Goal: Information Seeking & Learning: Learn about a topic

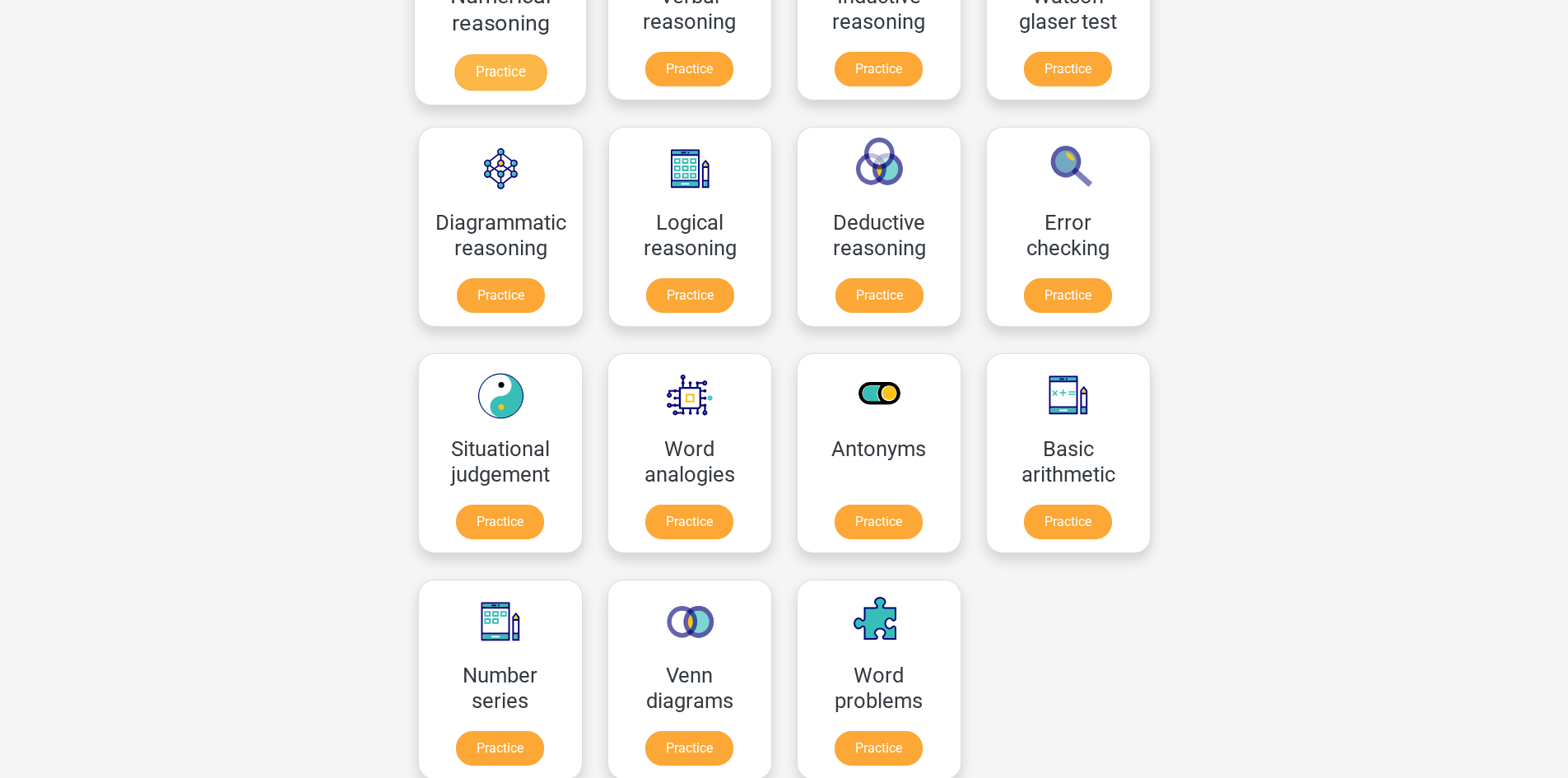
scroll to position [412, 0]
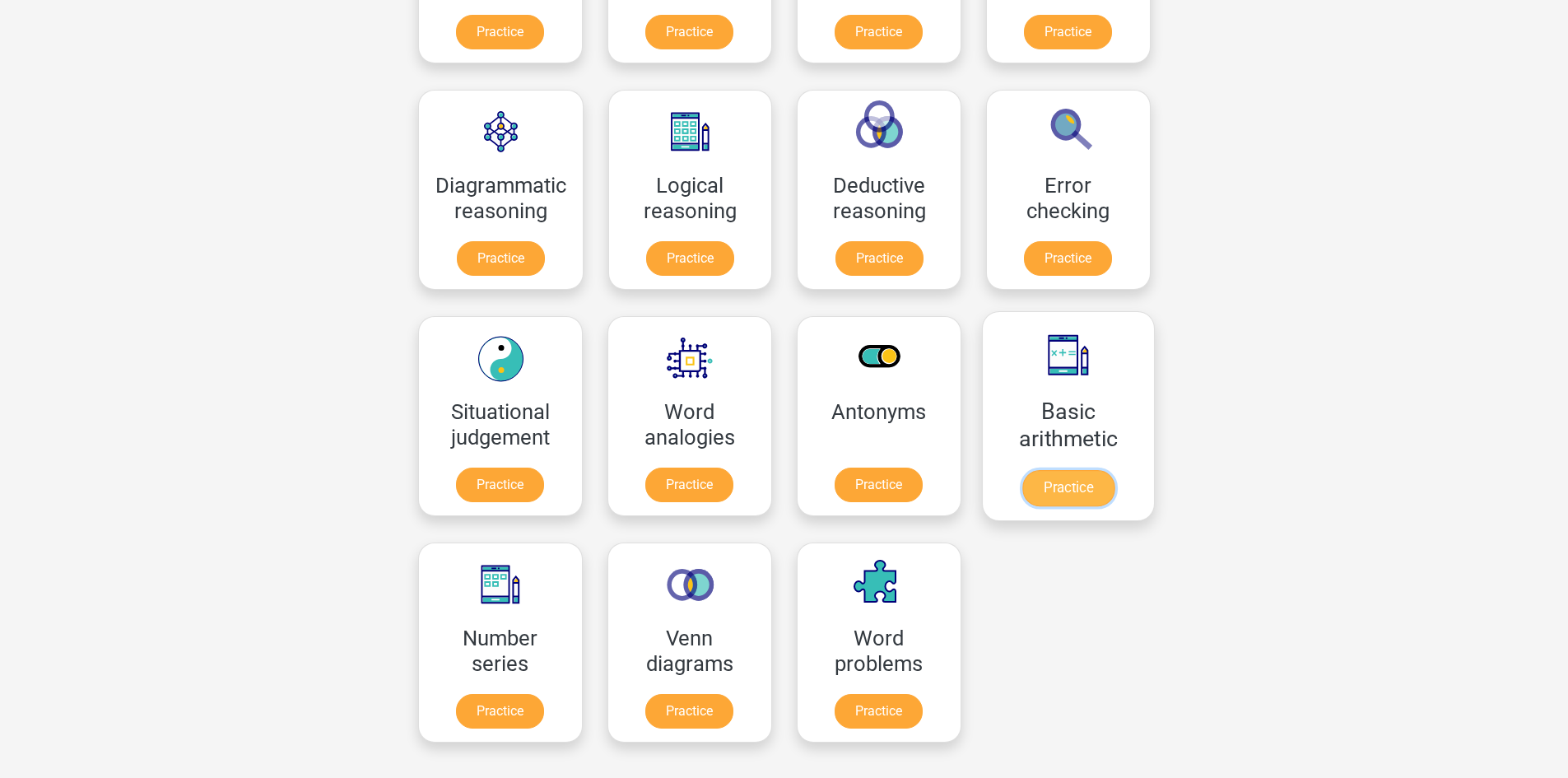
click at [1078, 470] on link "Practice" at bounding box center [1067, 488] width 92 height 36
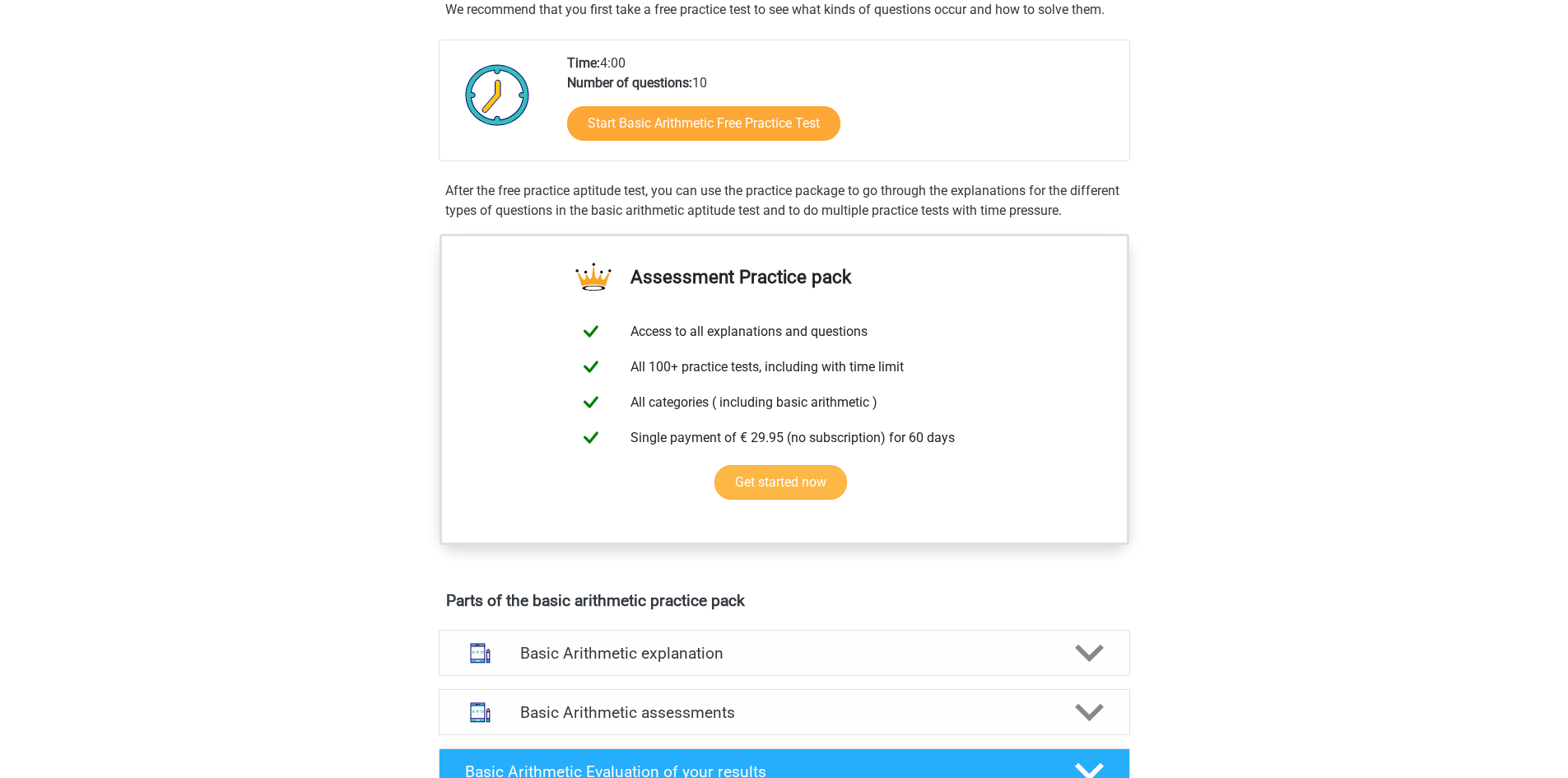
scroll to position [330, 0]
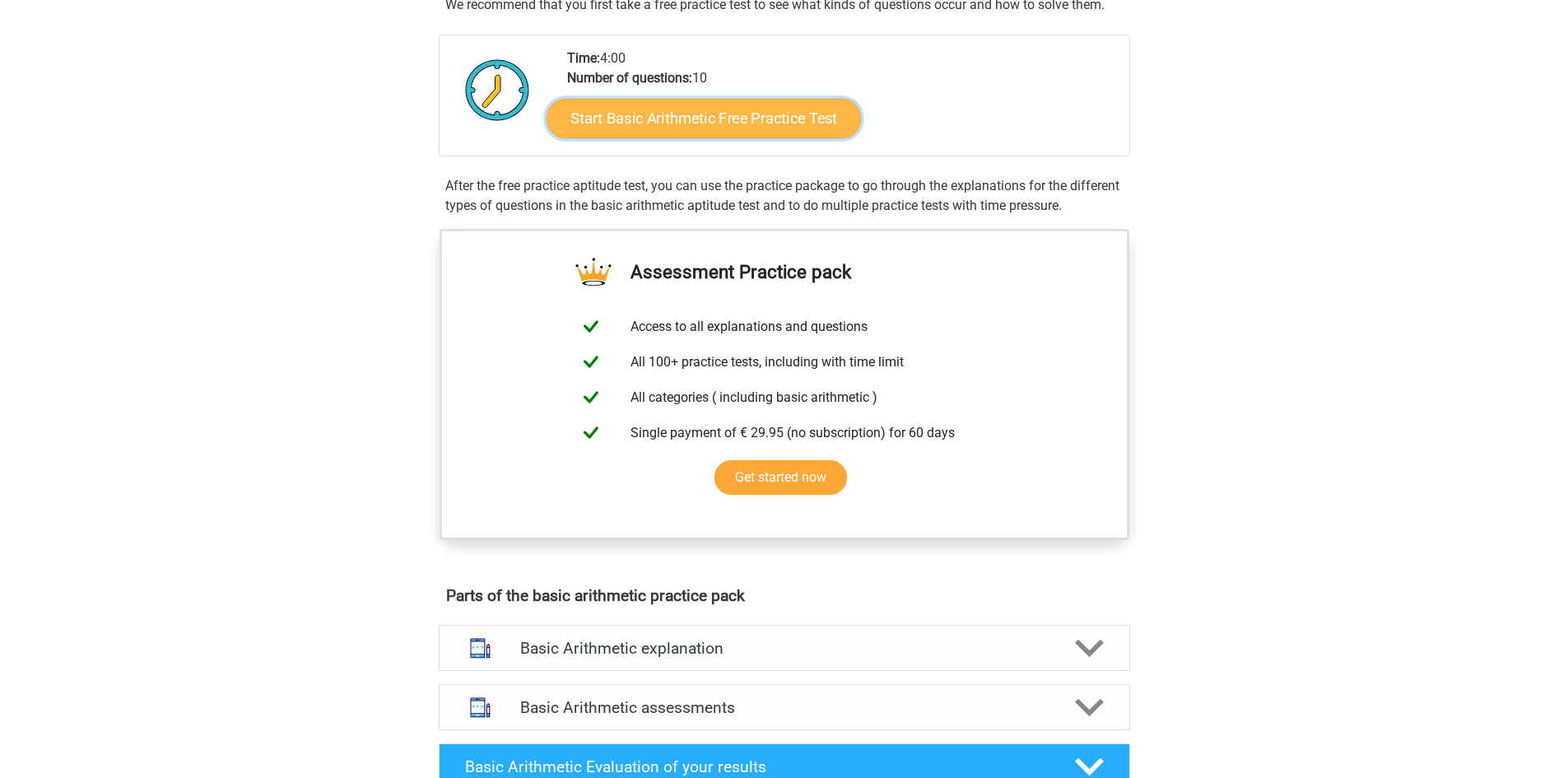
click at [798, 128] on link "Start Basic Arithmetic Free Practice Test" at bounding box center [704, 117] width 315 height 40
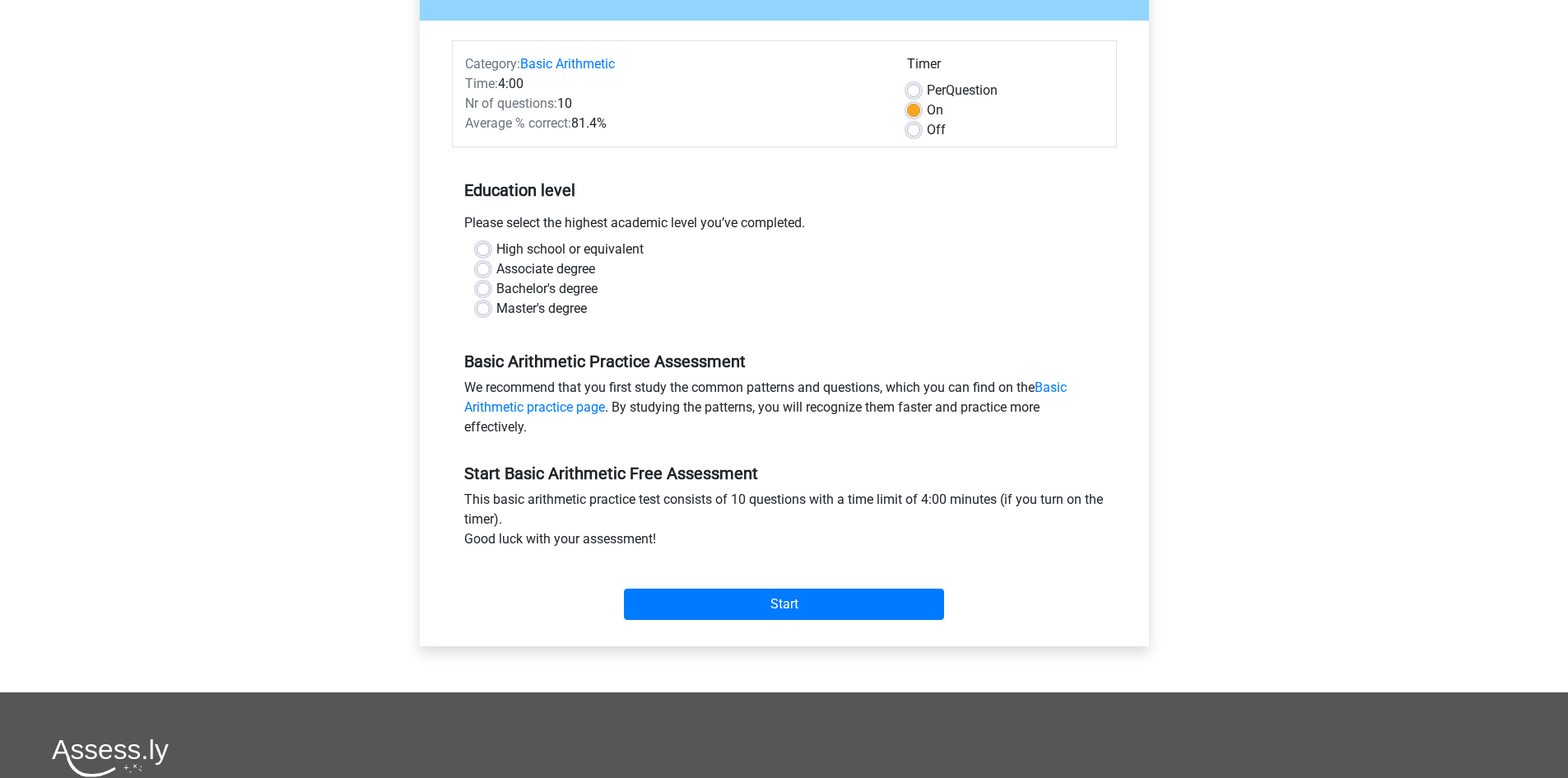
scroll to position [165, 0]
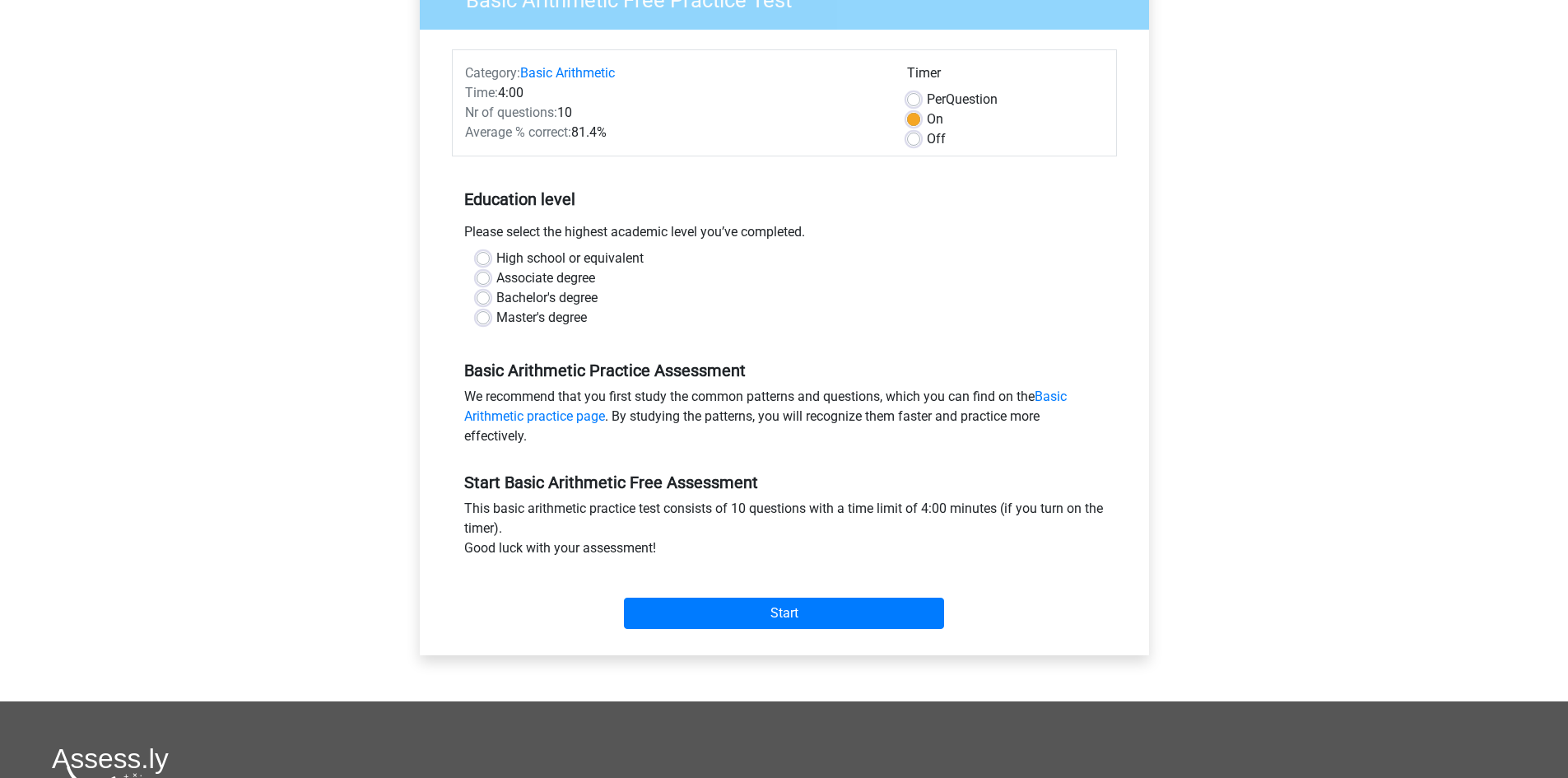
click at [492, 270] on div "Associate degree" at bounding box center [784, 278] width 616 height 19
click at [496, 294] on label "Bachelor's degree" at bounding box center [547, 297] width 101 height 19
click at [482, 294] on input "Bachelor's degree" at bounding box center [483, 296] width 13 height 17
radio input "true"
click at [761, 611] on input "Start" at bounding box center [784, 613] width 320 height 31
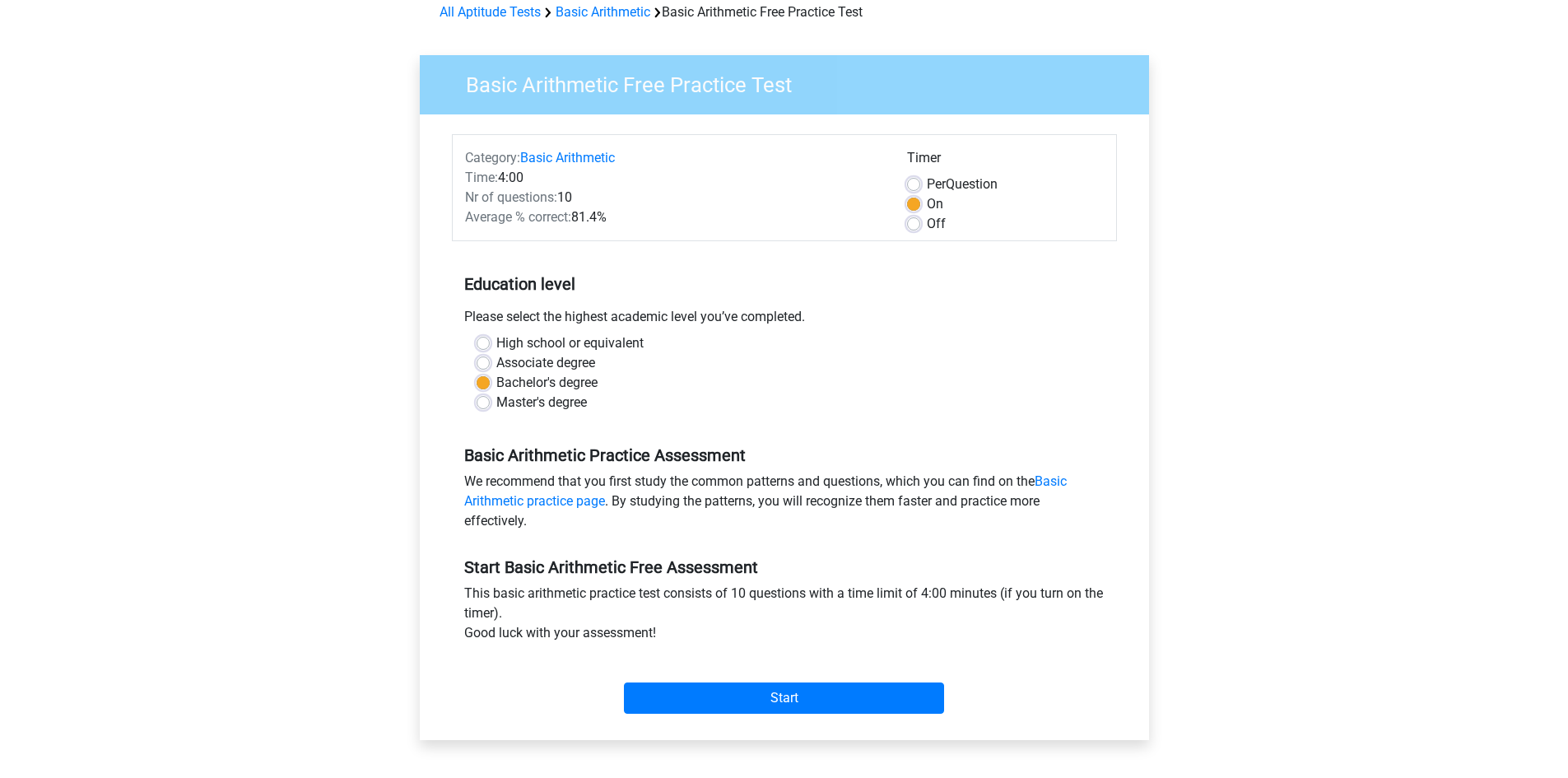
scroll to position [0, 0]
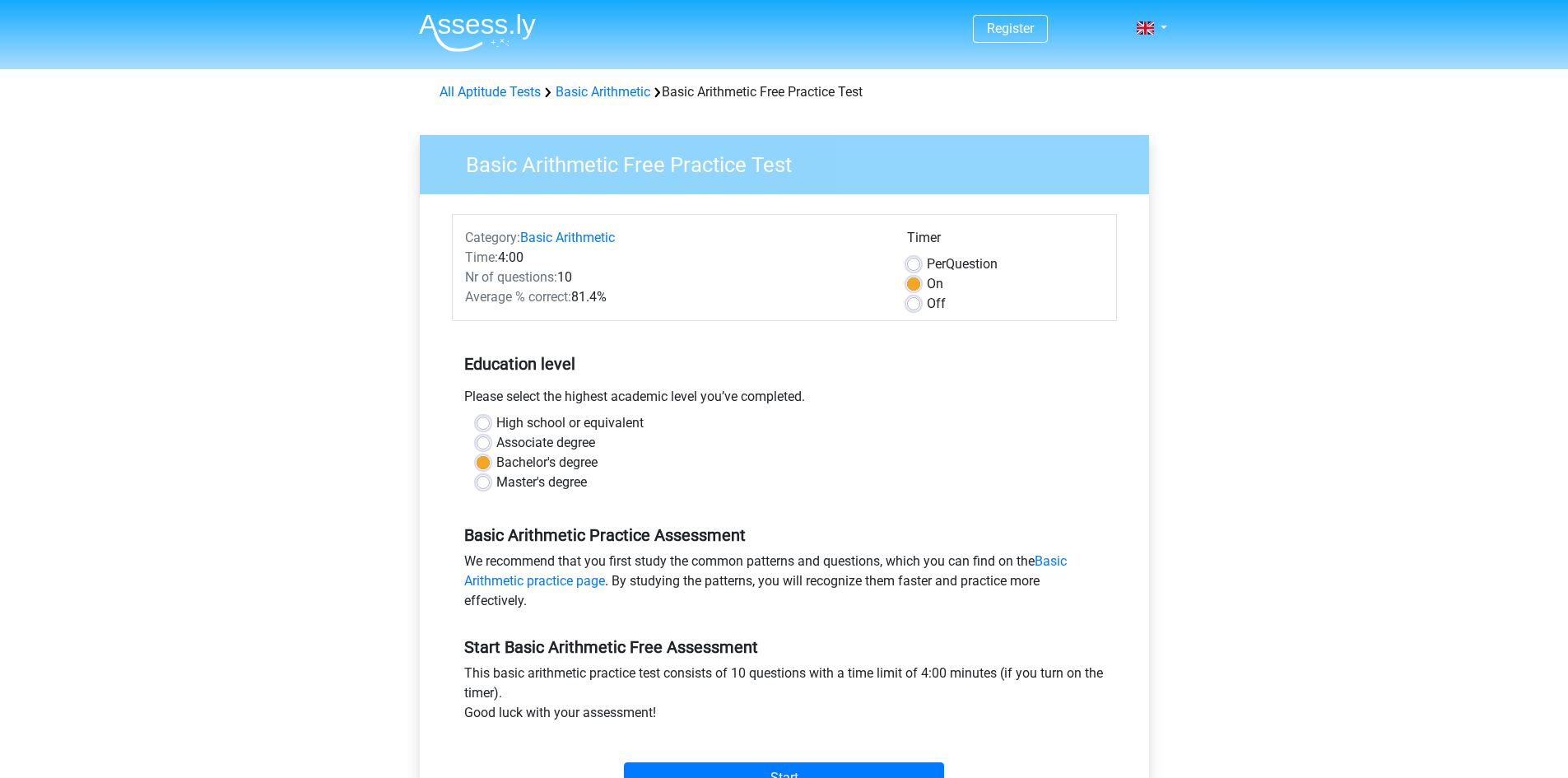
drag, startPoint x: 1430, startPoint y: 375, endPoint x: 1431, endPoint y: 352, distance: 23.0
click at [1436, 374] on div "Register Nederlands English" at bounding box center [784, 650] width 1568 height 1301
click at [1254, 641] on div "Register Nederlands English" at bounding box center [784, 650] width 1568 height 1301
click at [1505, 258] on div "Register Nederlands English" at bounding box center [784, 650] width 1568 height 1301
drag, startPoint x: 478, startPoint y: 176, endPoint x: 993, endPoint y: 163, distance: 515.2
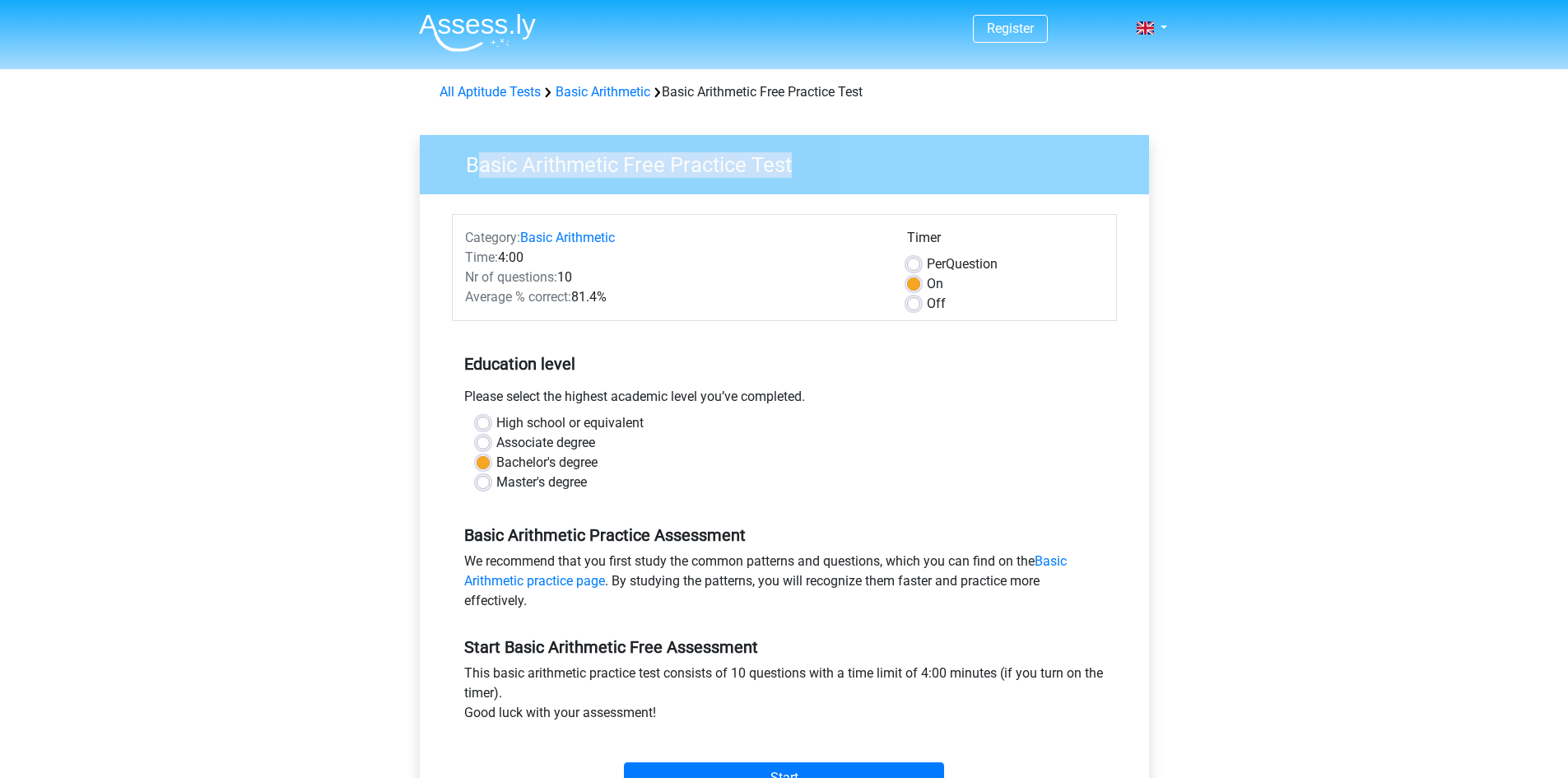
click at [993, 163] on h3 "Basic Arithmetic Free Practice Test" at bounding box center [791, 161] width 690 height 32
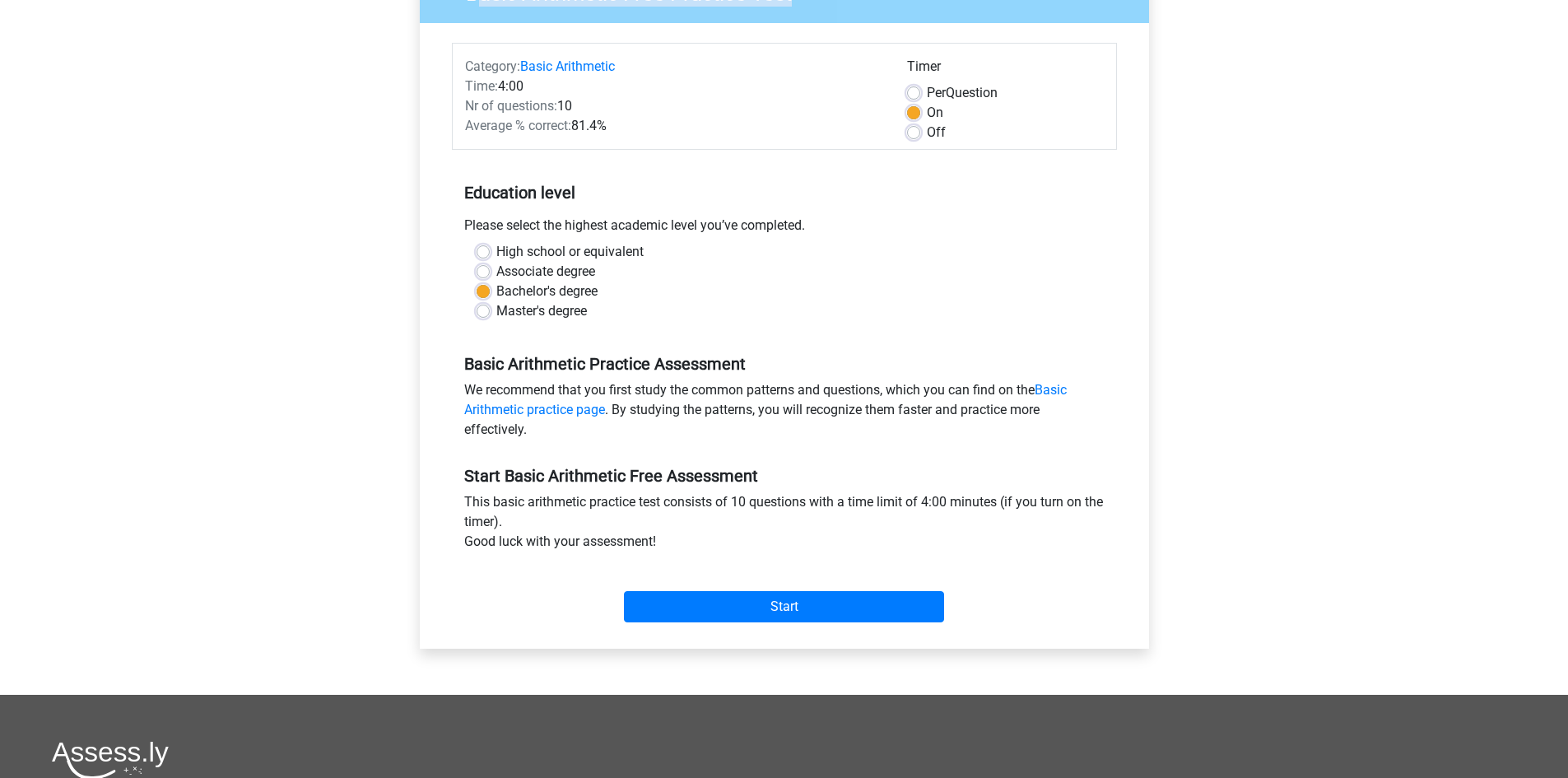
scroll to position [412, 0]
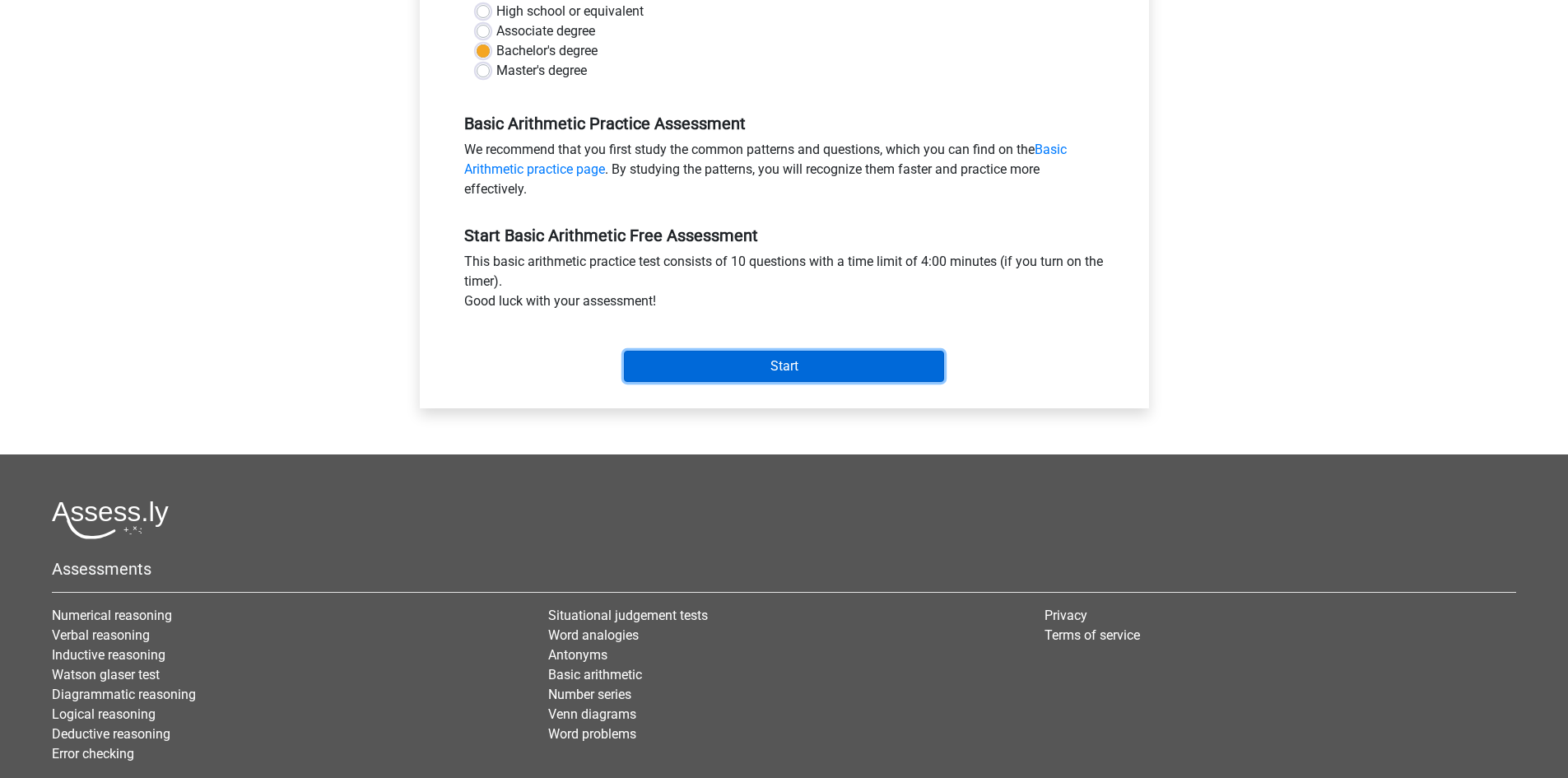
click at [813, 367] on input "Start" at bounding box center [784, 366] width 320 height 31
click at [924, 366] on input "Start" at bounding box center [784, 366] width 320 height 31
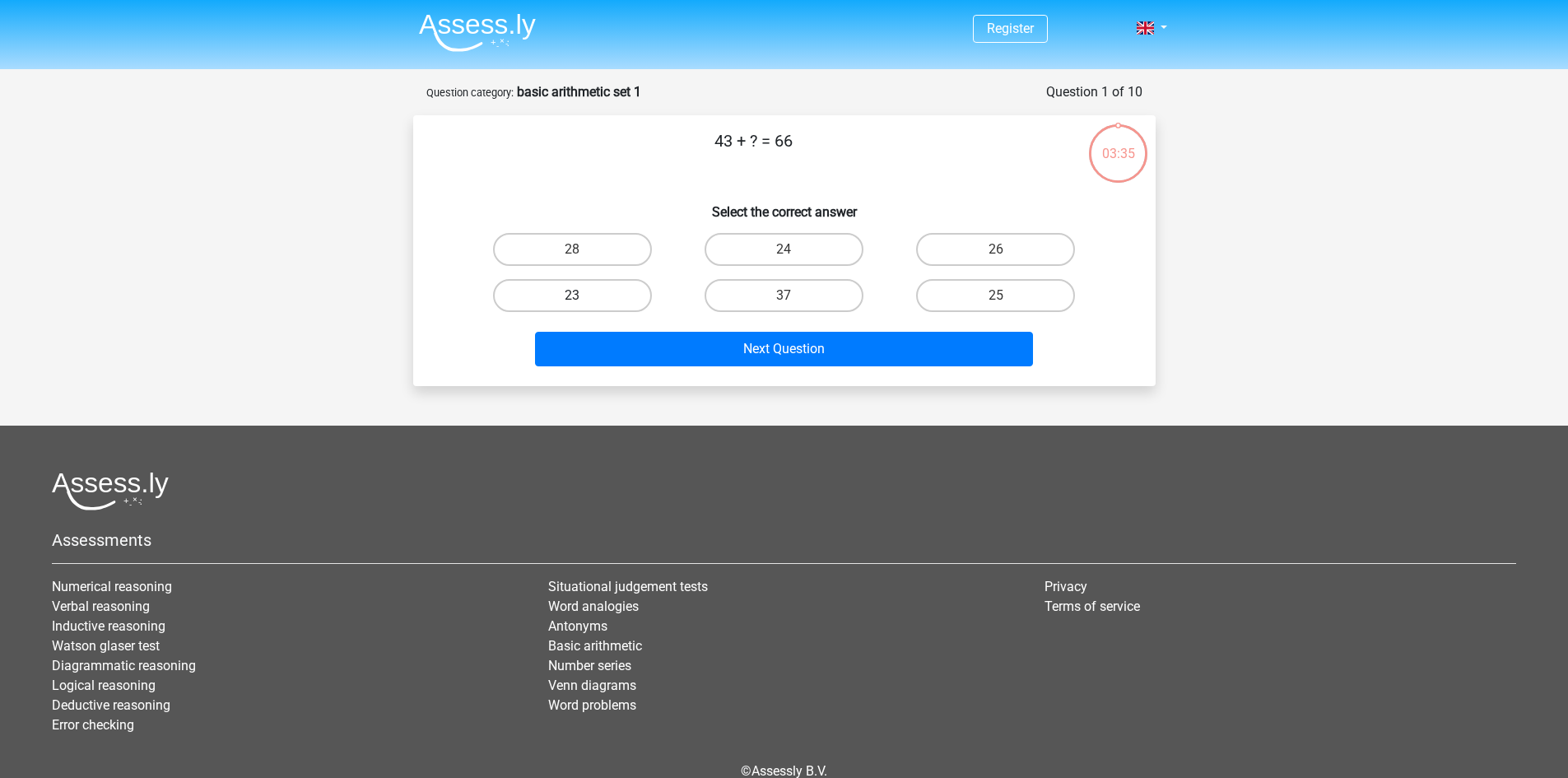
click at [583, 285] on label "23" at bounding box center [572, 296] width 159 height 33
click at [582, 296] on input "23" at bounding box center [578, 301] width 11 height 11
radio input "true"
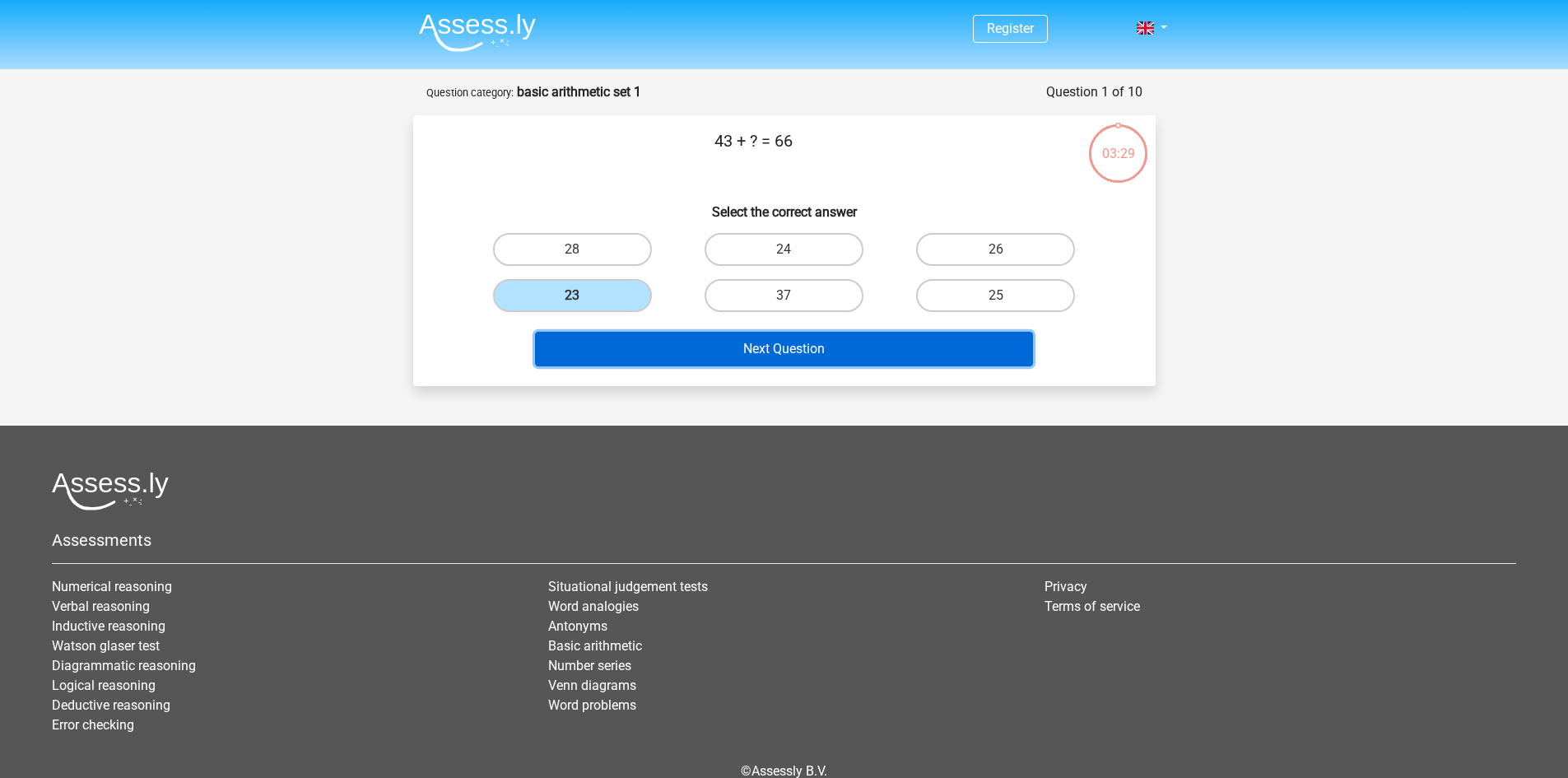
click at [749, 346] on button "Next Question" at bounding box center [783, 349] width 498 height 35
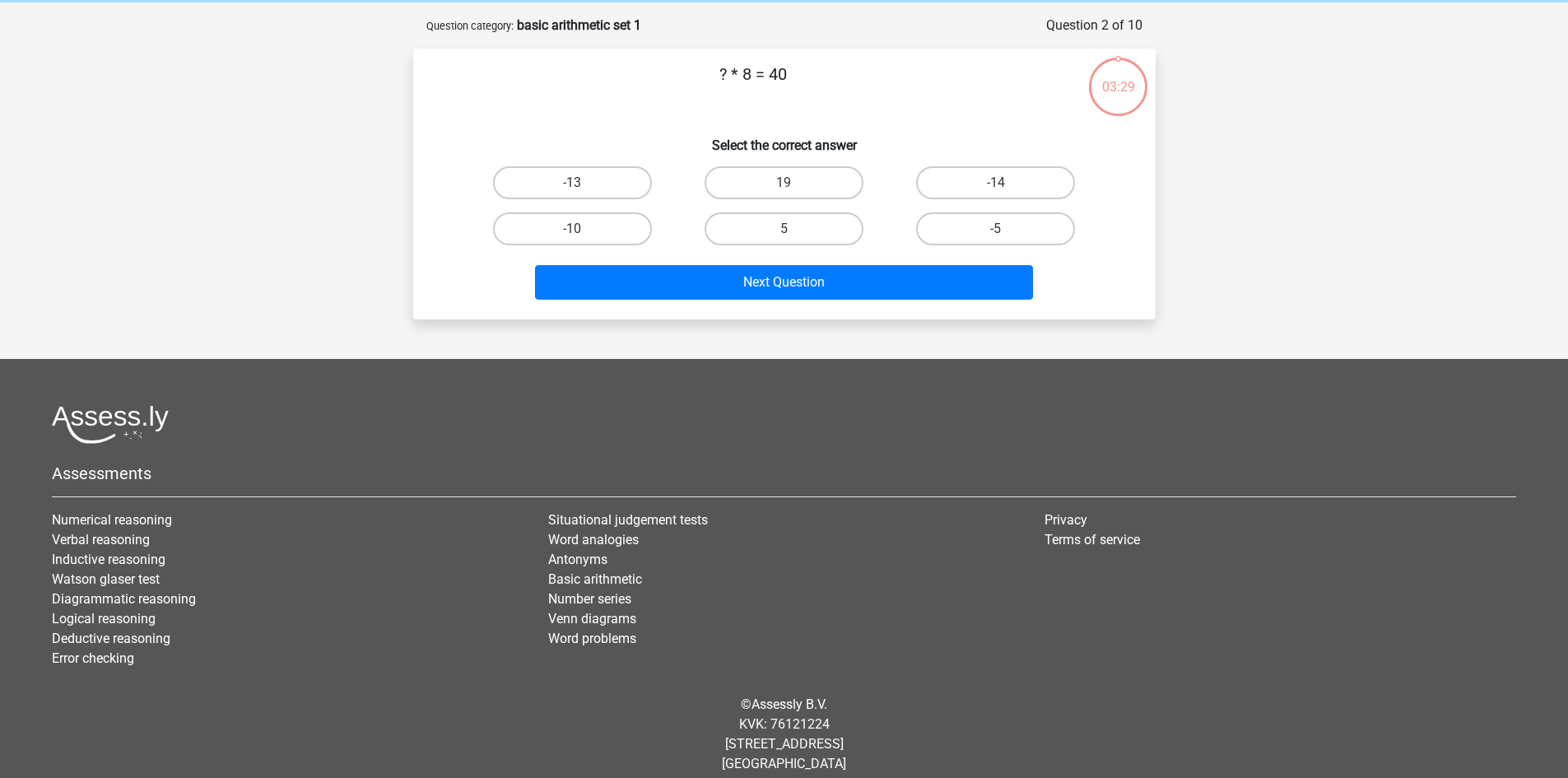
scroll to position [82, 0]
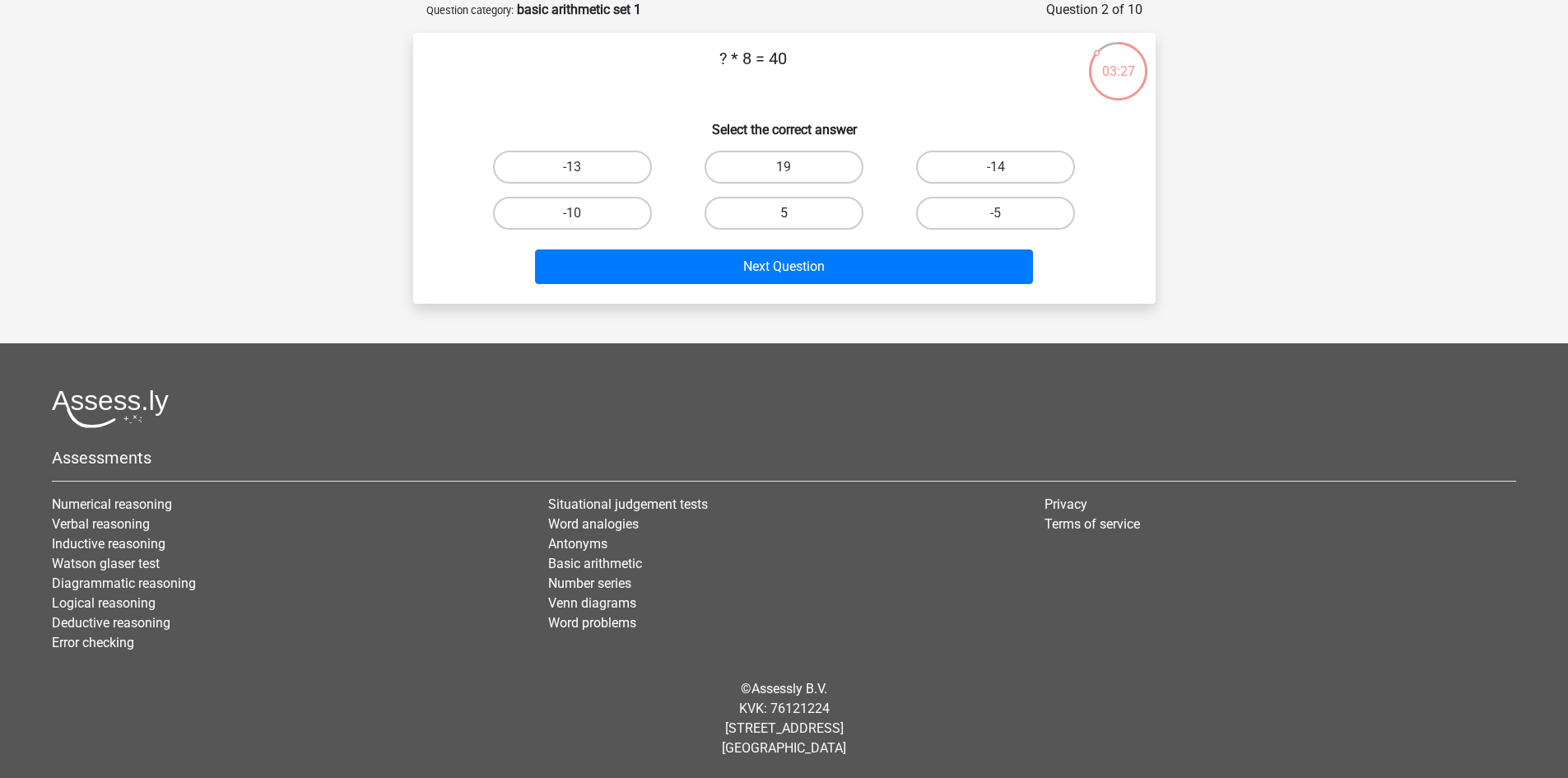
click at [814, 203] on label "5" at bounding box center [784, 214] width 159 height 33
click at [794, 214] on input "5" at bounding box center [789, 219] width 11 height 11
radio input "true"
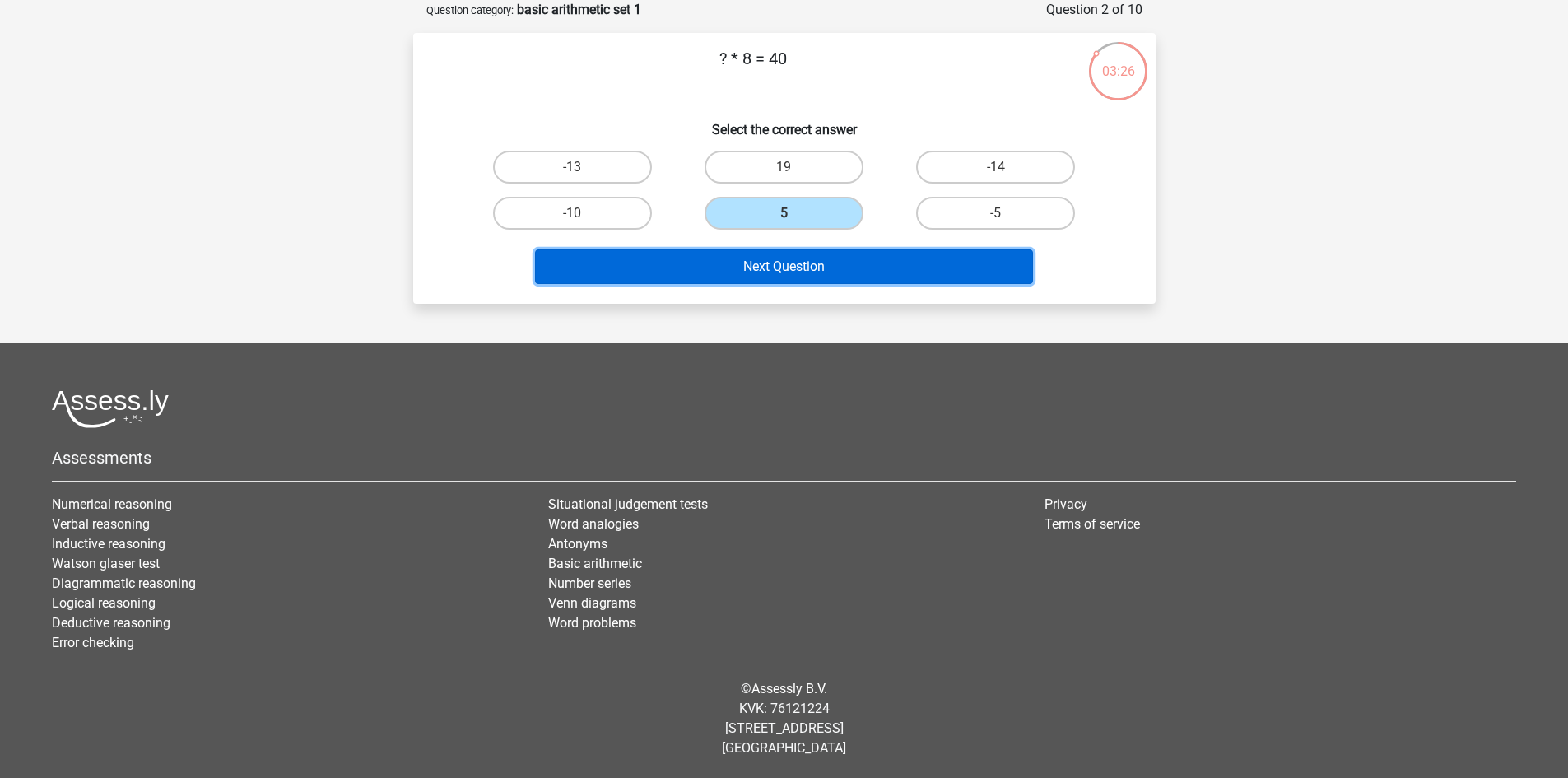
click at [819, 270] on button "Next Question" at bounding box center [783, 267] width 498 height 35
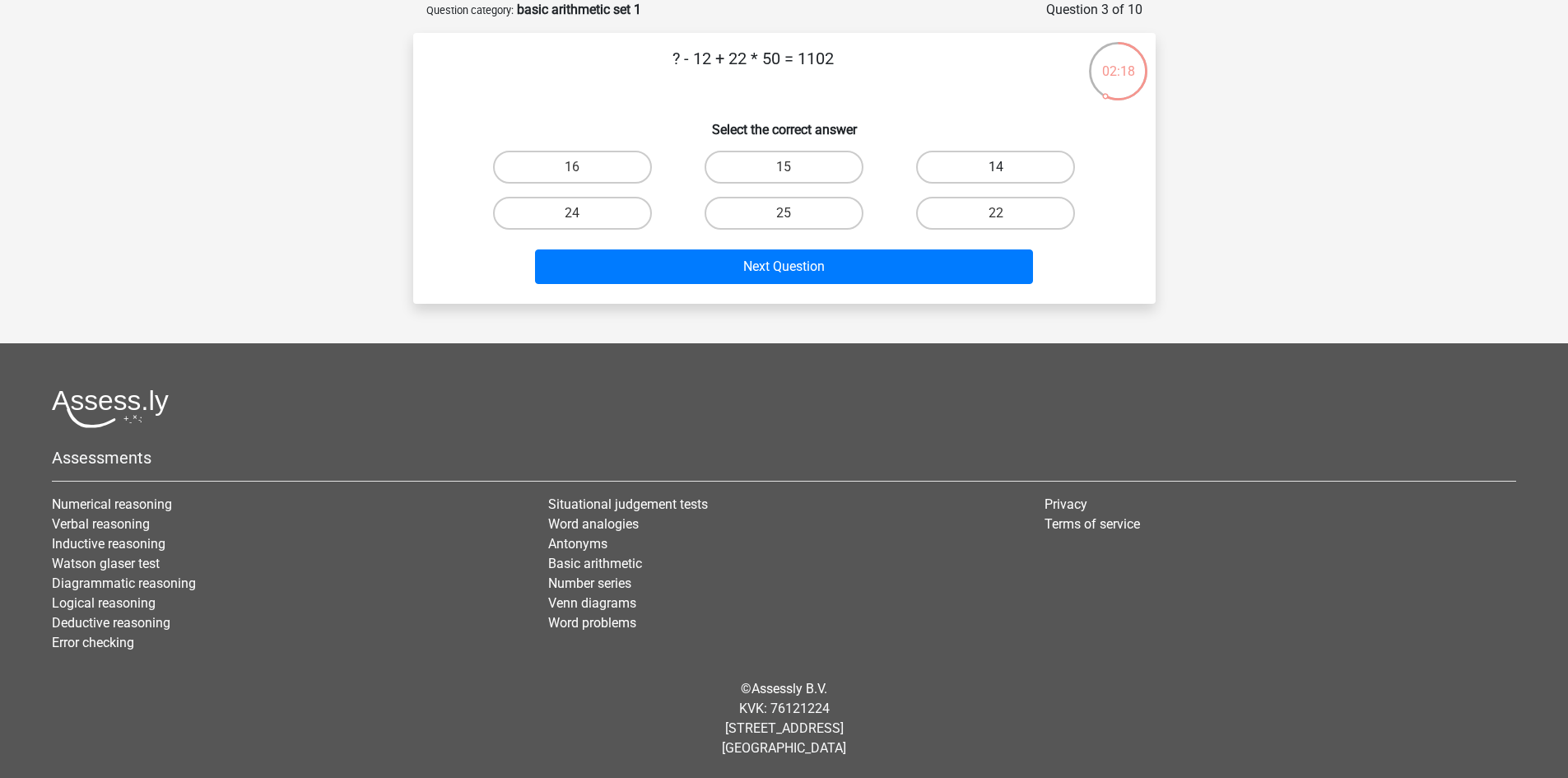
click at [1052, 166] on label "14" at bounding box center [995, 168] width 159 height 33
click at [1007, 168] on input "14" at bounding box center [1001, 173] width 11 height 11
radio input "true"
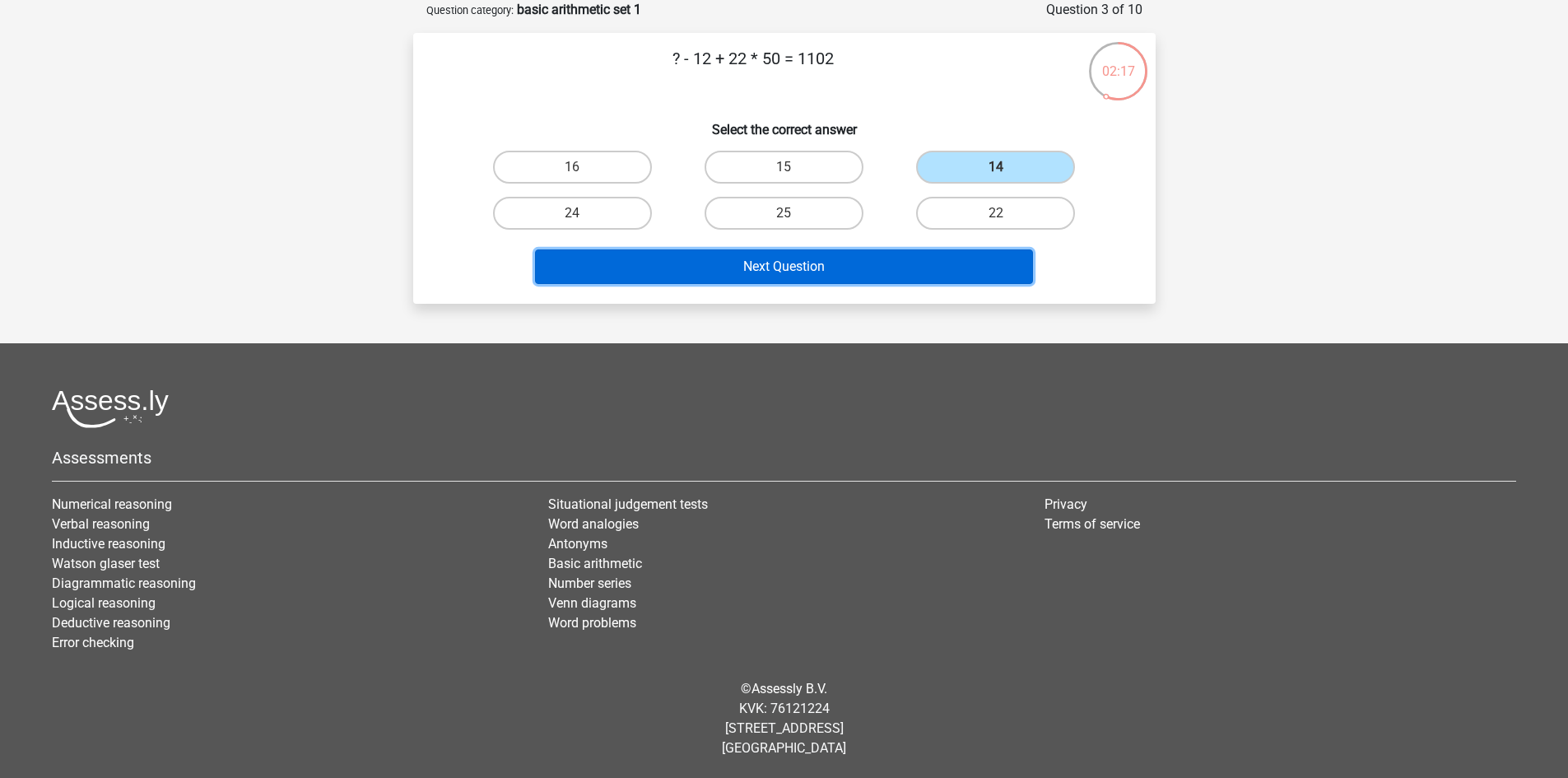
click at [920, 273] on button "Next Question" at bounding box center [783, 267] width 498 height 35
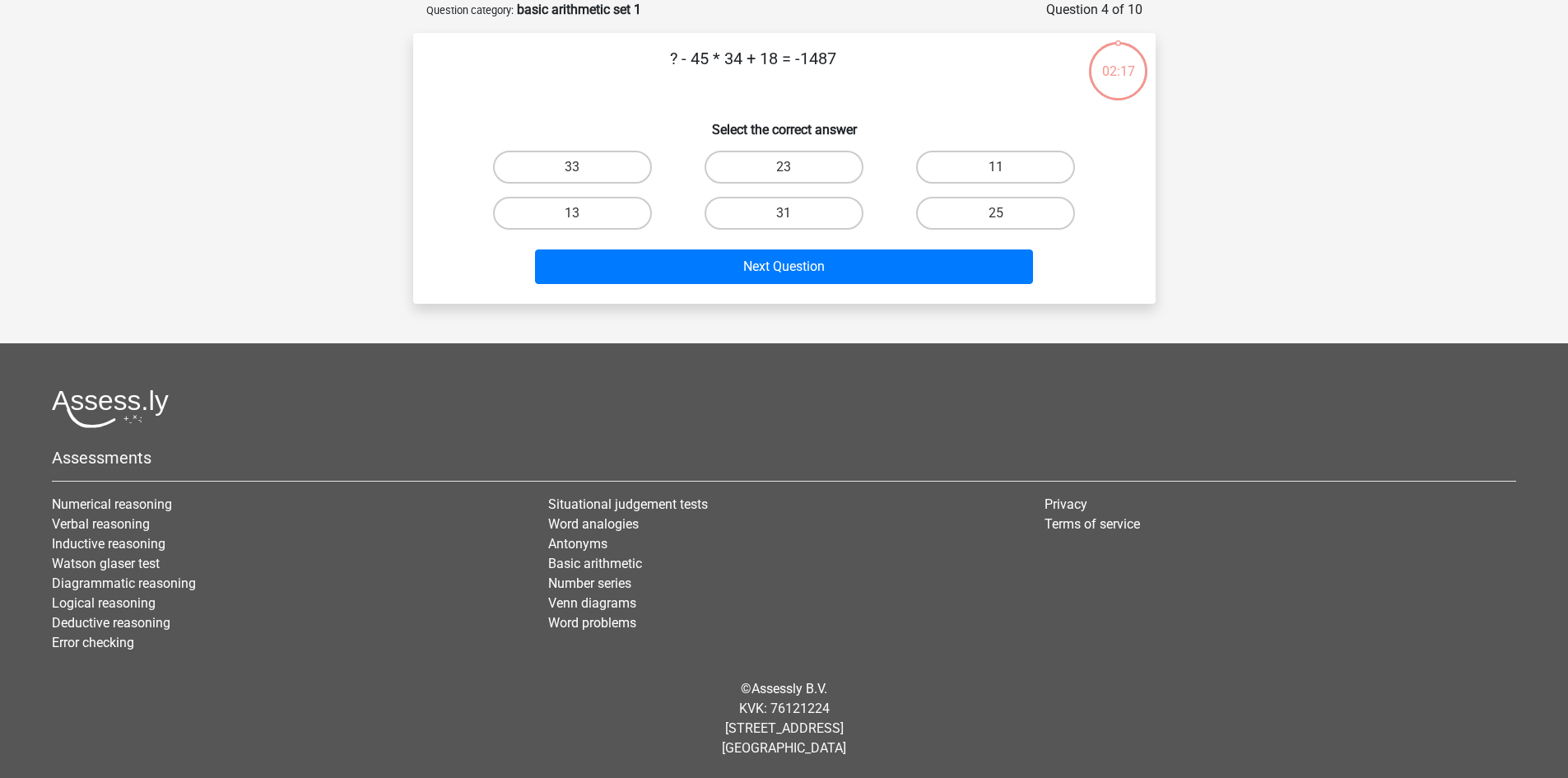
scroll to position [0, 0]
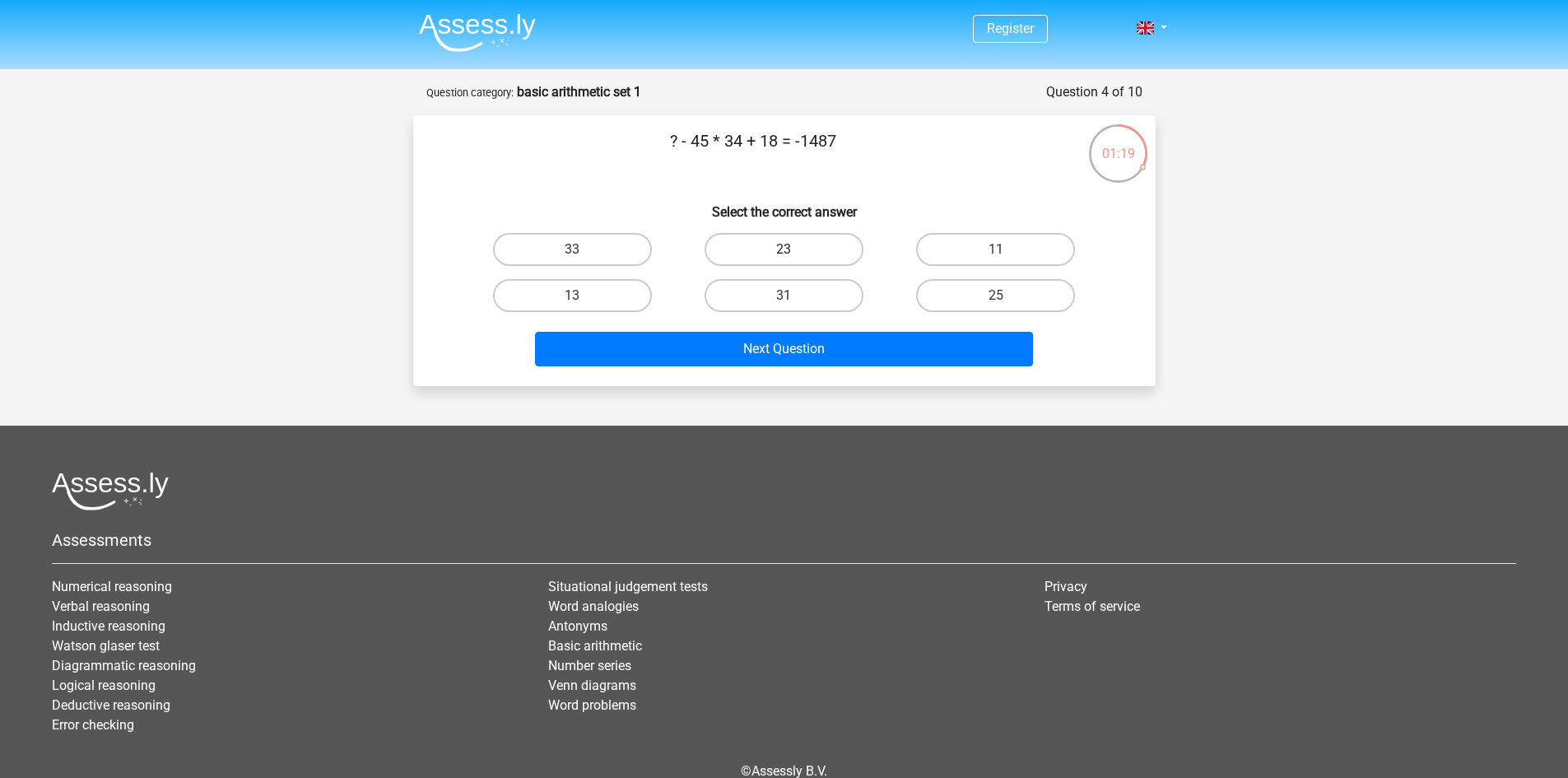
click at [775, 247] on label "23" at bounding box center [784, 250] width 159 height 33
click at [783, 250] on input "23" at bounding box center [789, 255] width 11 height 11
radio input "true"
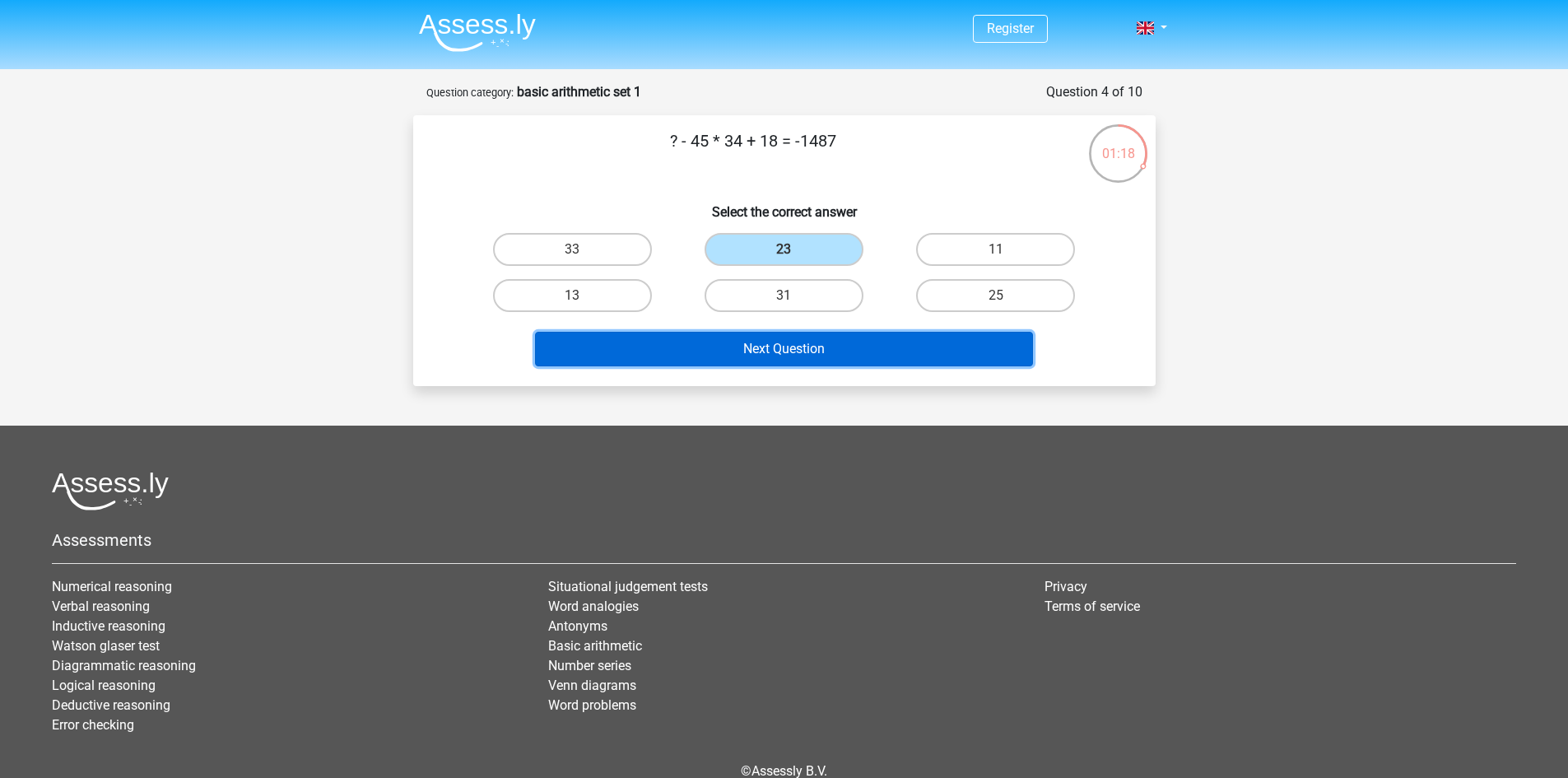
click at [774, 364] on button "Next Question" at bounding box center [783, 349] width 498 height 35
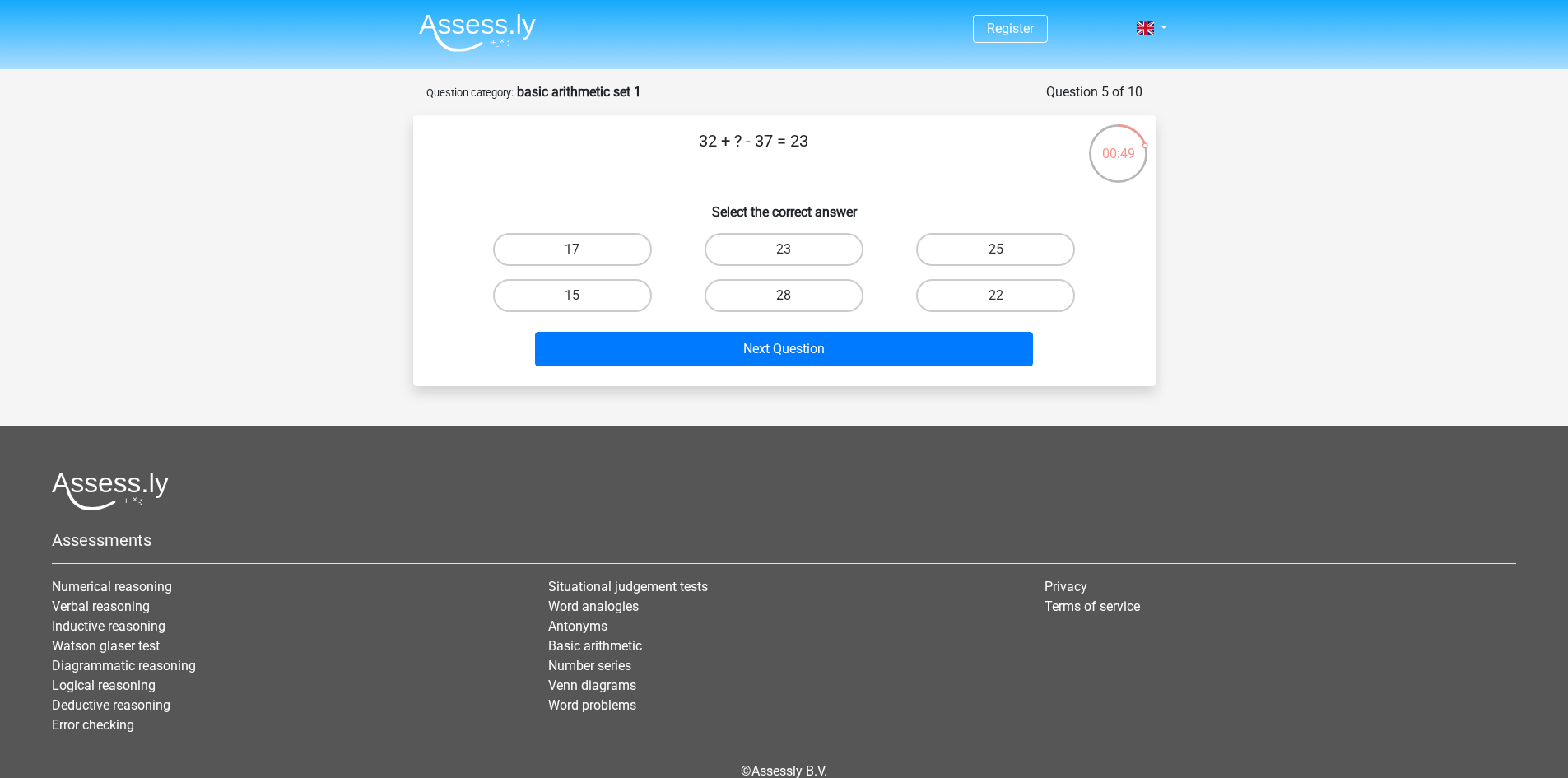
click at [830, 291] on label "28" at bounding box center [784, 296] width 159 height 33
click at [794, 296] on input "28" at bounding box center [789, 301] width 11 height 11
radio input "true"
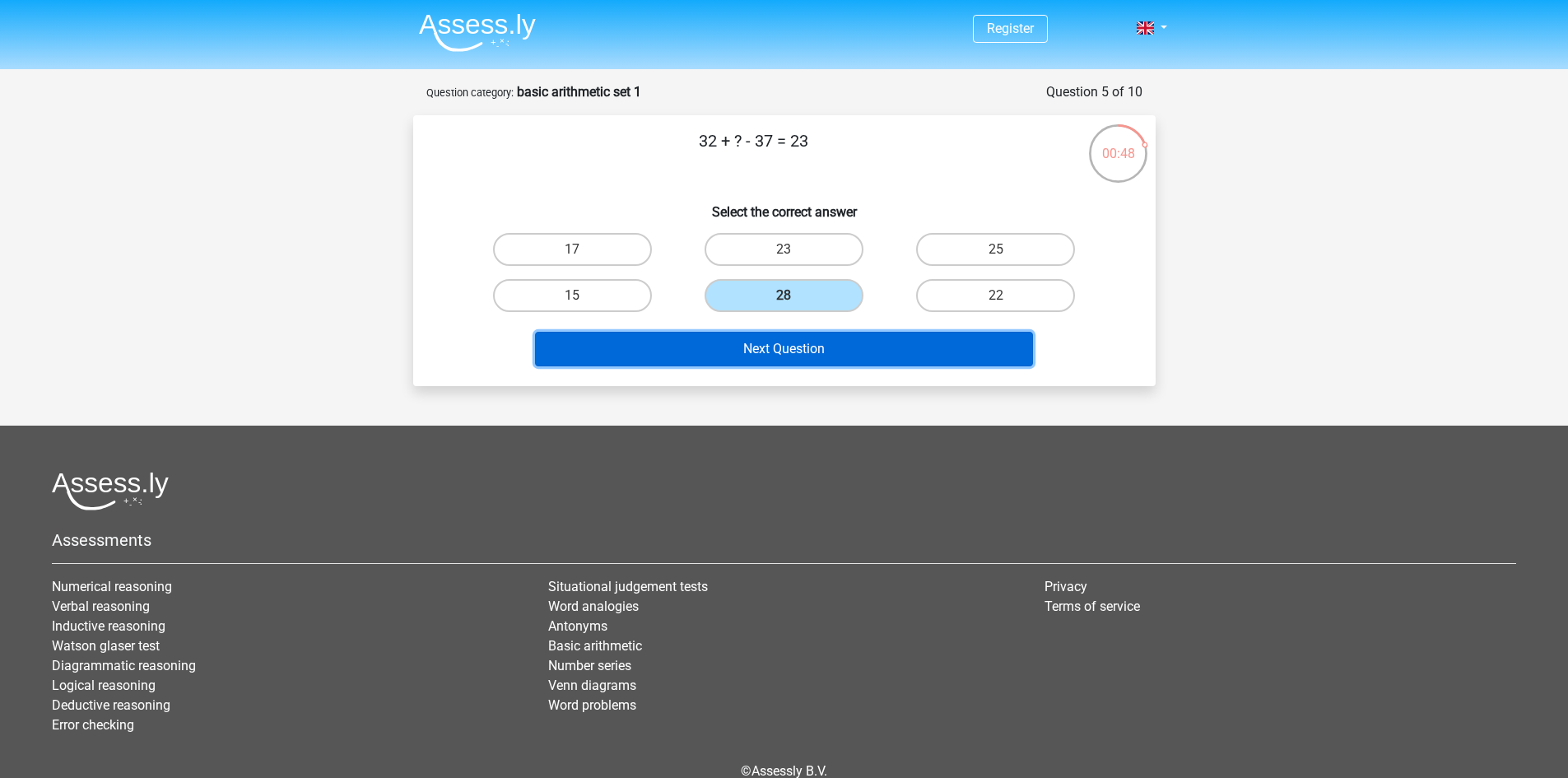
click at [865, 343] on button "Next Question" at bounding box center [783, 349] width 498 height 35
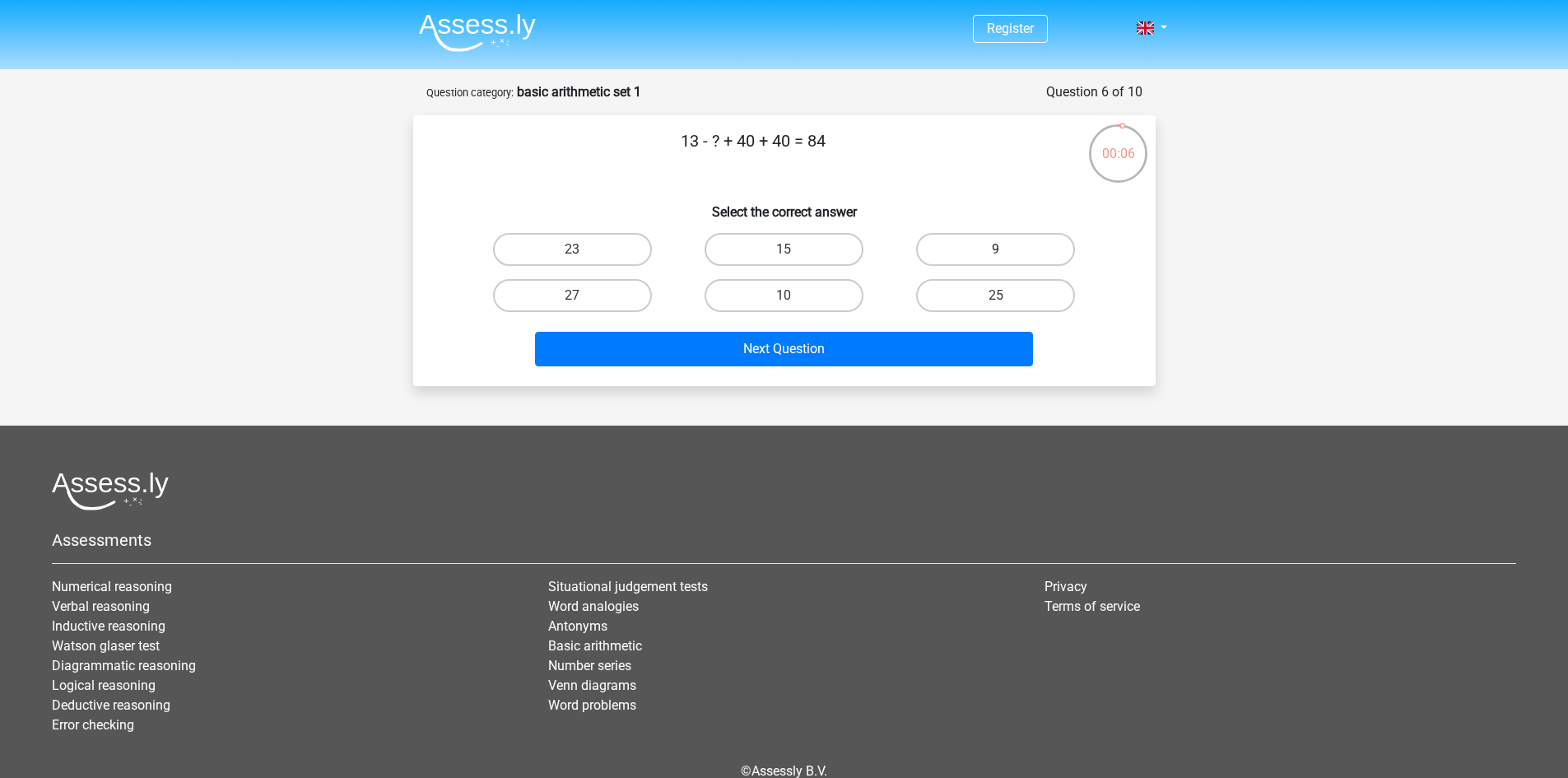
click at [980, 250] on label "9" at bounding box center [995, 250] width 159 height 33
click at [996, 250] on input "9" at bounding box center [1001, 255] width 11 height 11
radio input "true"
click at [834, 331] on div "Next Question" at bounding box center [784, 345] width 689 height 54
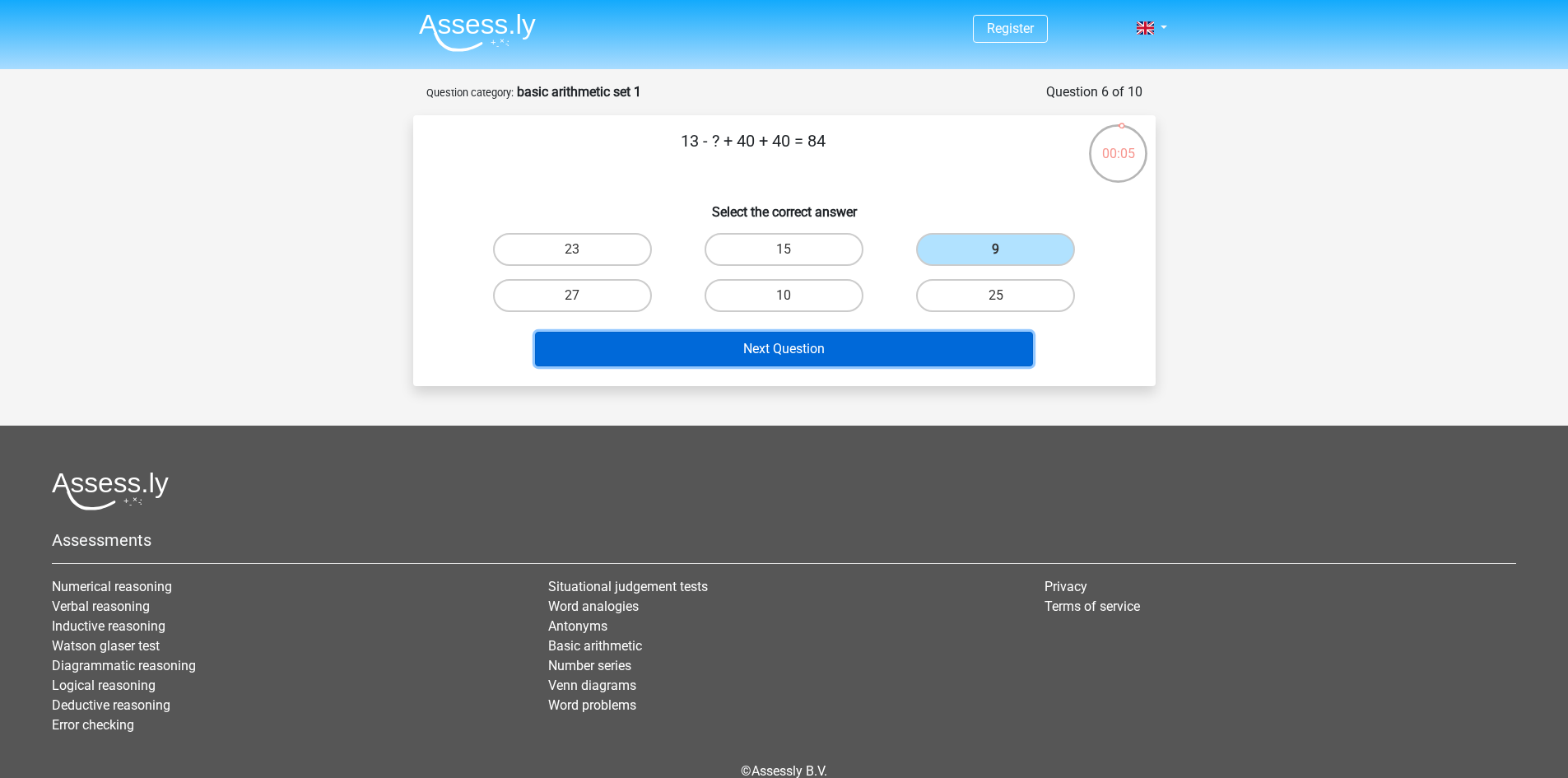
click at [835, 344] on button "Next Question" at bounding box center [783, 349] width 498 height 35
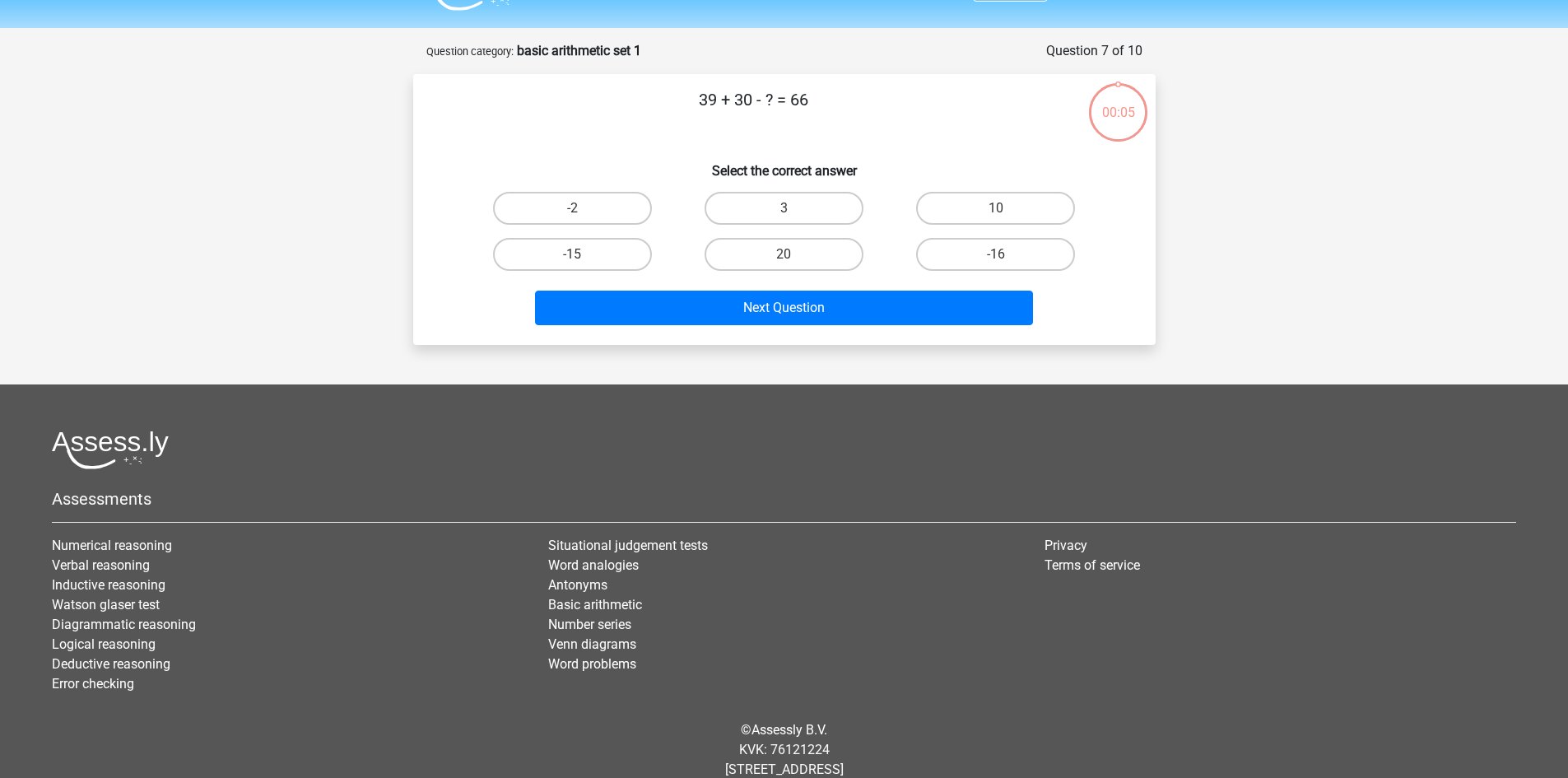
scroll to position [82, 0]
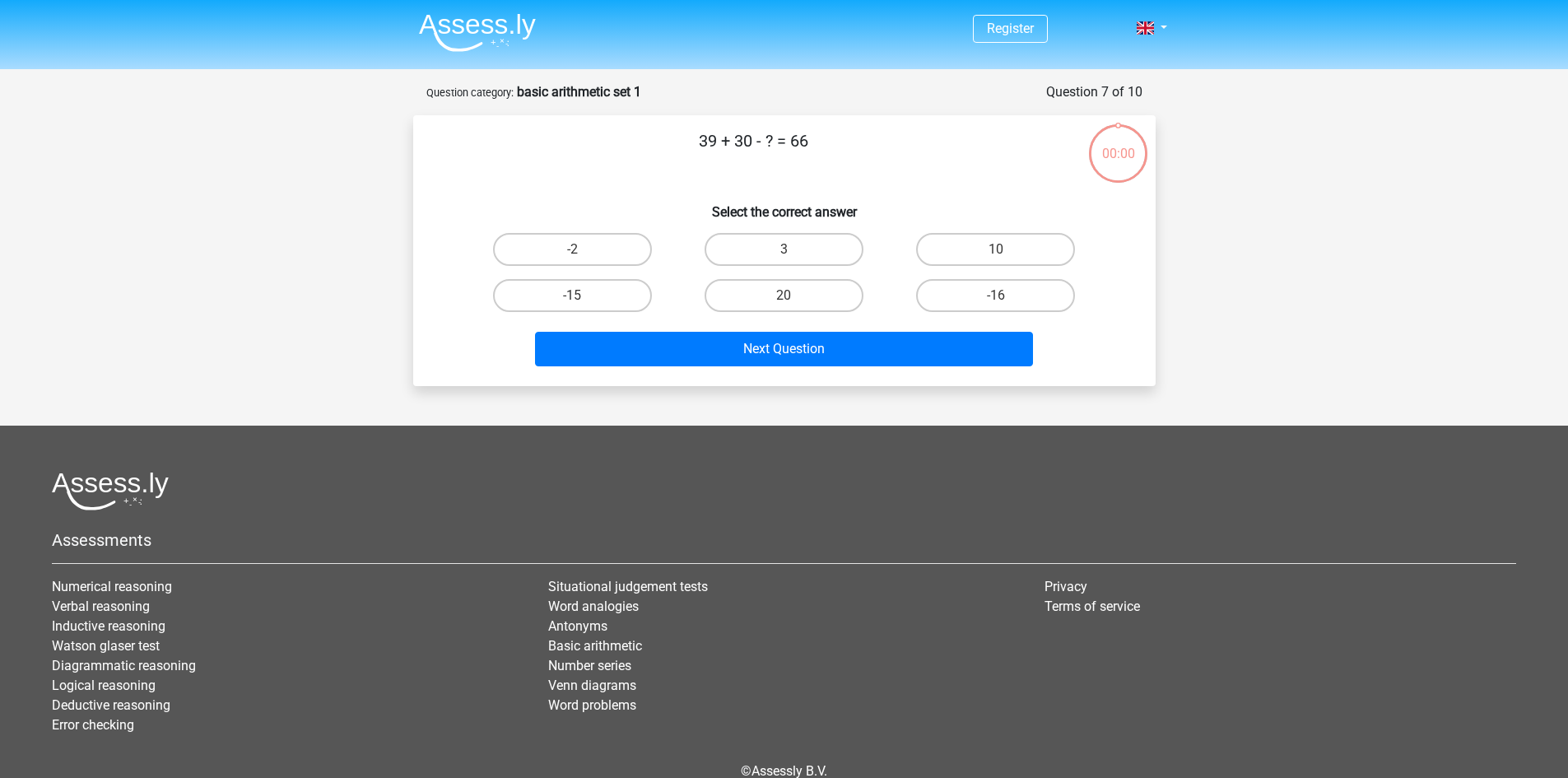
scroll to position [82, 0]
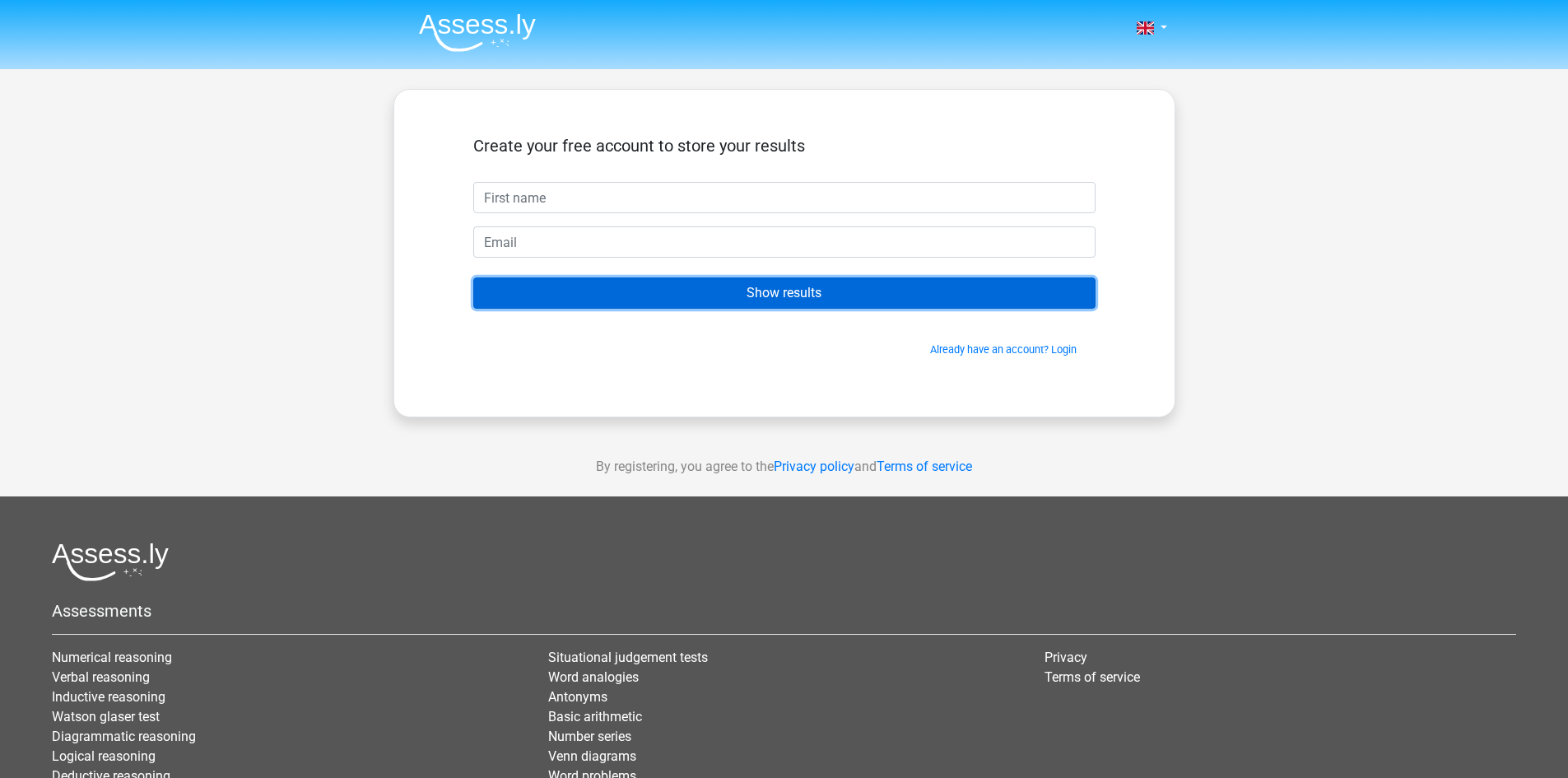
click at [839, 298] on input "Show results" at bounding box center [784, 293] width 622 height 31
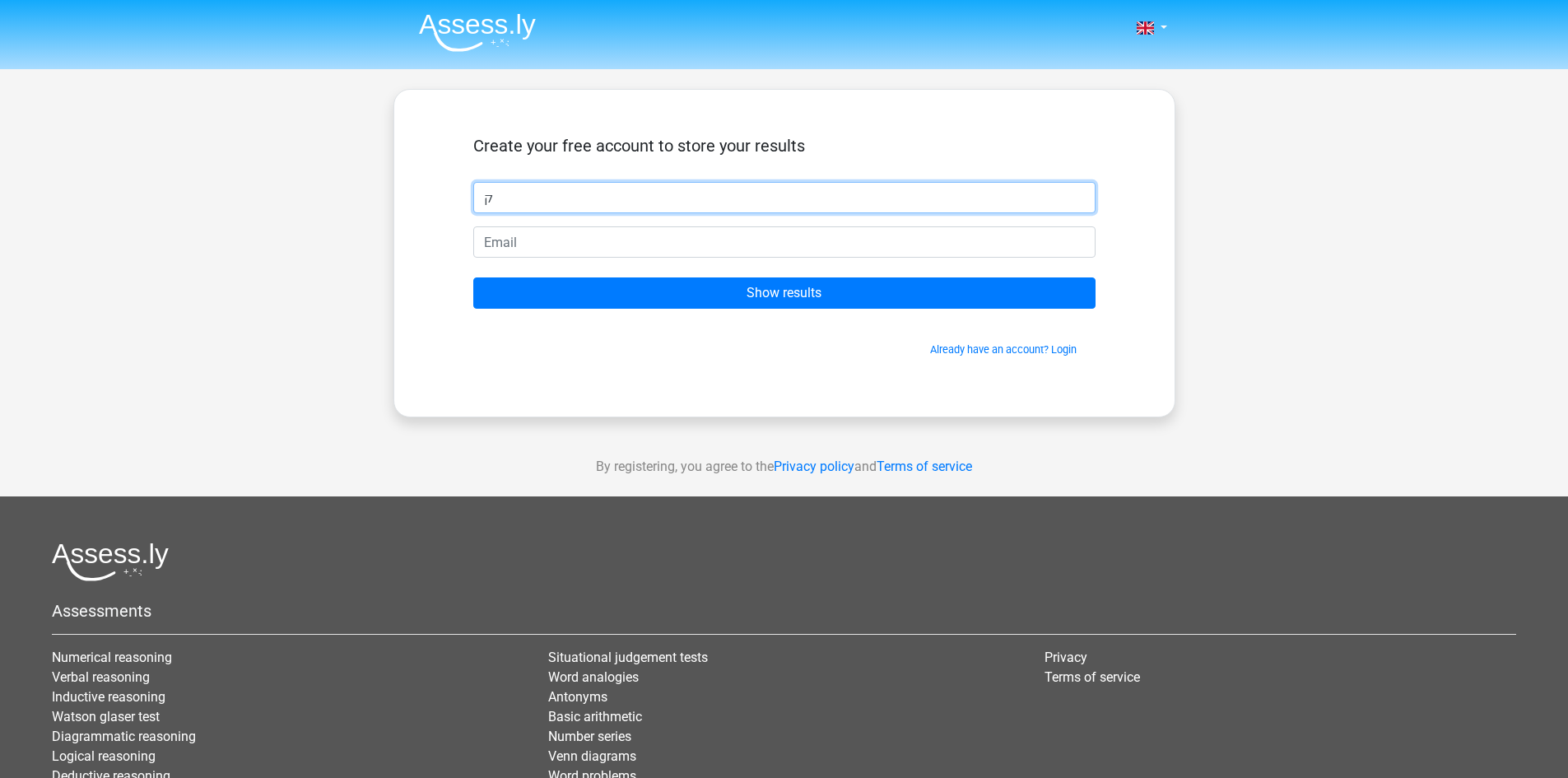
type input "ק"
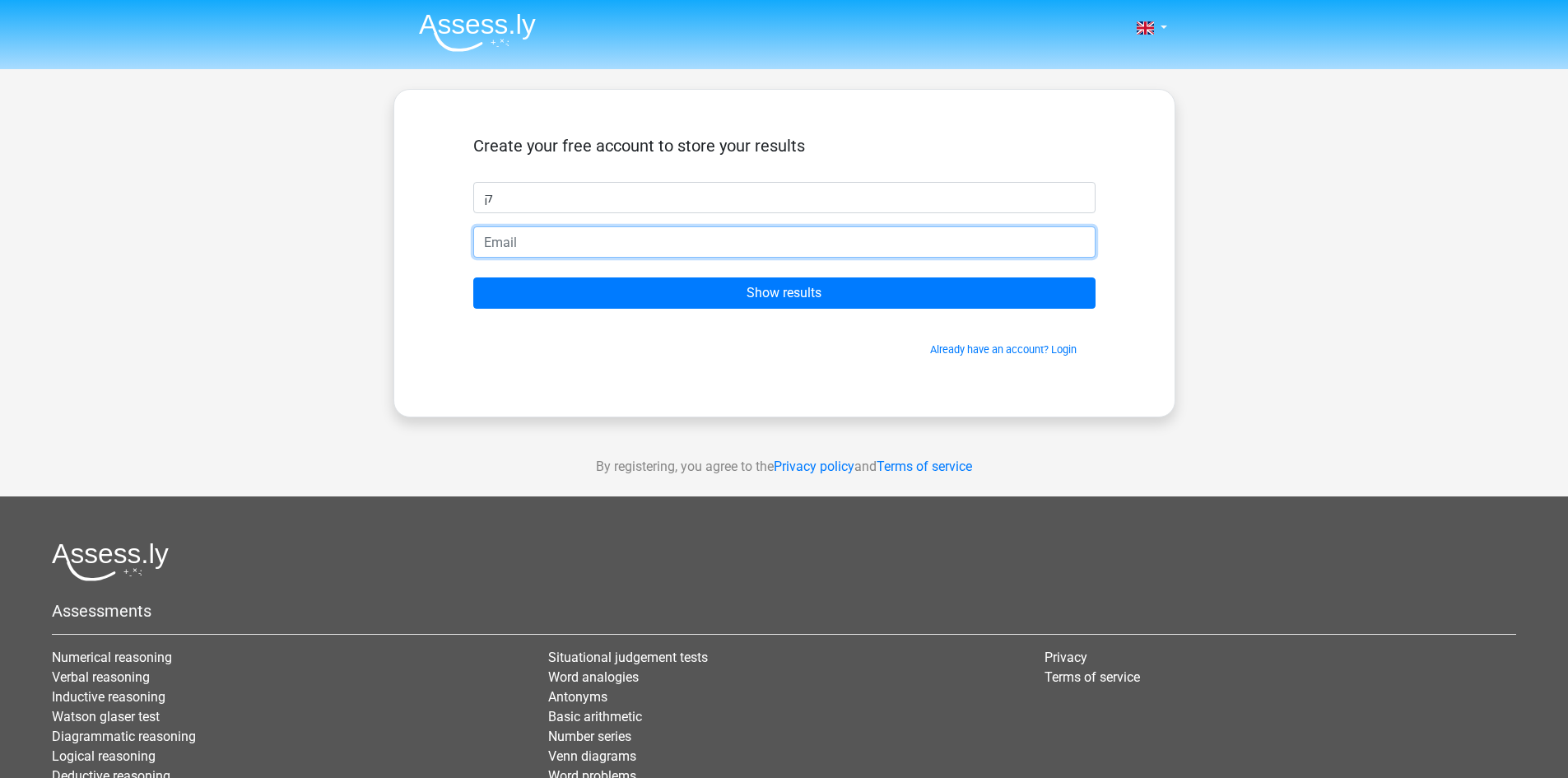
click at [697, 240] on input "email" at bounding box center [784, 242] width 622 height 31
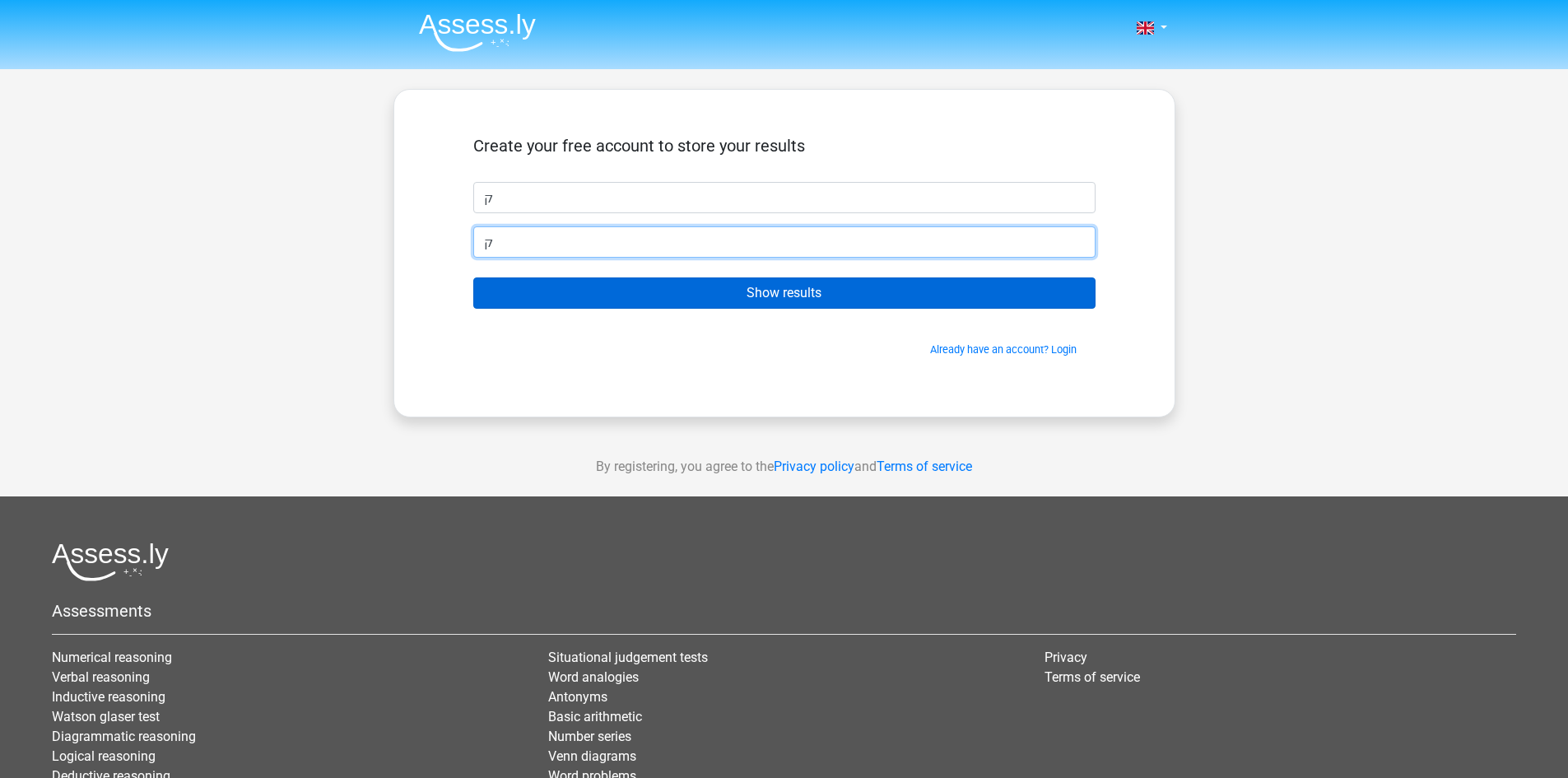
type input "ק"
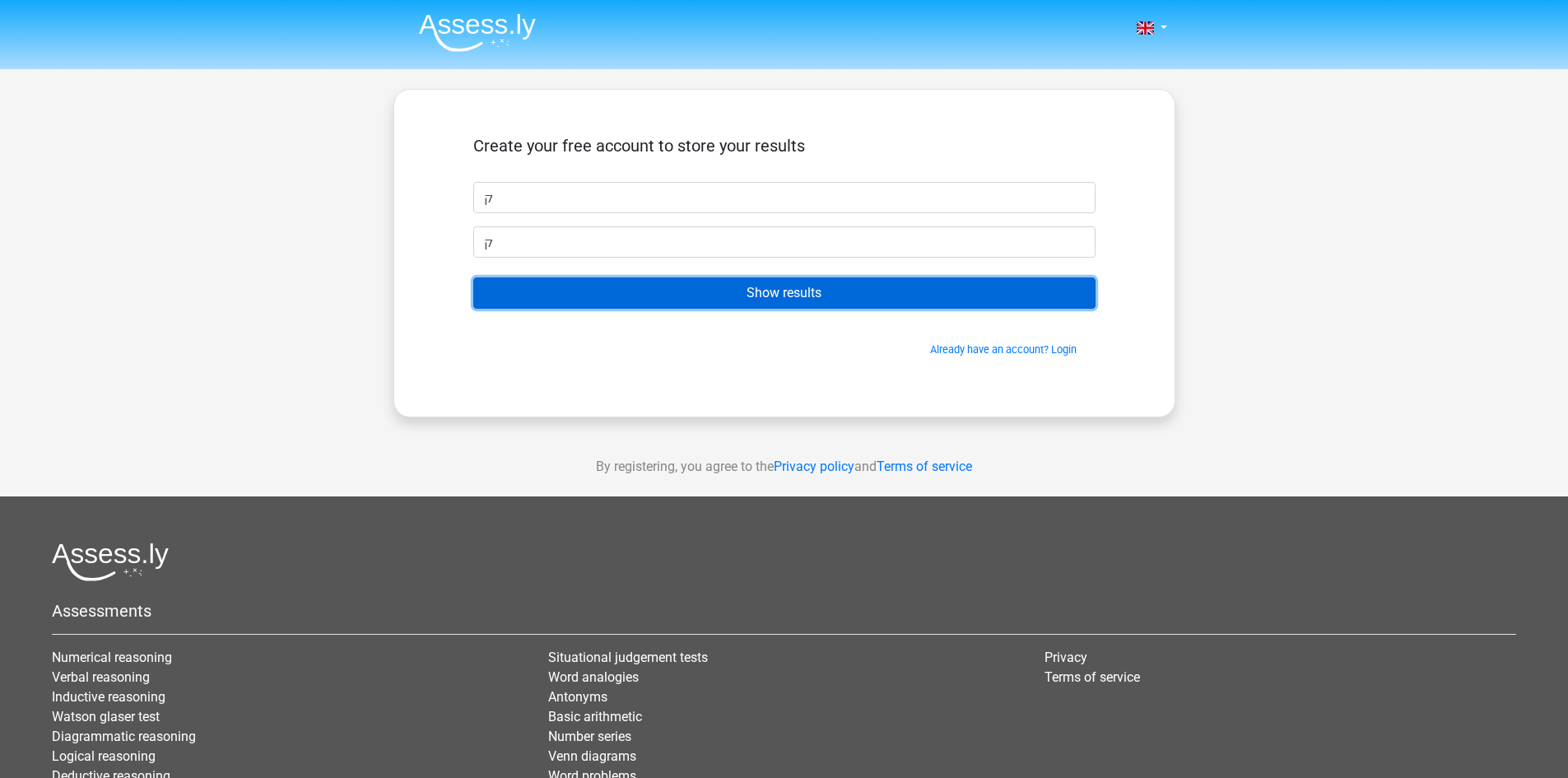
click at [709, 284] on input "Show results" at bounding box center [784, 293] width 622 height 31
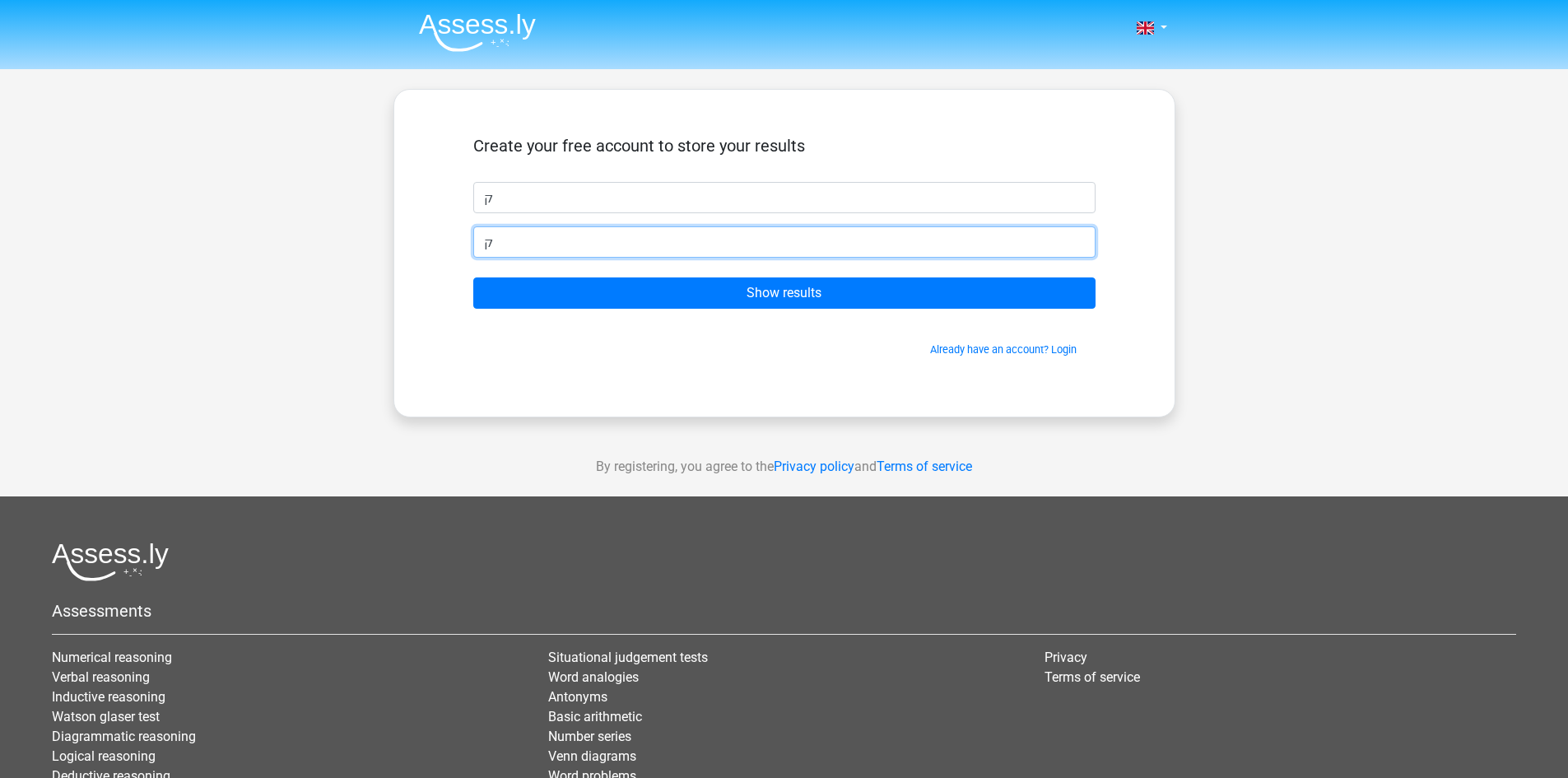
drag, startPoint x: 641, startPoint y: 254, endPoint x: 351, endPoint y: 216, distance: 292.5
click at [351, 216] on div "Nederlands English ק" at bounding box center [784, 465] width 1568 height 931
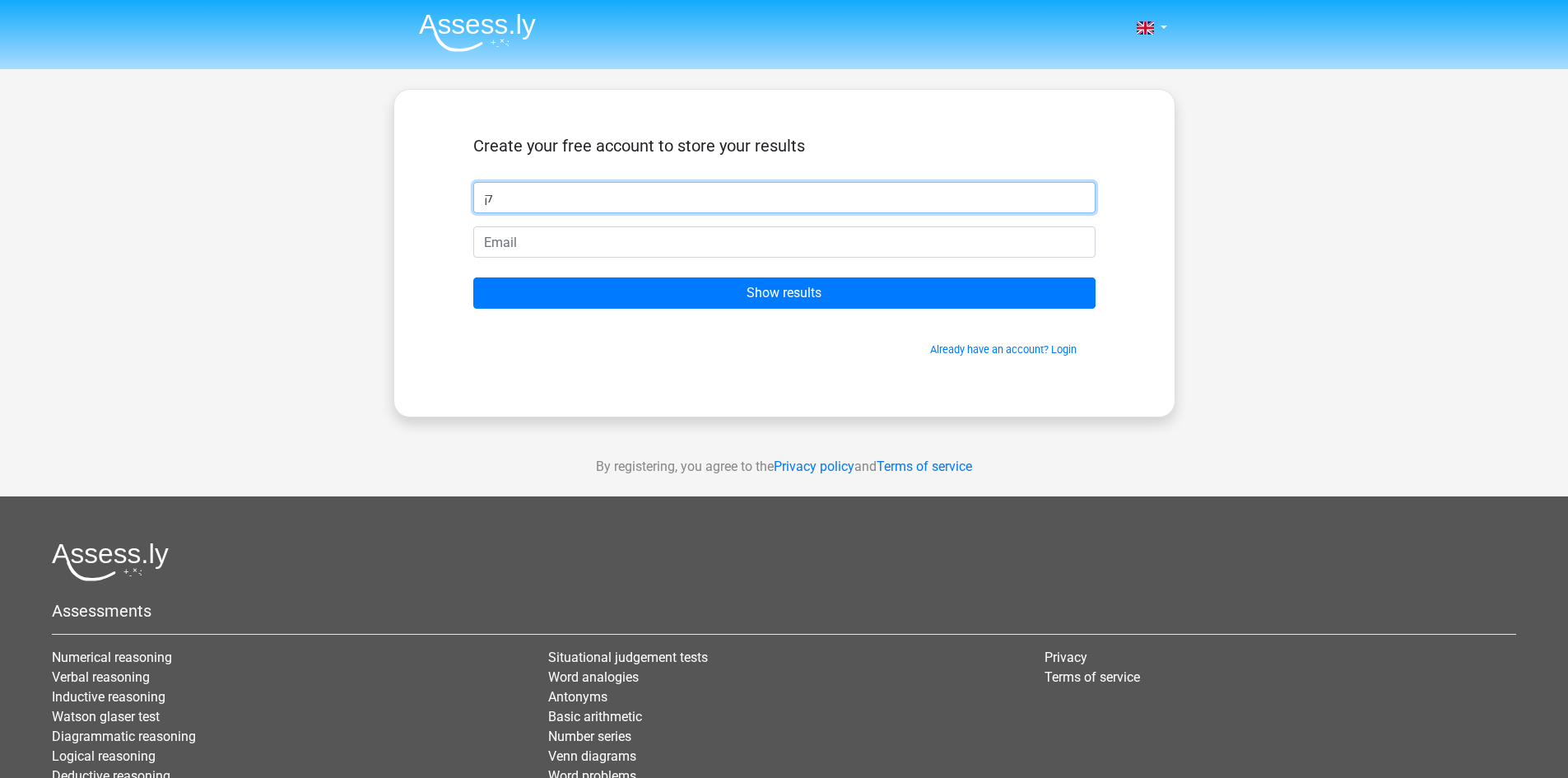
drag, startPoint x: 506, startPoint y: 191, endPoint x: 432, endPoint y: 185, distance: 74.2
click at [433, 186] on div "Create your free account to store your results ק Show results Already have an a…" at bounding box center [784, 252] width 701 height 248
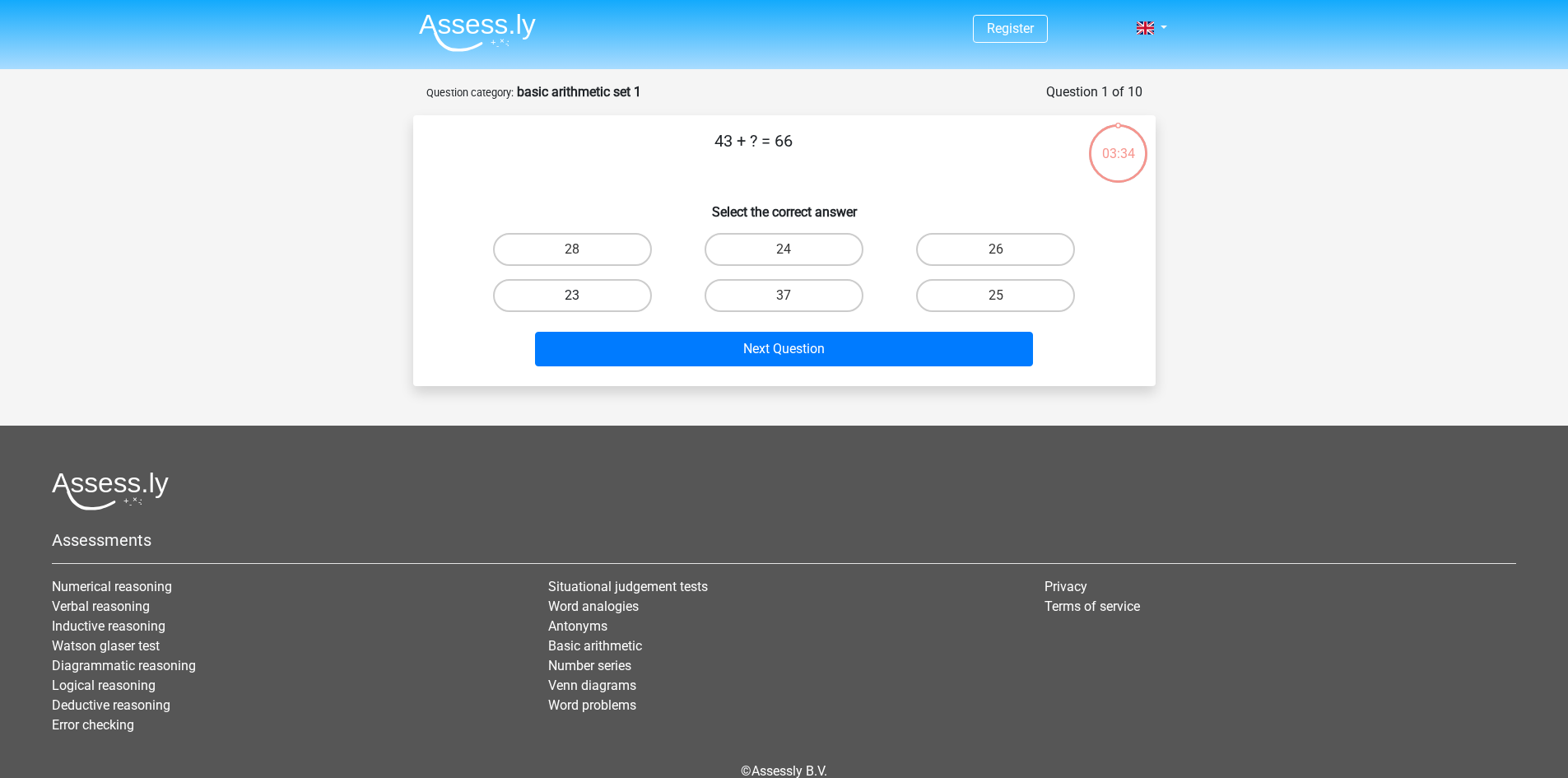
click at [600, 294] on label "23" at bounding box center [572, 296] width 159 height 33
click at [582, 296] on input "23" at bounding box center [578, 301] width 11 height 11
radio input "true"
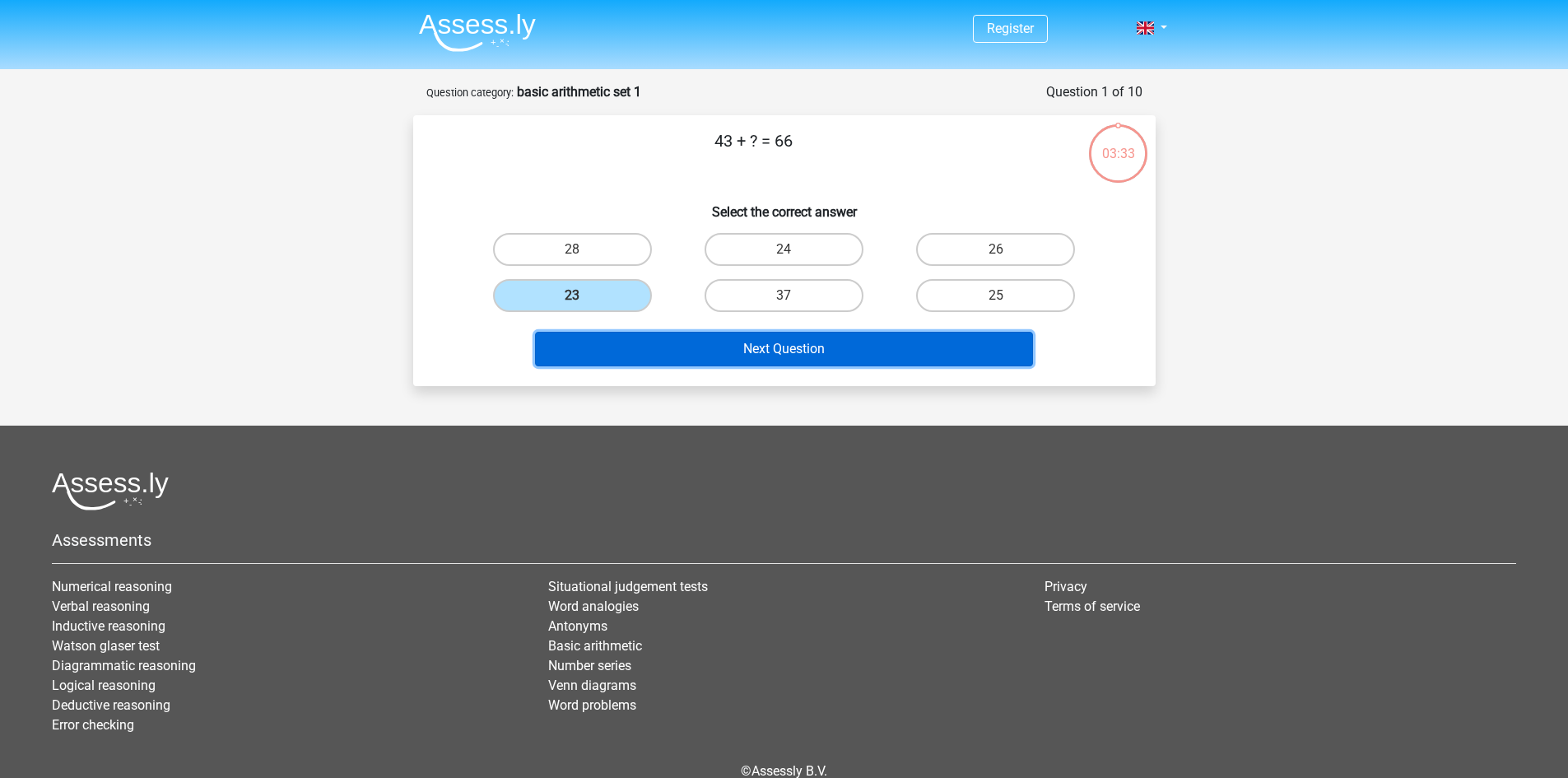
click at [797, 346] on button "Next Question" at bounding box center [783, 349] width 498 height 35
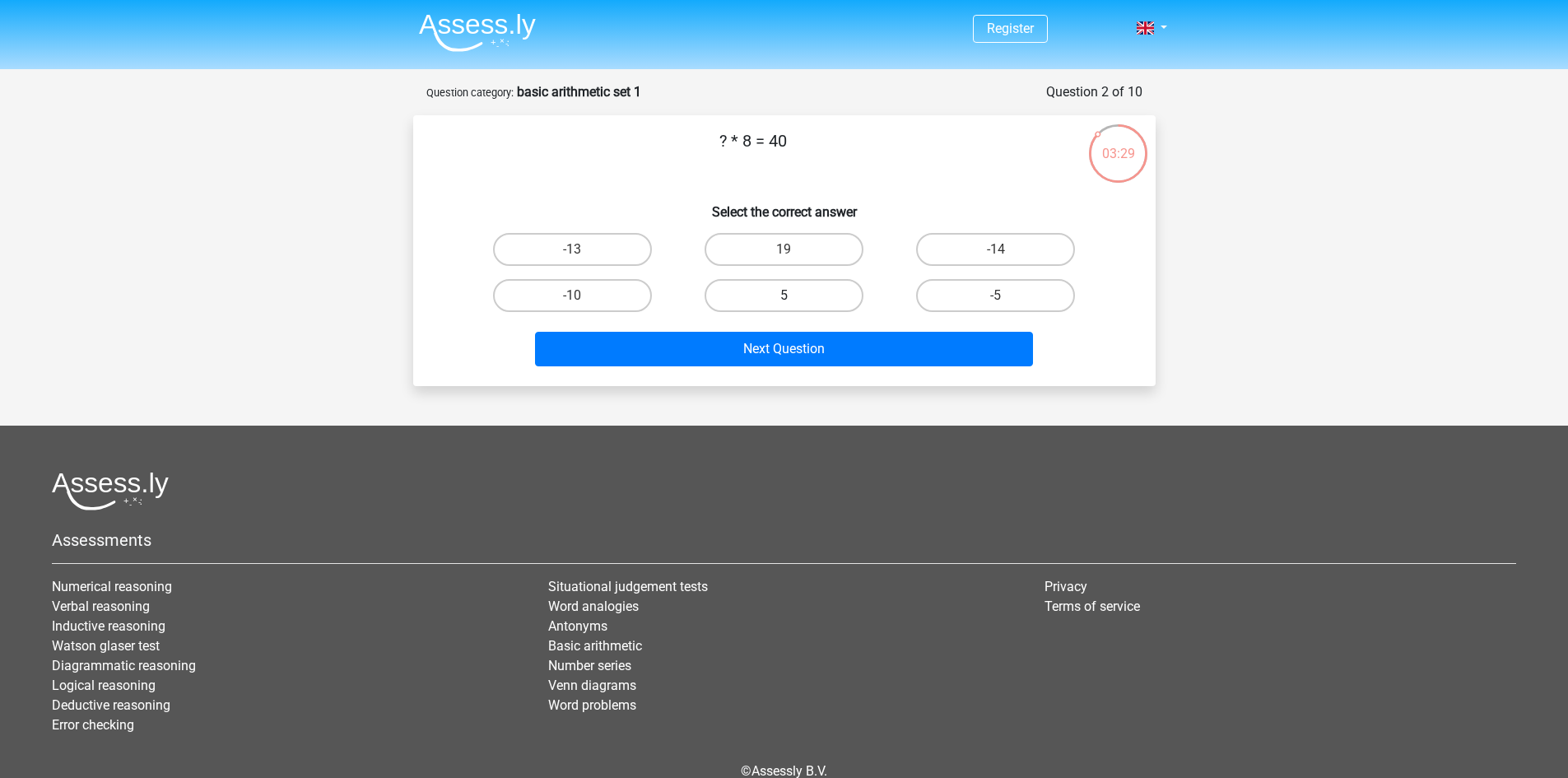
click at [852, 306] on label "5" at bounding box center [784, 296] width 159 height 33
click at [794, 306] on input "5" at bounding box center [789, 301] width 11 height 11
radio input "true"
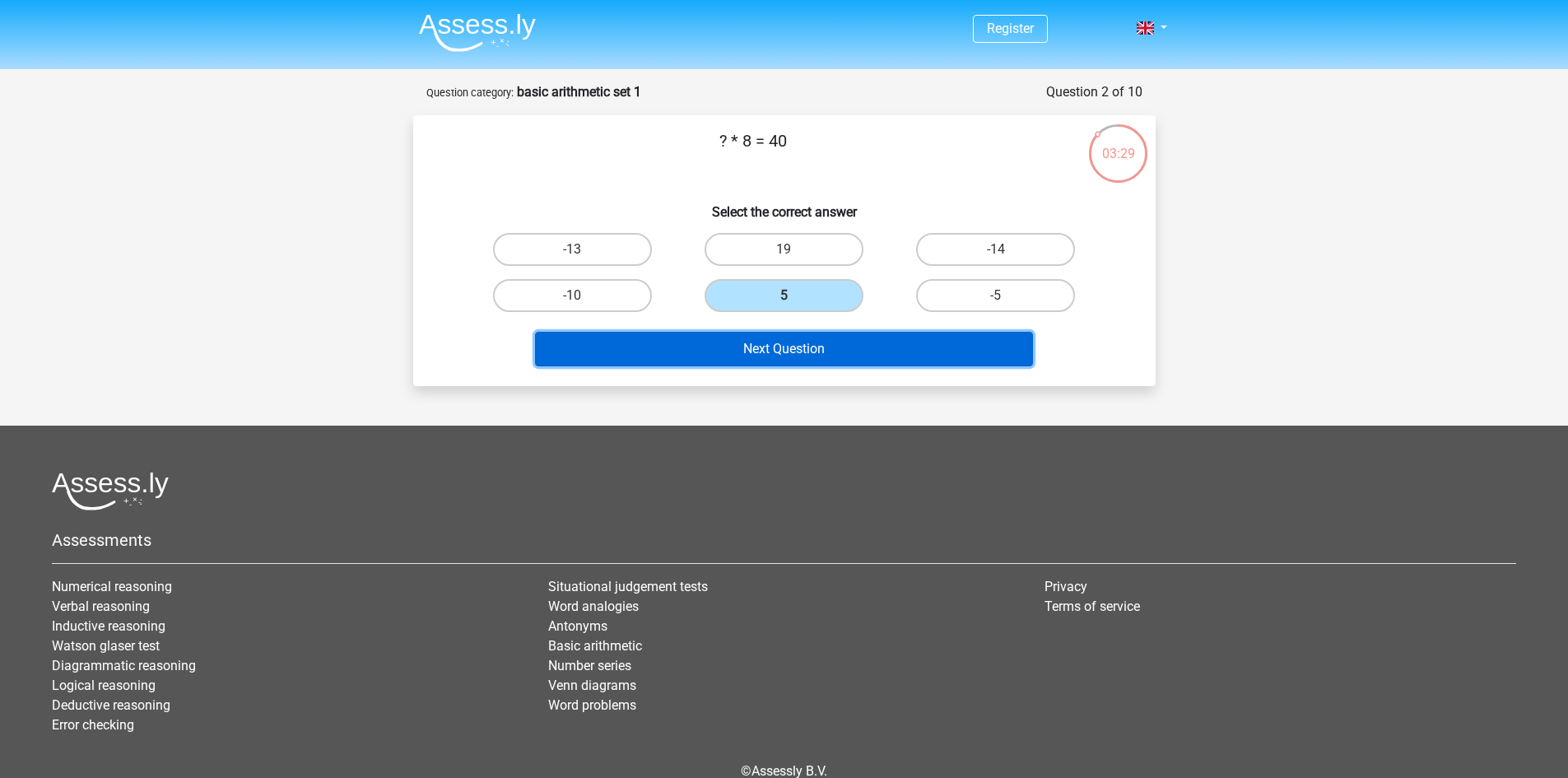
click at [856, 346] on button "Next Question" at bounding box center [783, 349] width 498 height 35
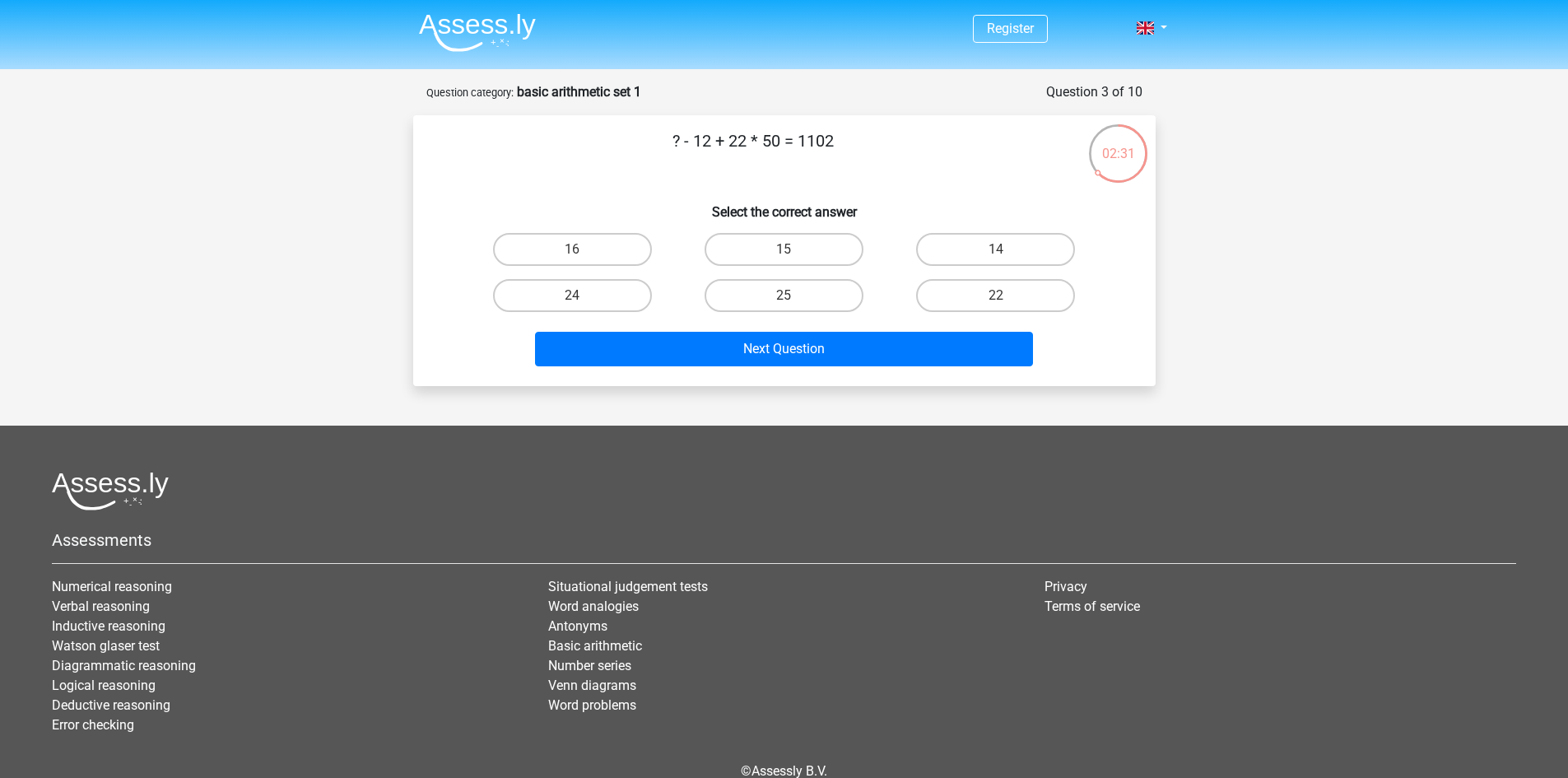
drag, startPoint x: 771, startPoint y: 161, endPoint x: 1327, endPoint y: 319, distance: 578.0
click at [1325, 321] on div "Register Nederlands English" at bounding box center [784, 430] width 1568 height 861
click at [1040, 238] on label "14" at bounding box center [995, 250] width 159 height 33
click at [1007, 250] on input "14" at bounding box center [1001, 255] width 11 height 11
radio input "true"
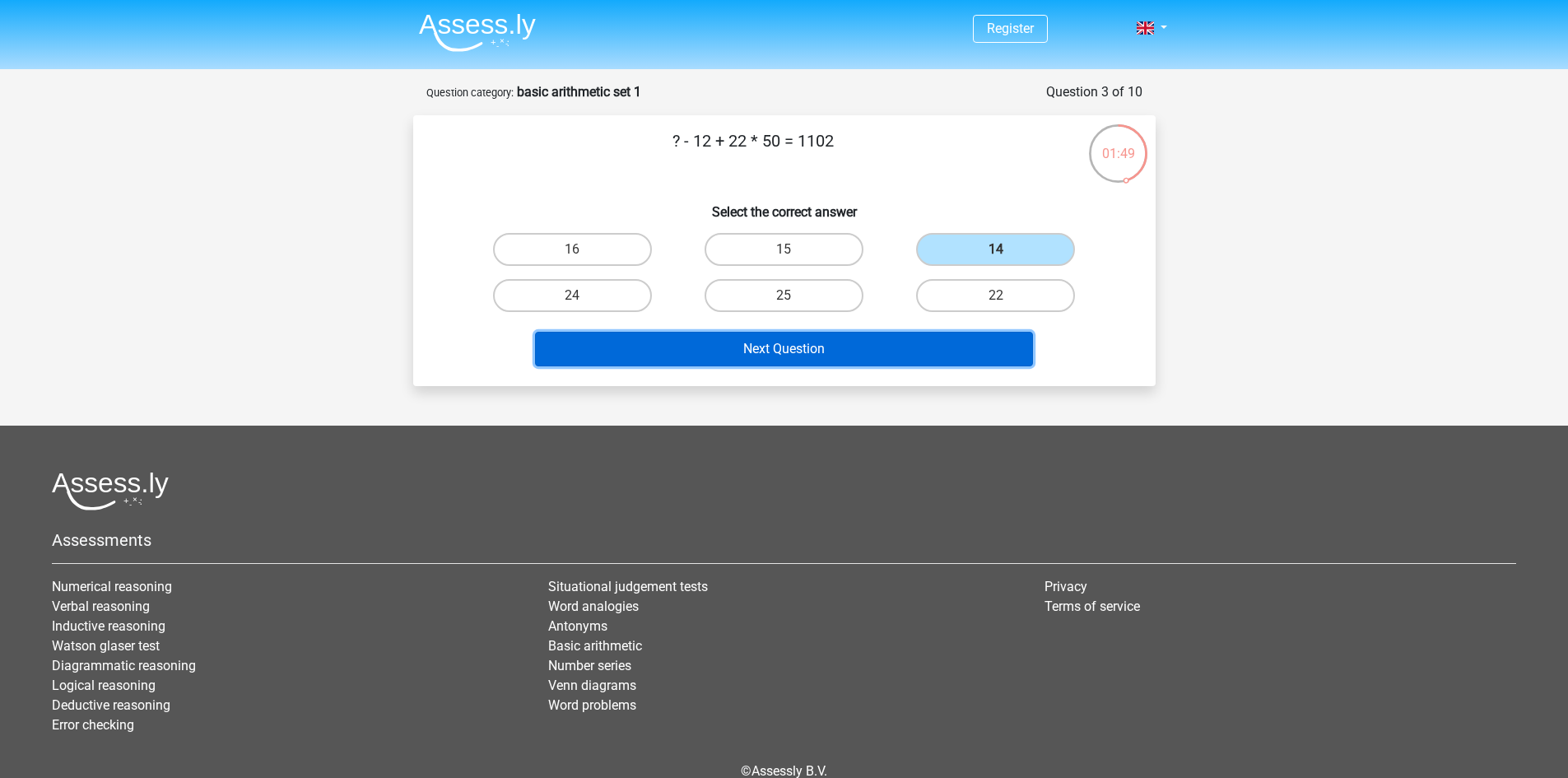
drag, startPoint x: 859, startPoint y: 358, endPoint x: 868, endPoint y: 355, distance: 9.5
click at [859, 359] on button "Next Question" at bounding box center [783, 349] width 498 height 35
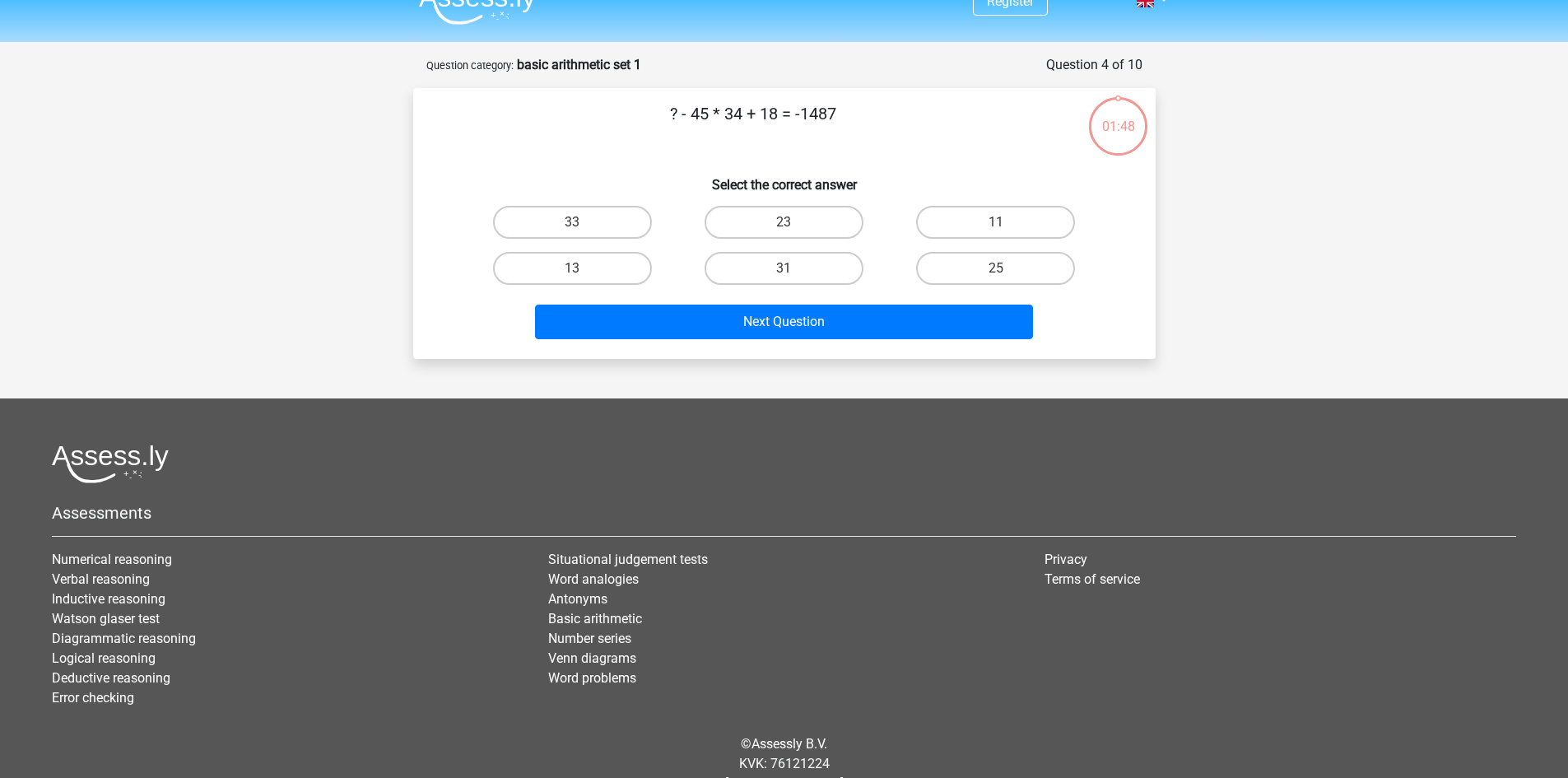
scroll to position [82, 0]
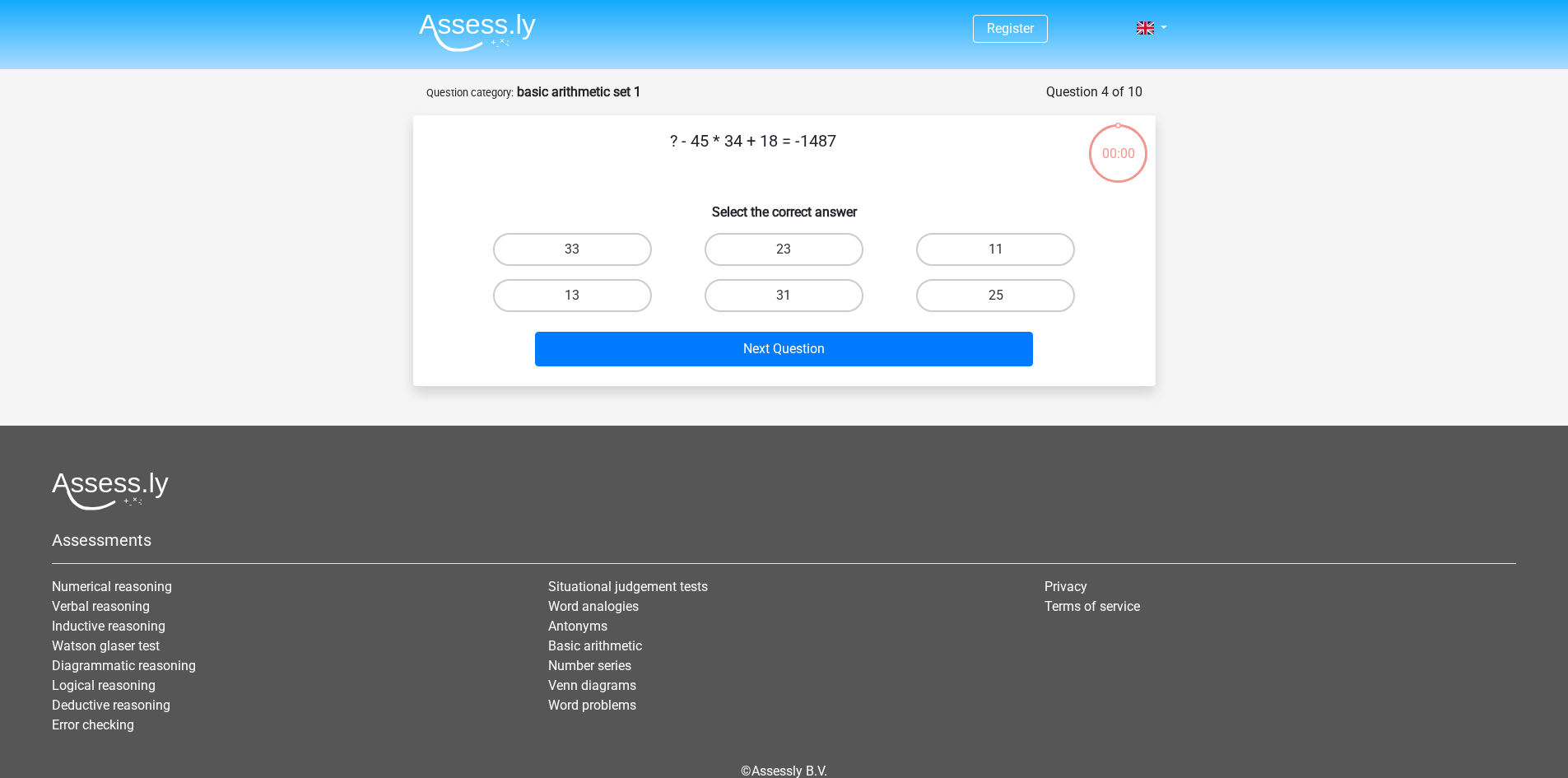
scroll to position [82, 0]
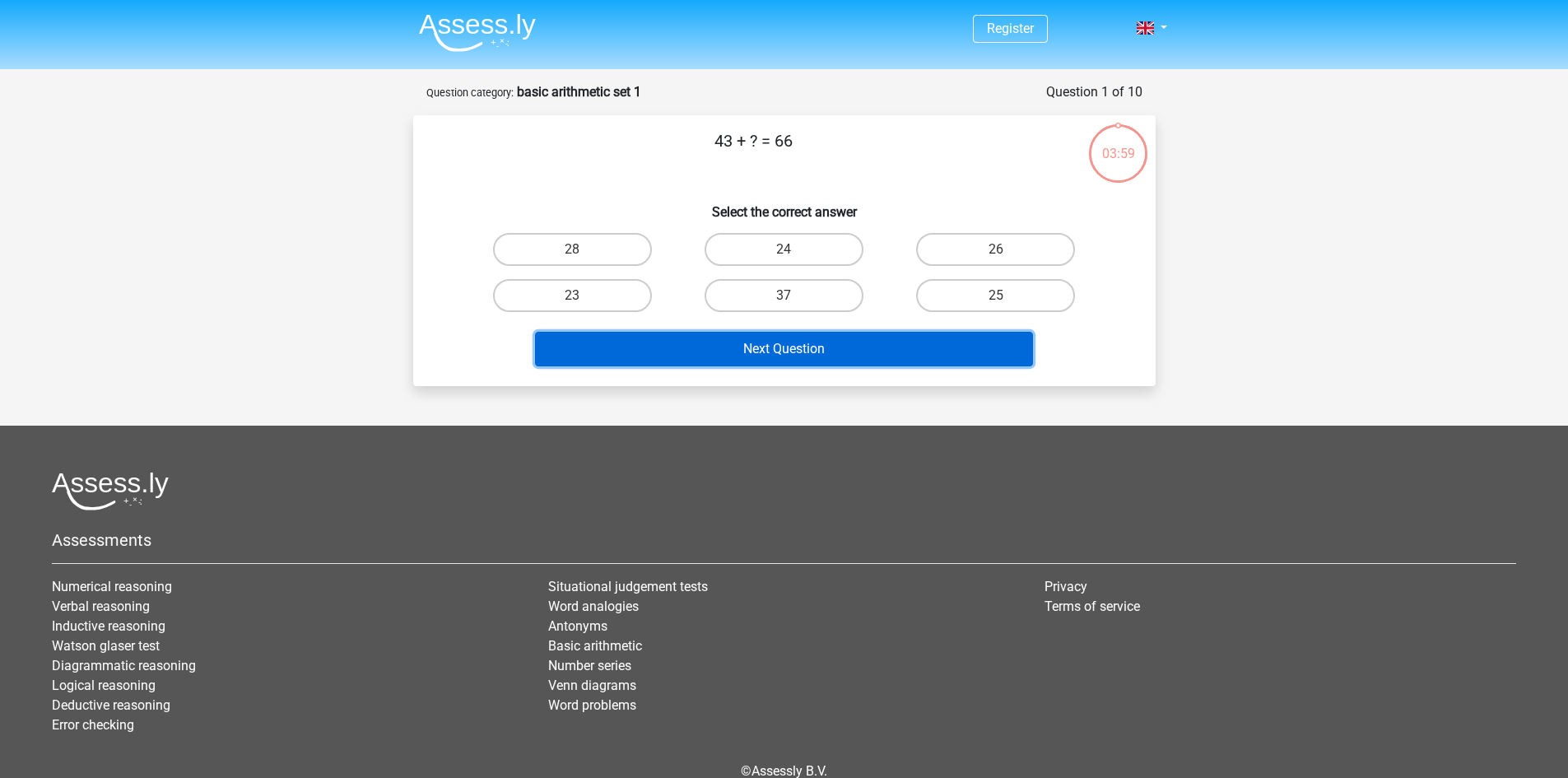
click at [852, 354] on button "Next Question" at bounding box center [783, 349] width 498 height 35
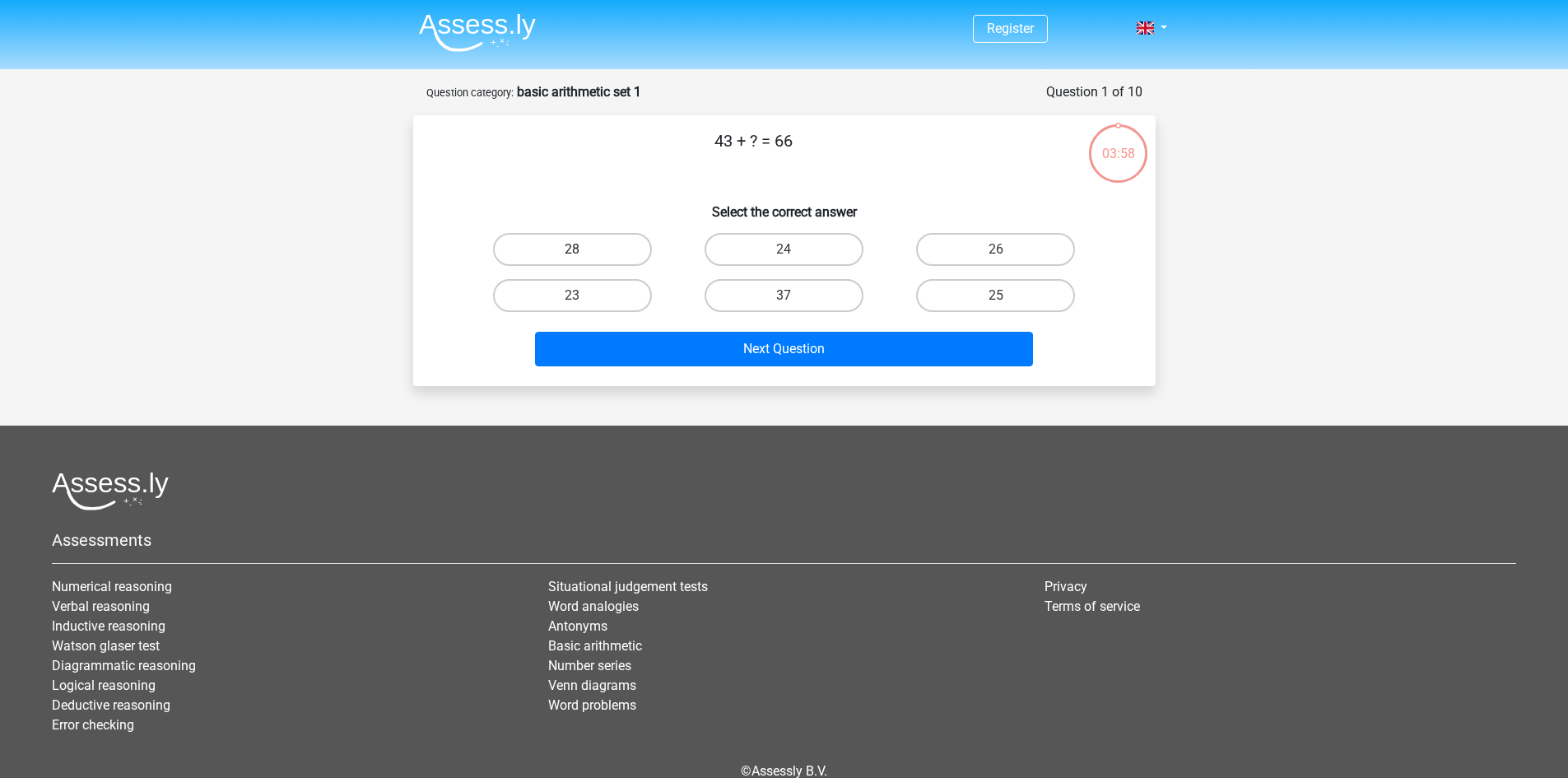
click at [555, 248] on label "28" at bounding box center [572, 250] width 159 height 33
click at [572, 250] on input "28" at bounding box center [578, 255] width 11 height 11
radio input "true"
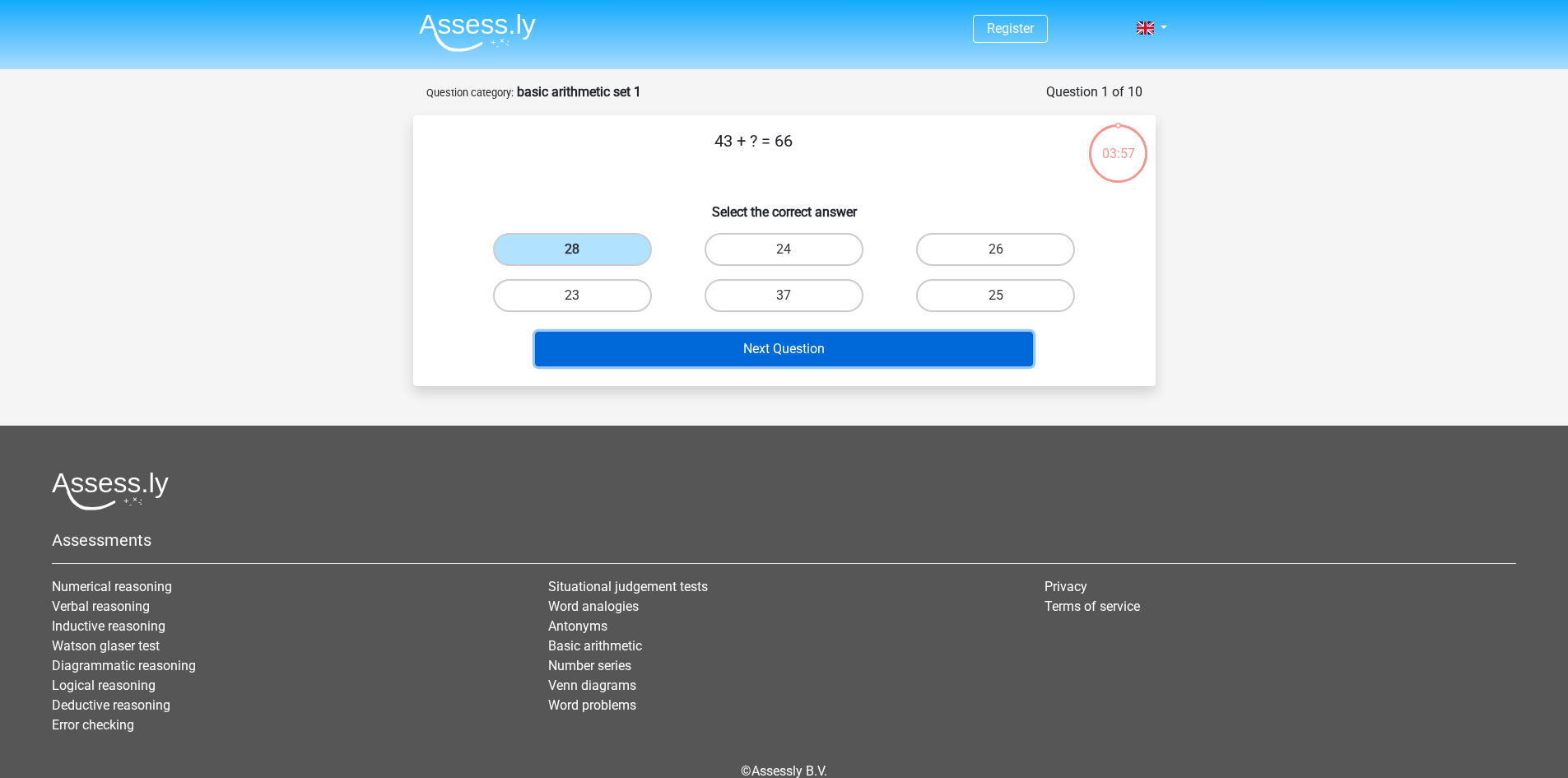
click at [734, 359] on button "Next Question" at bounding box center [783, 349] width 498 height 35
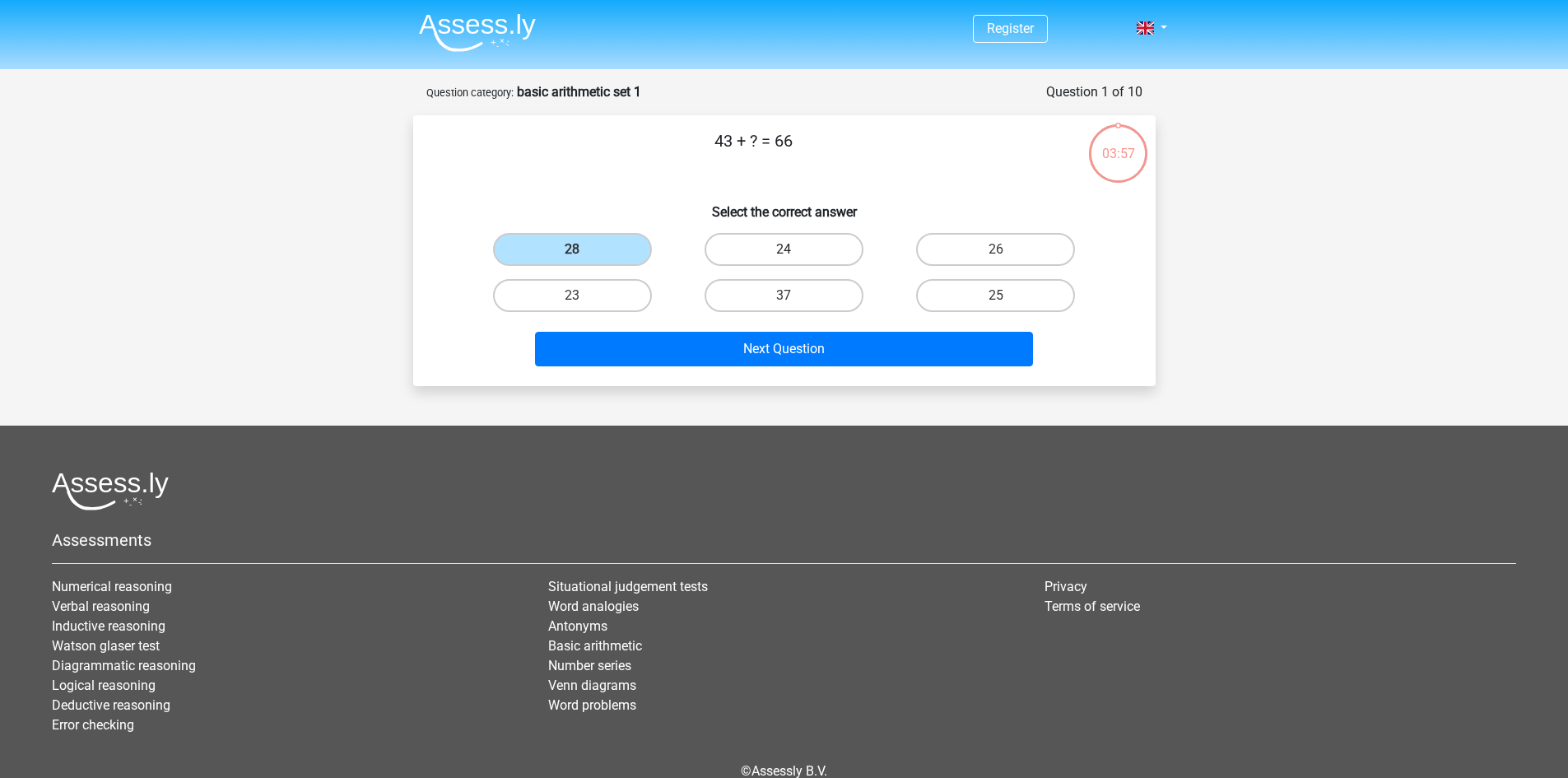
click at [808, 238] on label "24" at bounding box center [784, 250] width 159 height 33
click at [794, 250] on input "24" at bounding box center [789, 255] width 11 height 11
radio input "true"
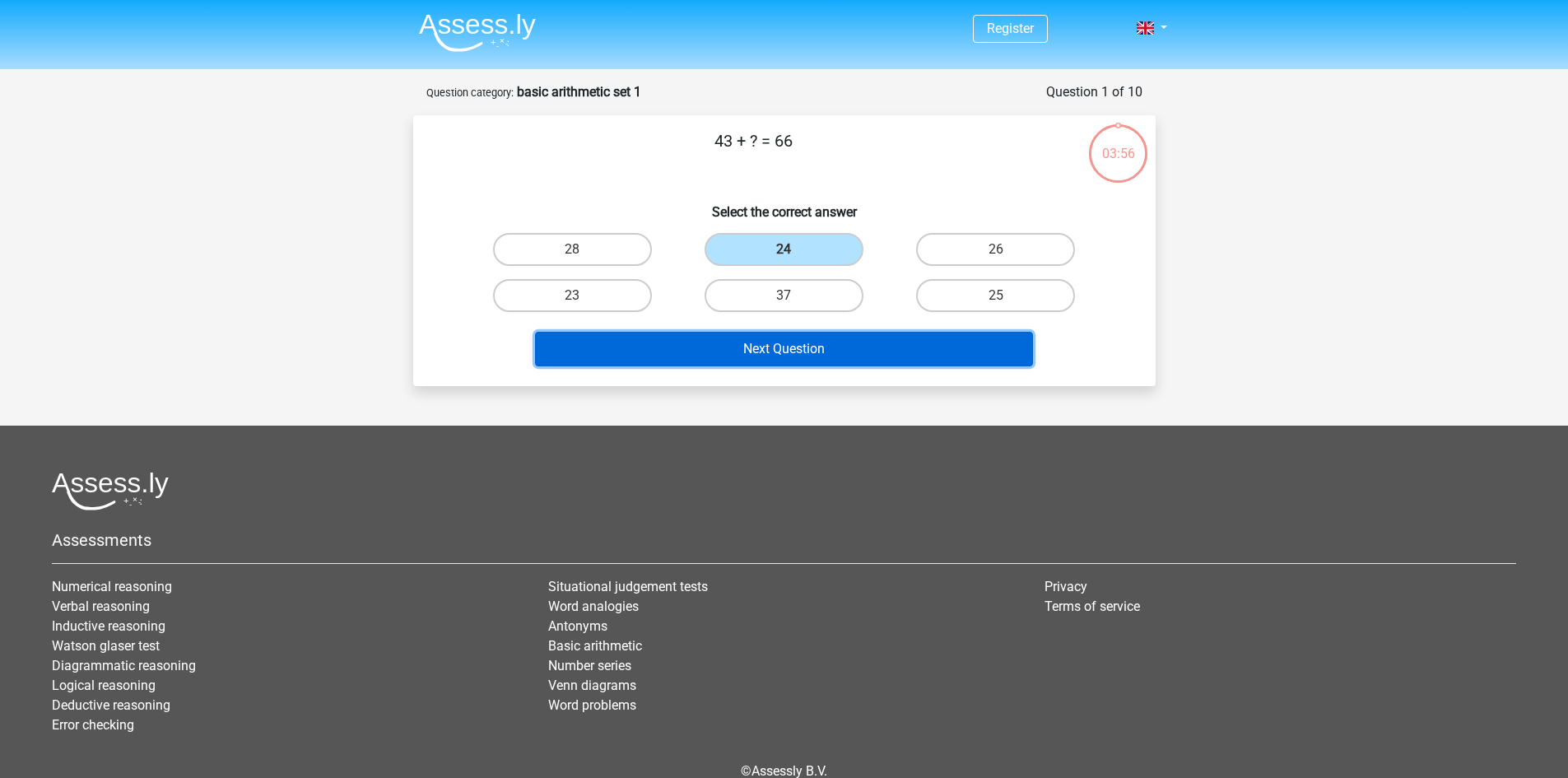
click at [788, 332] on button "Next Question" at bounding box center [783, 349] width 498 height 35
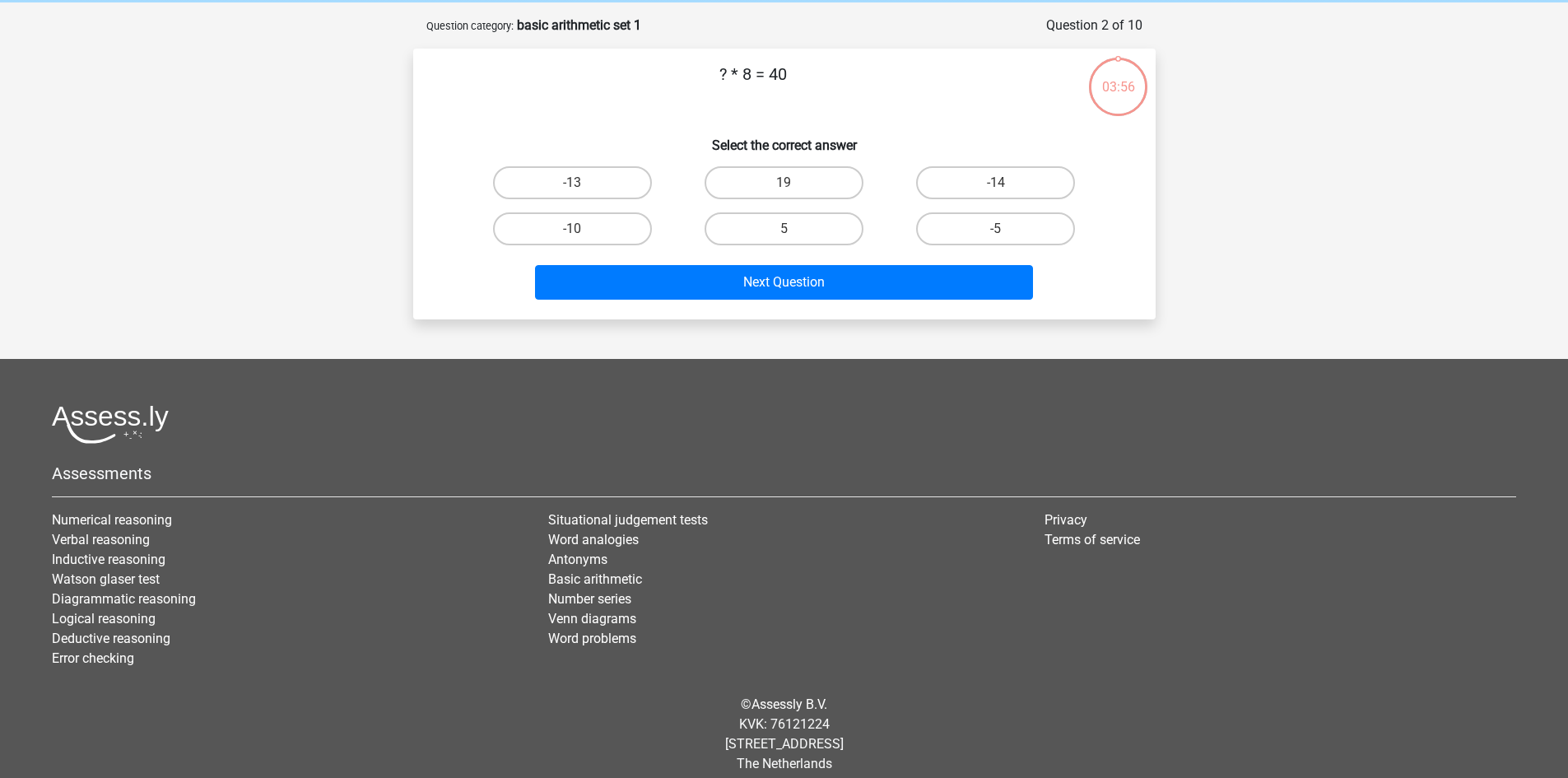
scroll to position [82, 0]
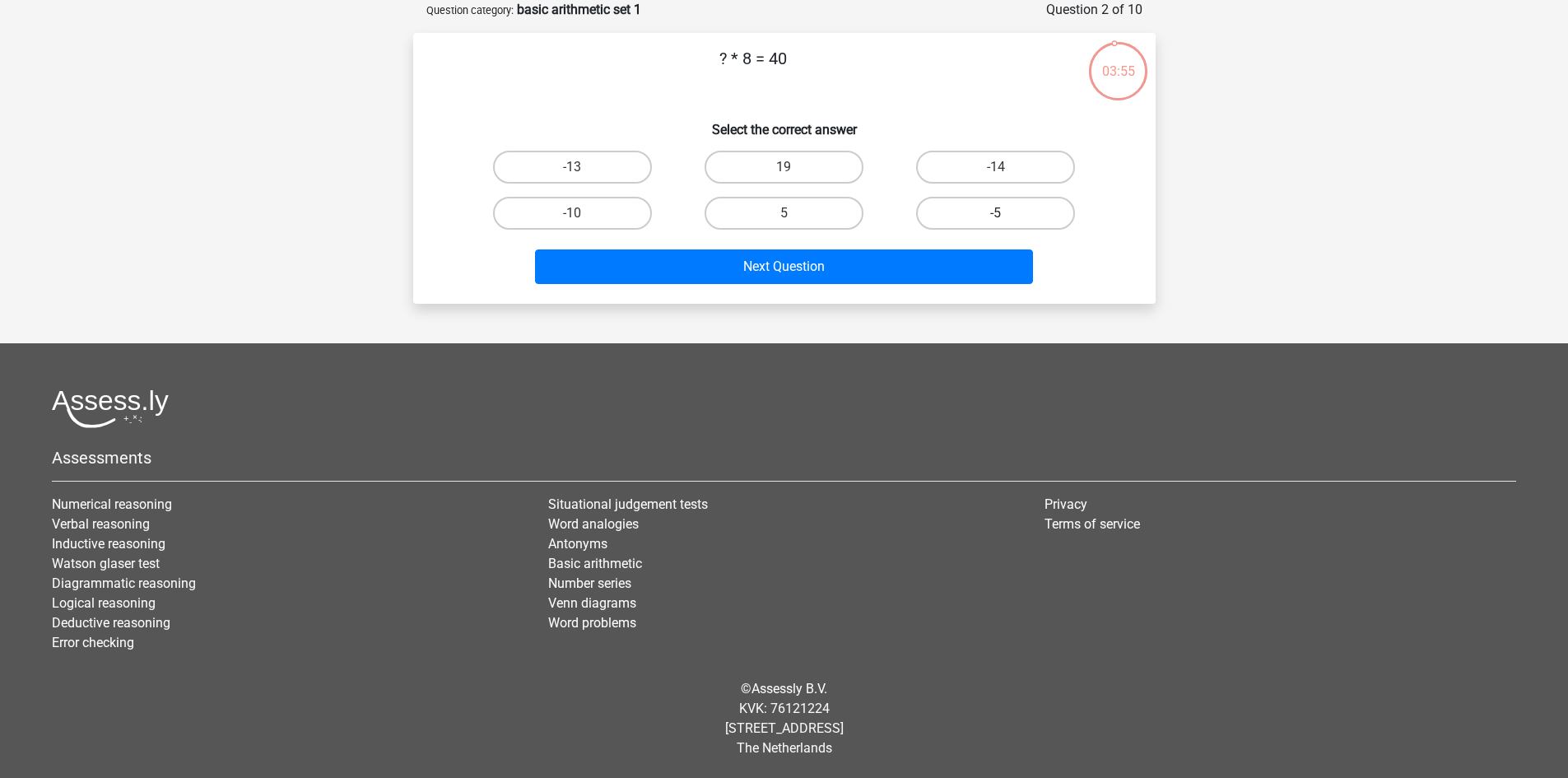
drag, startPoint x: 973, startPoint y: 212, endPoint x: 923, endPoint y: 233, distance: 54.2
click at [971, 212] on label "-5" at bounding box center [995, 214] width 159 height 33
click at [996, 214] on input "-5" at bounding box center [1001, 219] width 11 height 11
radio input "true"
drag, startPoint x: 751, startPoint y: 200, endPoint x: 757, endPoint y: 216, distance: 17.1
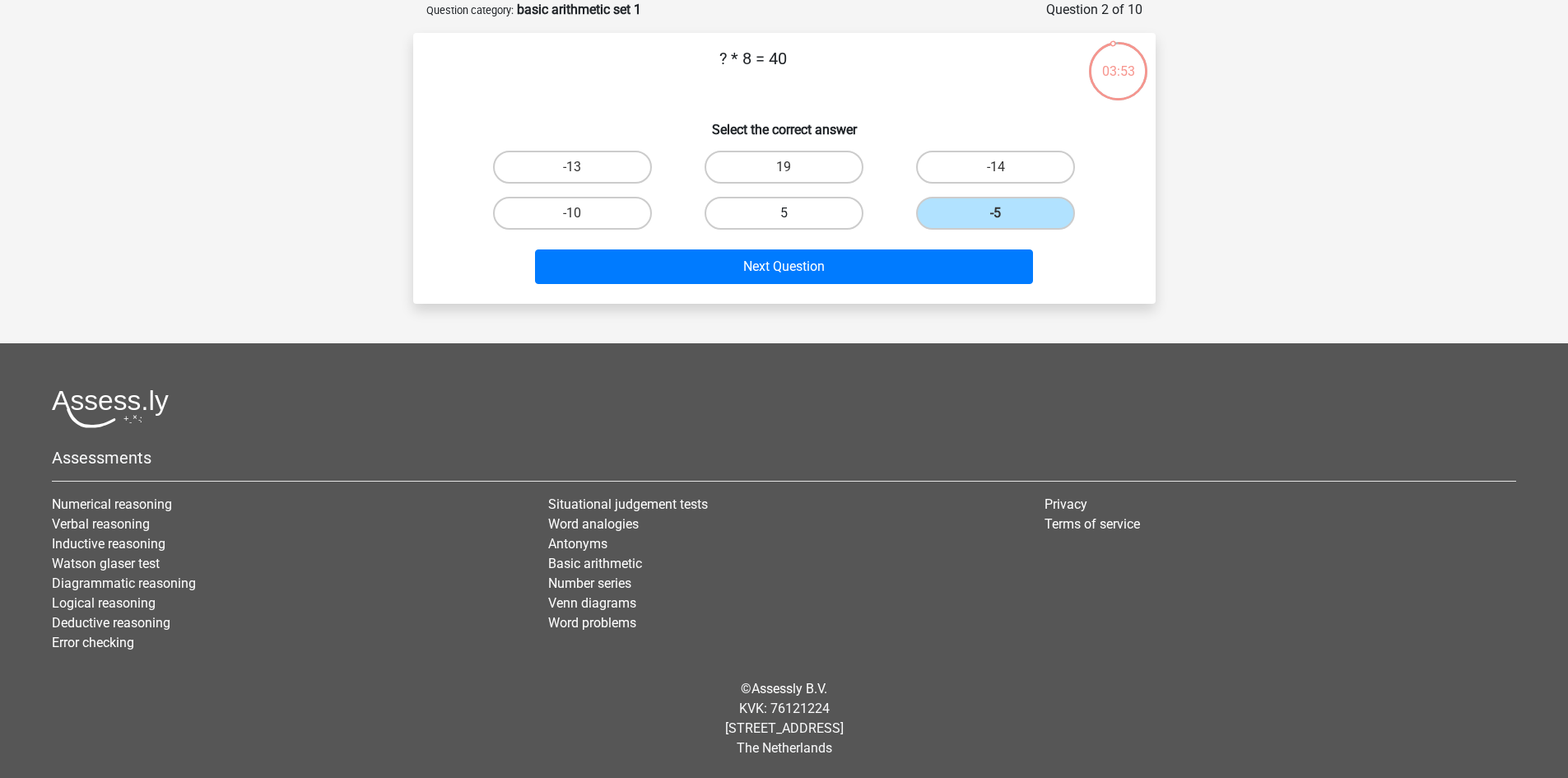
click at [751, 203] on label "5" at bounding box center [784, 214] width 159 height 33
click at [783, 214] on input "5" at bounding box center [789, 219] width 11 height 11
radio input "true"
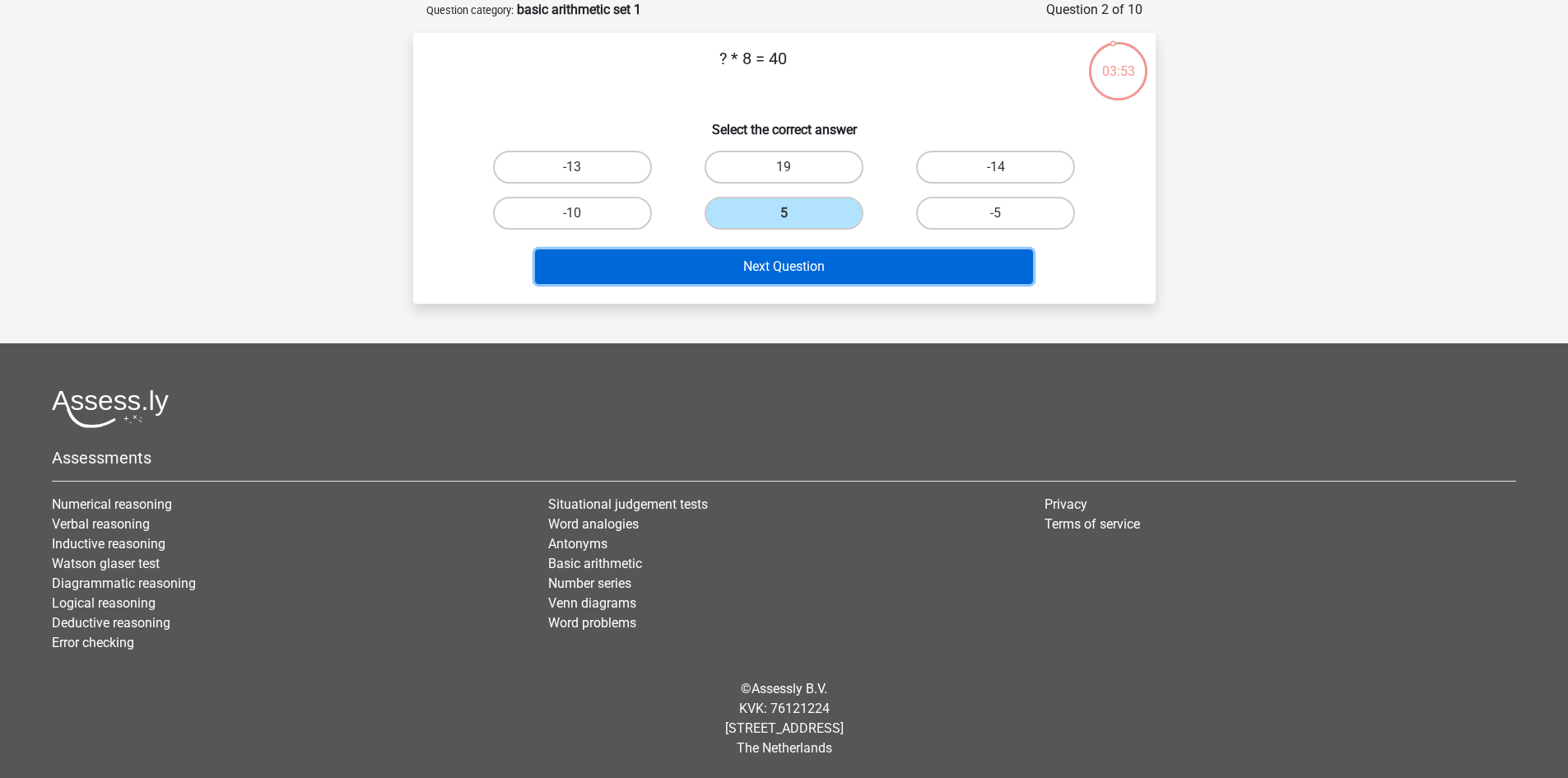
click at [742, 261] on button "Next Question" at bounding box center [783, 267] width 498 height 35
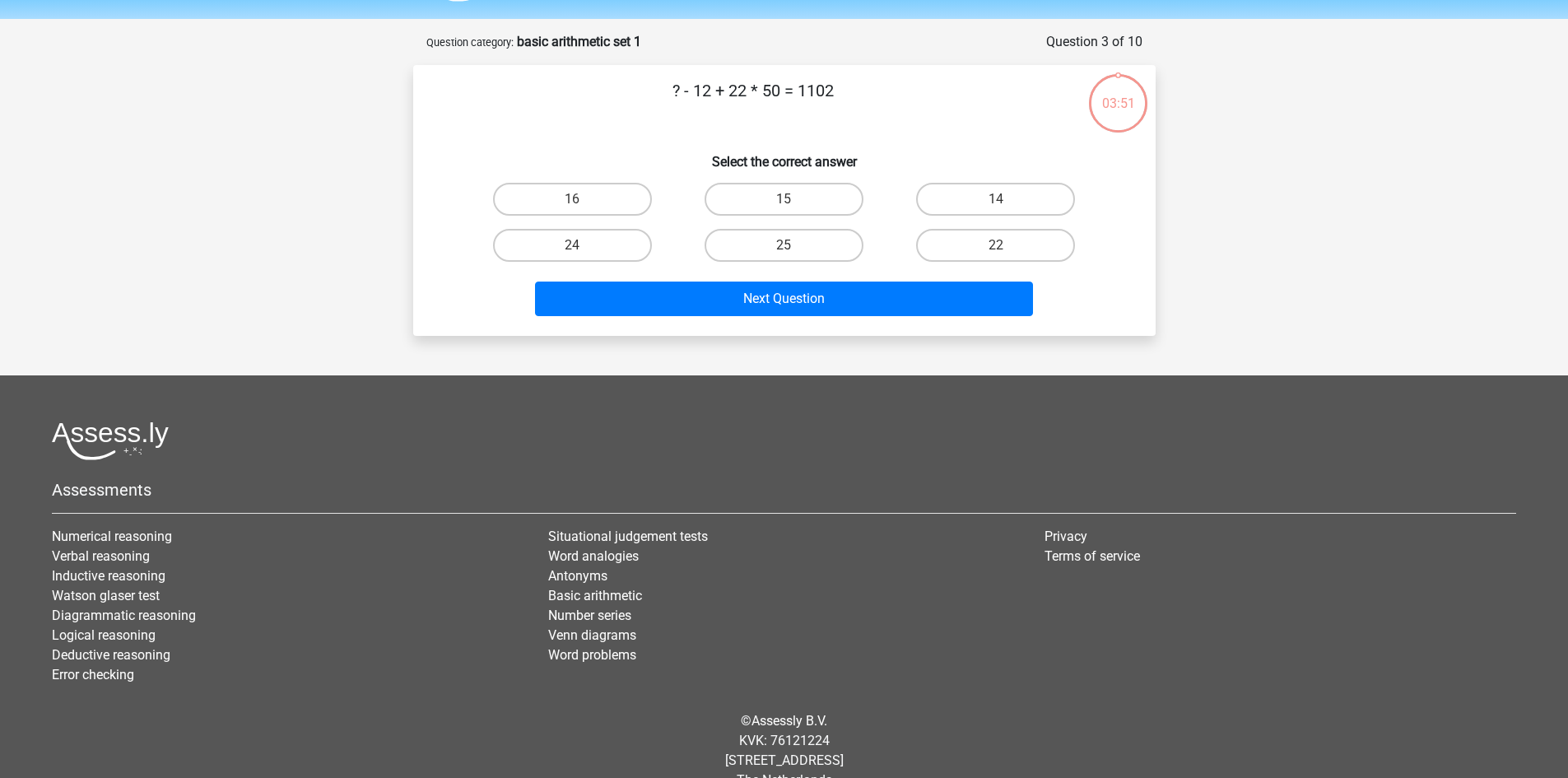
scroll to position [0, 0]
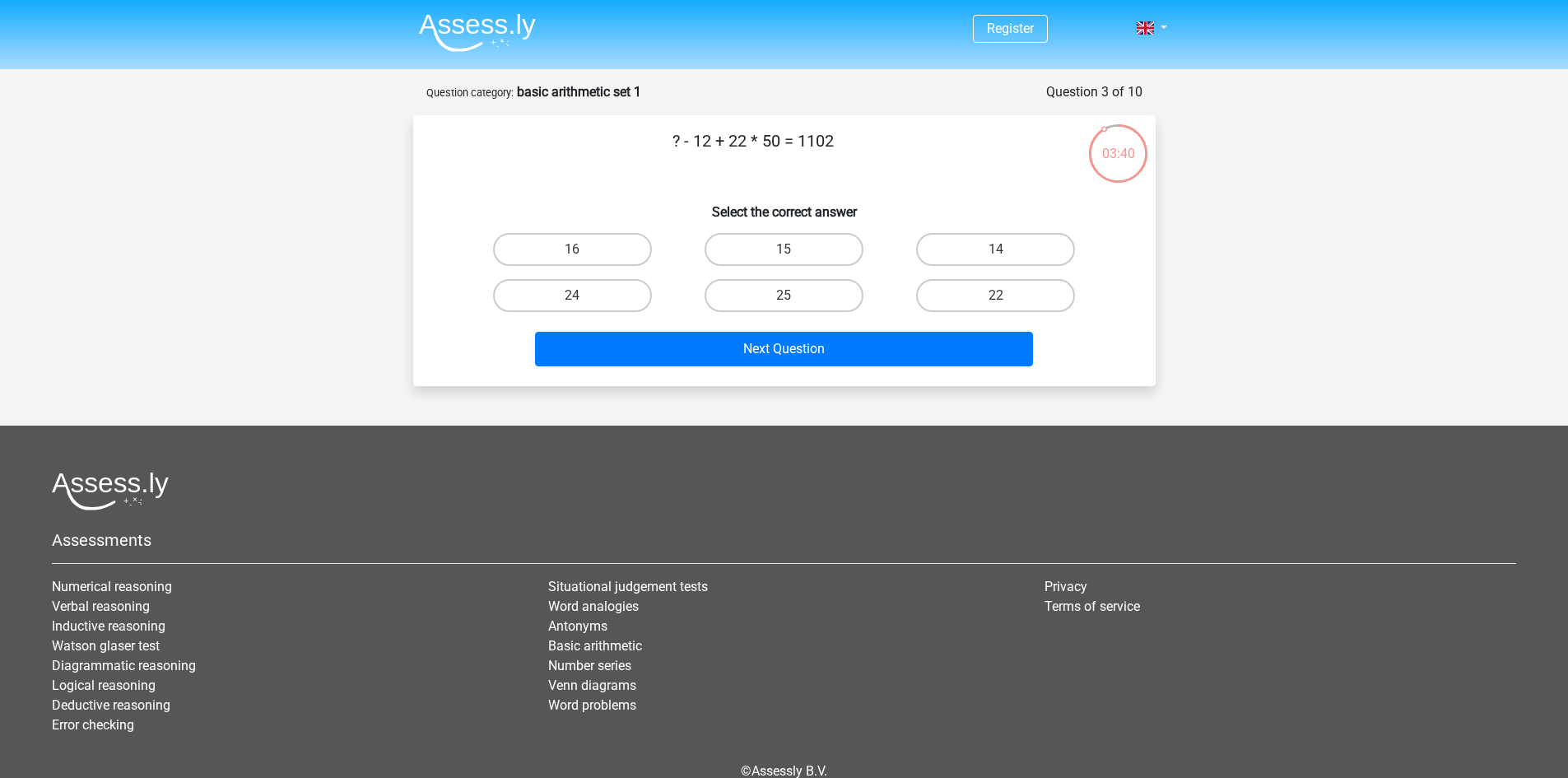
click at [672, 244] on div "15" at bounding box center [572, 250] width 199 height 33
click at [845, 250] on label "15" at bounding box center [784, 250] width 159 height 33
click at [794, 250] on input "15" at bounding box center [789, 255] width 11 height 11
radio input "true"
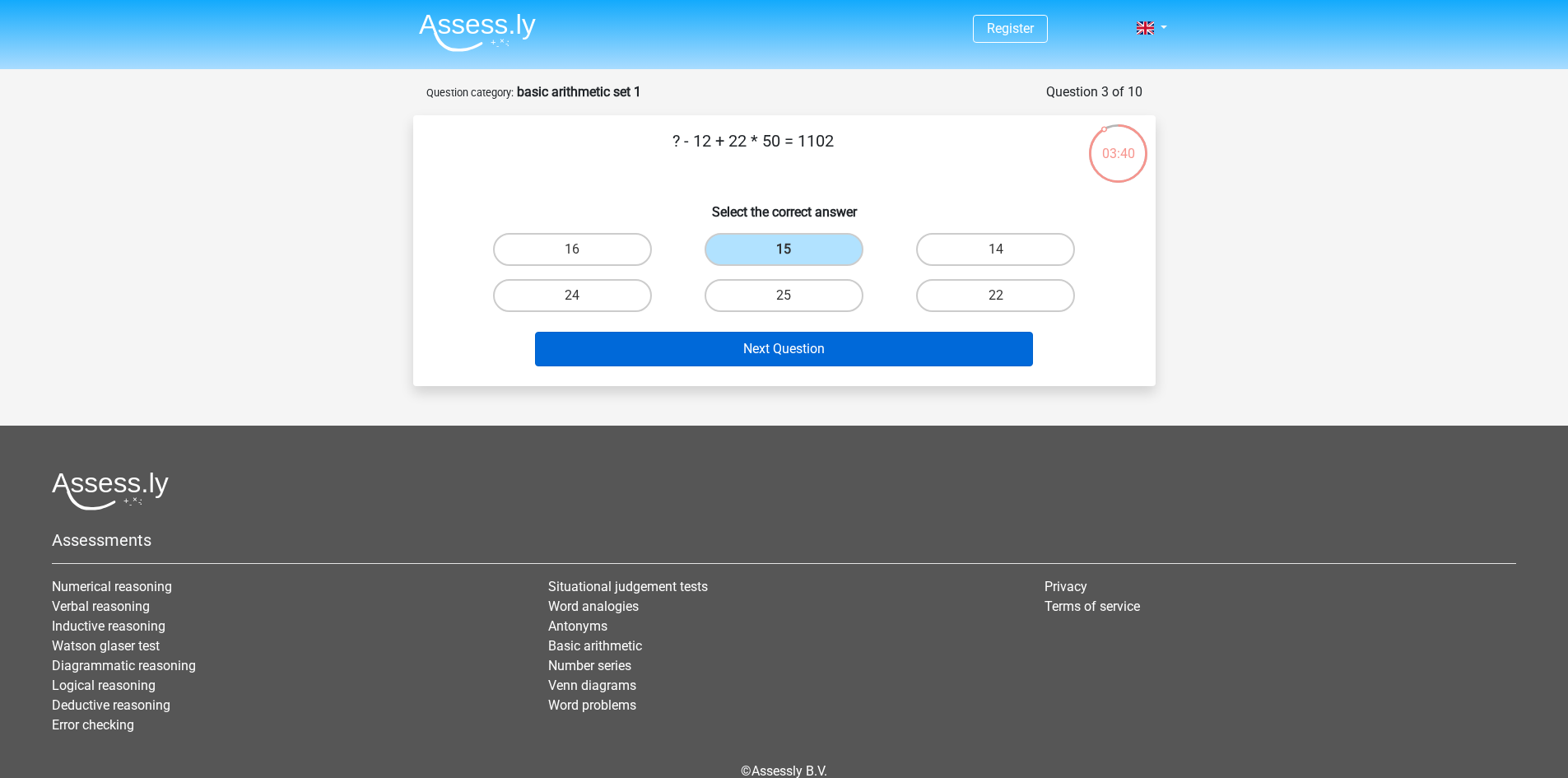
click at [801, 332] on div "Next Question" at bounding box center [784, 345] width 689 height 54
click at [776, 354] on button "Next Question" at bounding box center [783, 349] width 498 height 35
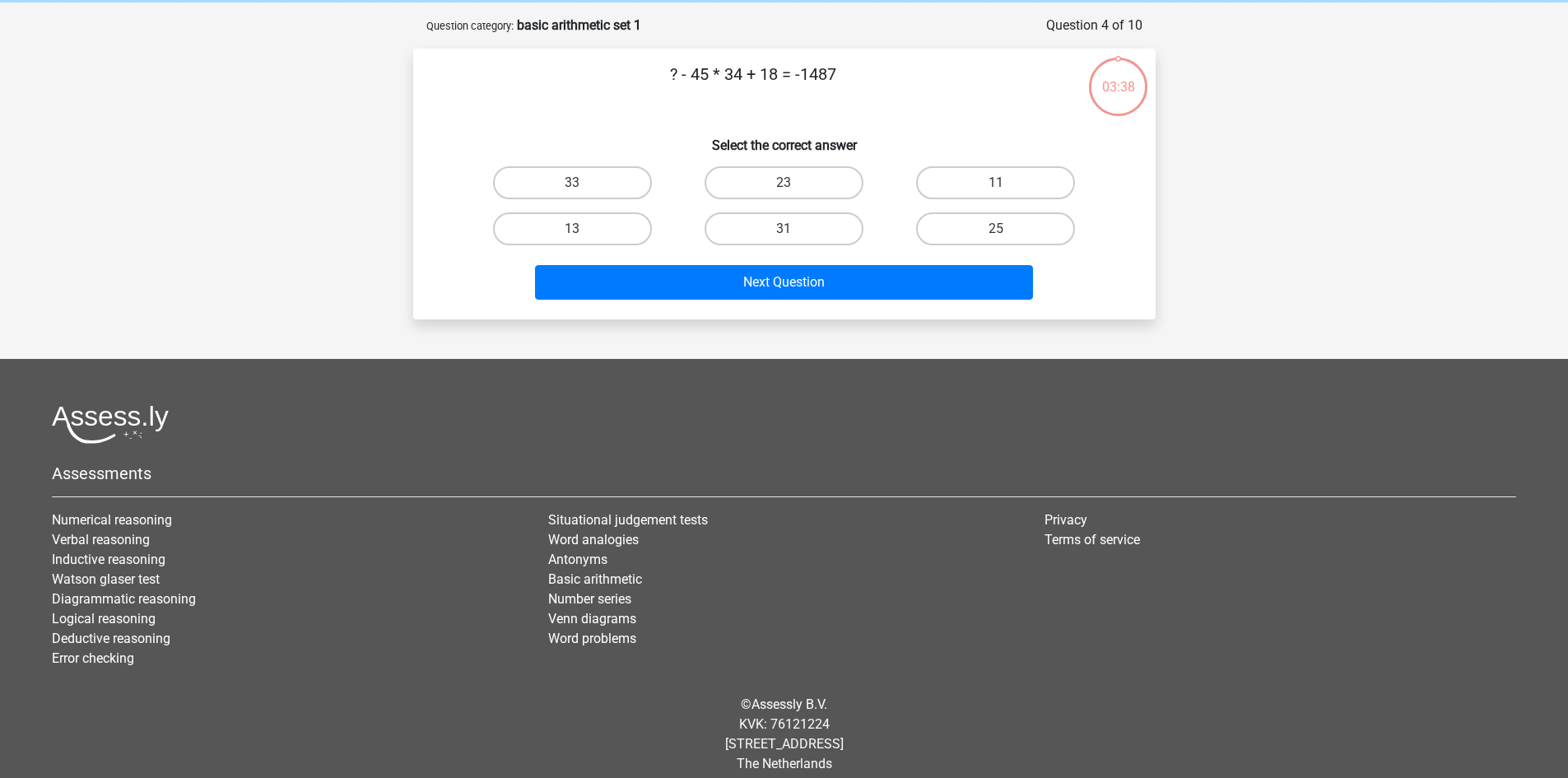
scroll to position [82, 0]
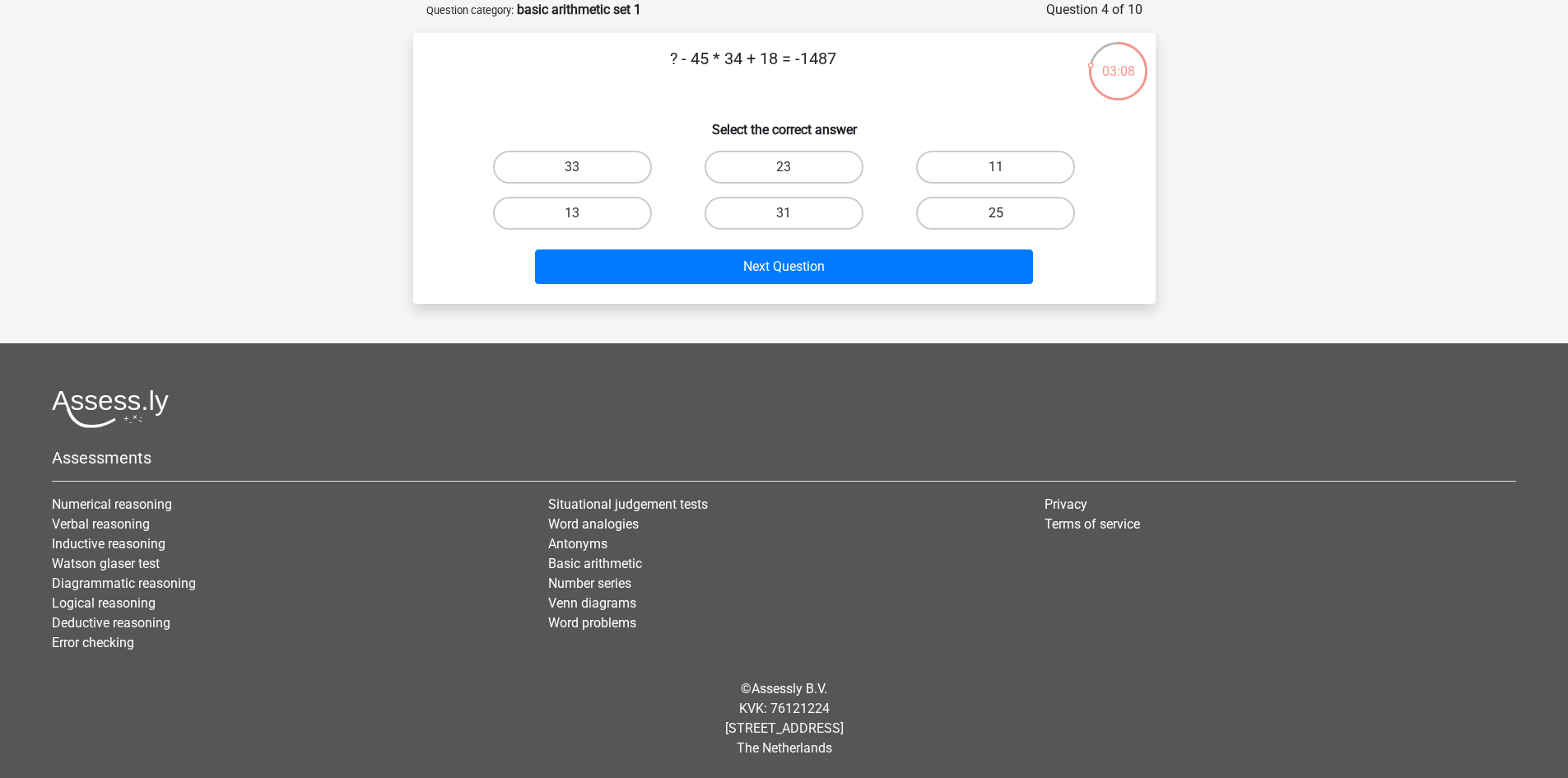
click at [1009, 200] on label "25" at bounding box center [995, 214] width 159 height 33
click at [1007, 214] on input "25" at bounding box center [1001, 219] width 11 height 11
radio input "true"
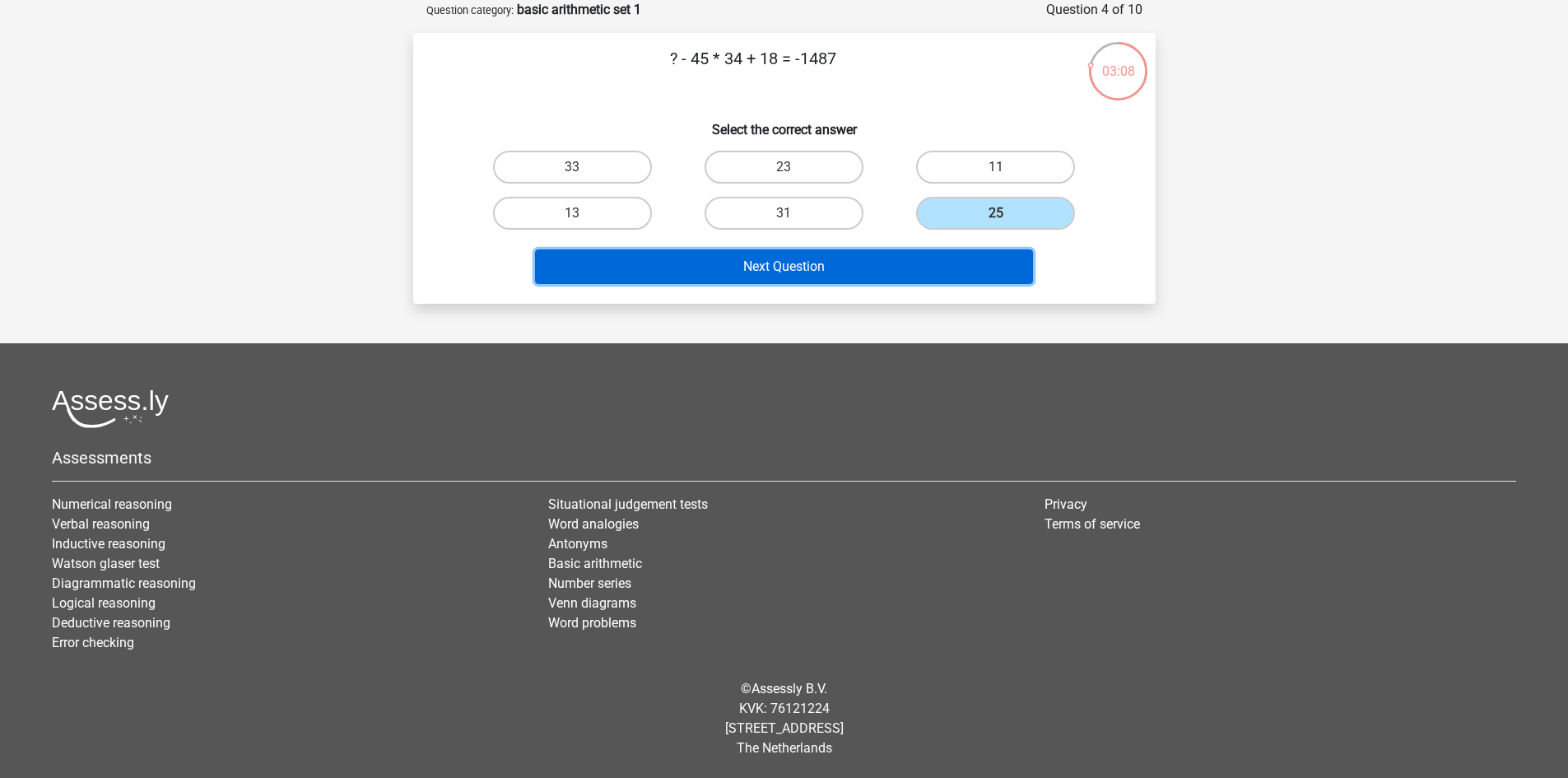
click at [878, 264] on button "Next Question" at bounding box center [783, 267] width 498 height 35
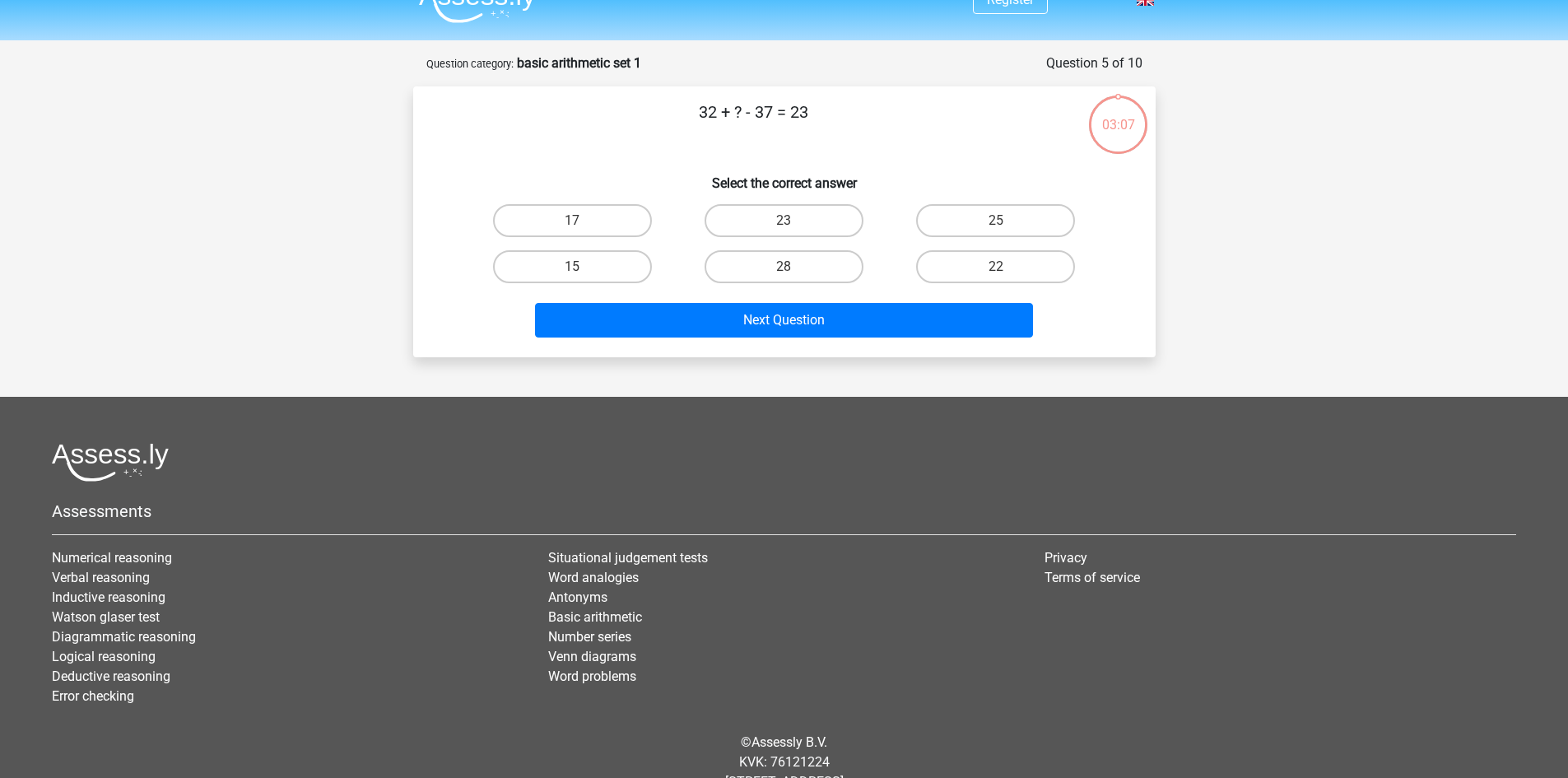
scroll to position [0, 0]
